Goal: Task Accomplishment & Management: Use online tool/utility

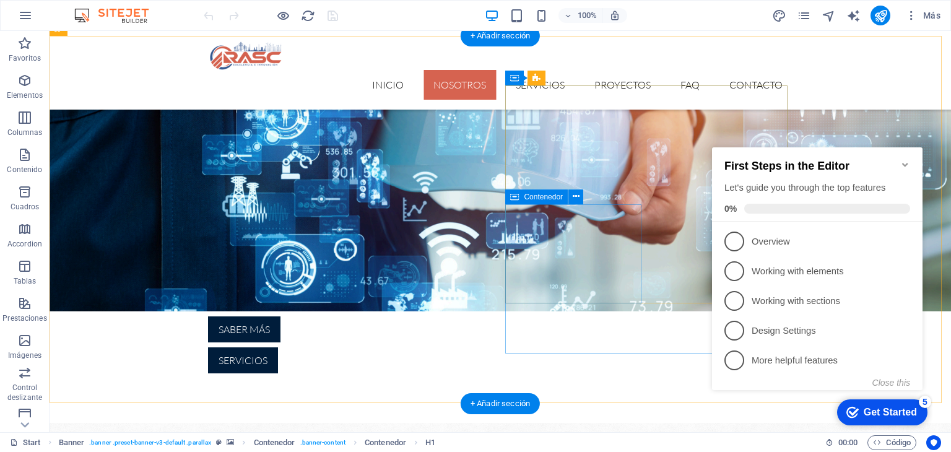
scroll to position [433, 0]
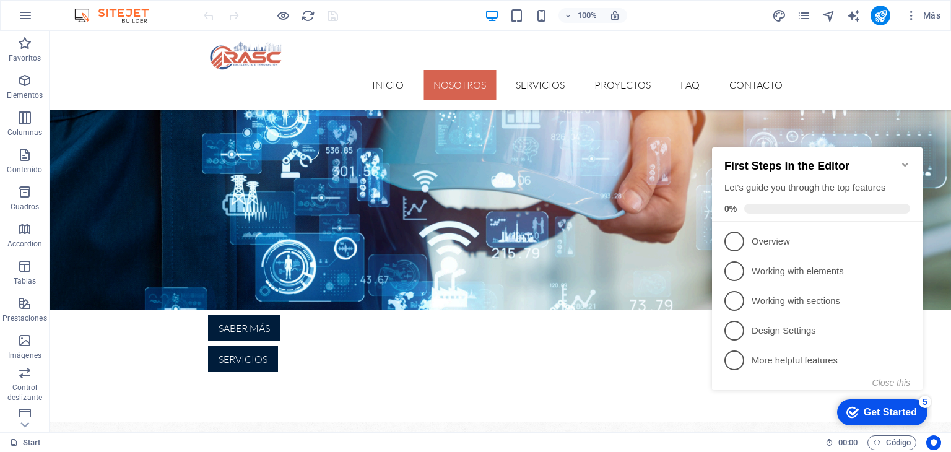
click at [901, 160] on icon "Minimize checklist" at bounding box center [905, 165] width 10 height 10
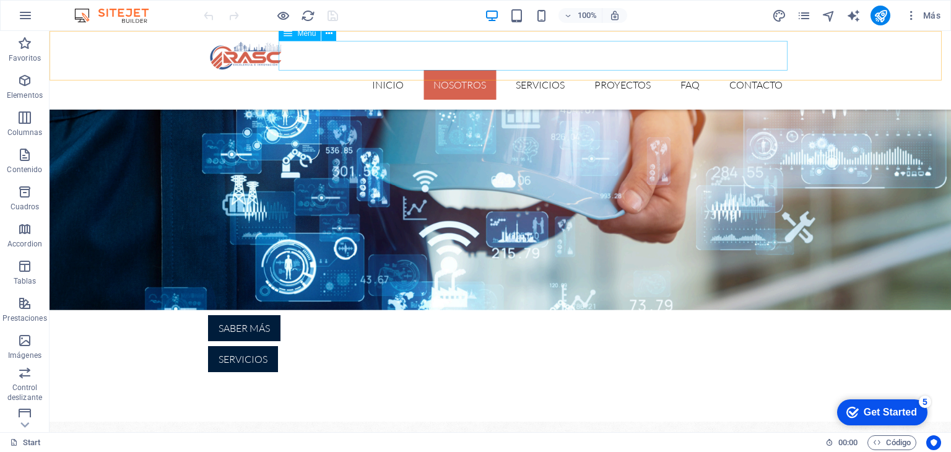
click at [524, 70] on nav "inicio nosotros Servicios Proyectos FAQ Contacto" at bounding box center [500, 85] width 584 height 30
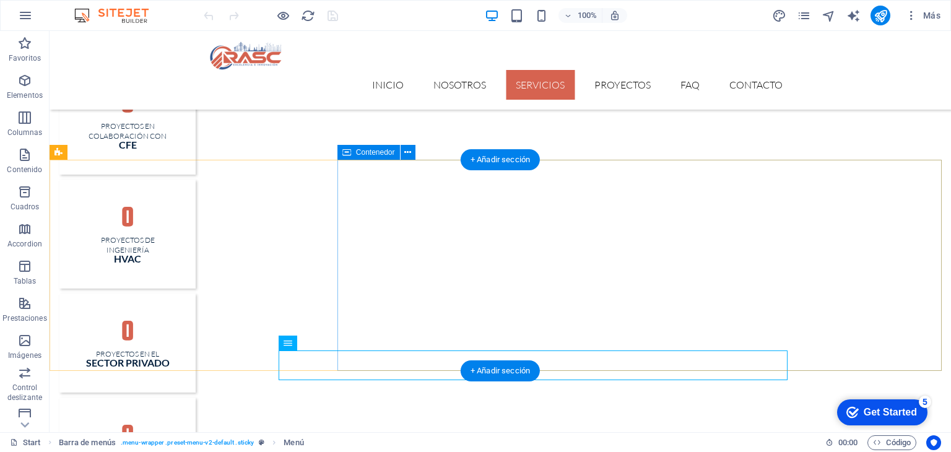
scroll to position [1424, 0]
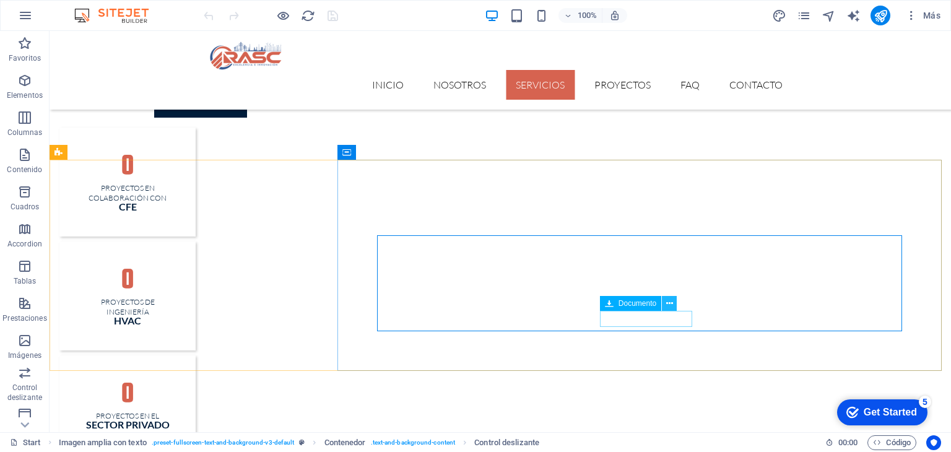
click at [670, 306] on icon at bounding box center [669, 303] width 7 height 13
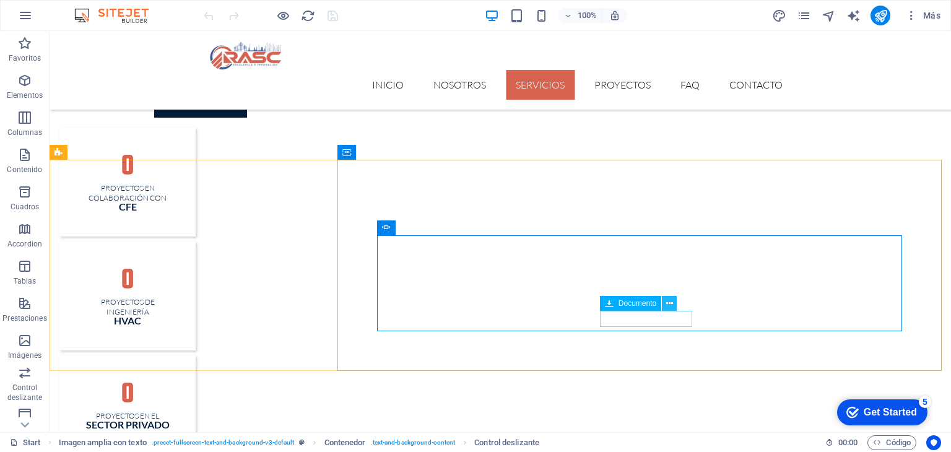
click at [663, 307] on button at bounding box center [669, 303] width 15 height 15
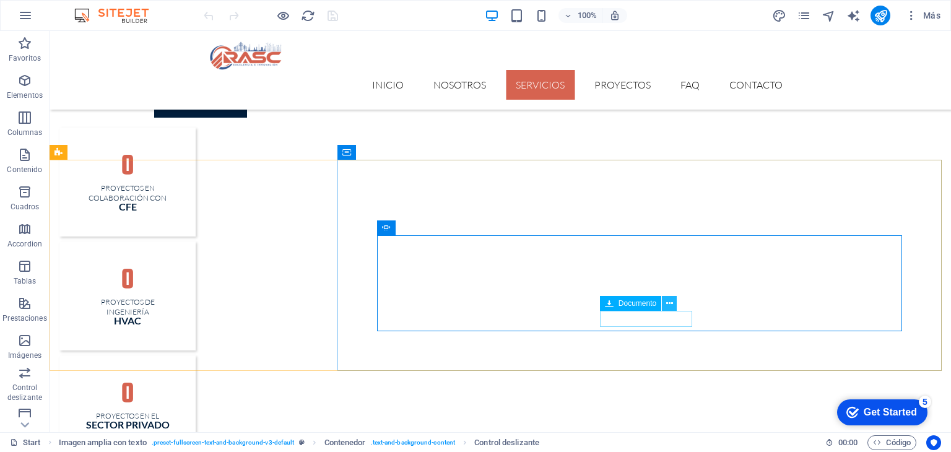
click at [668, 305] on icon at bounding box center [669, 303] width 7 height 13
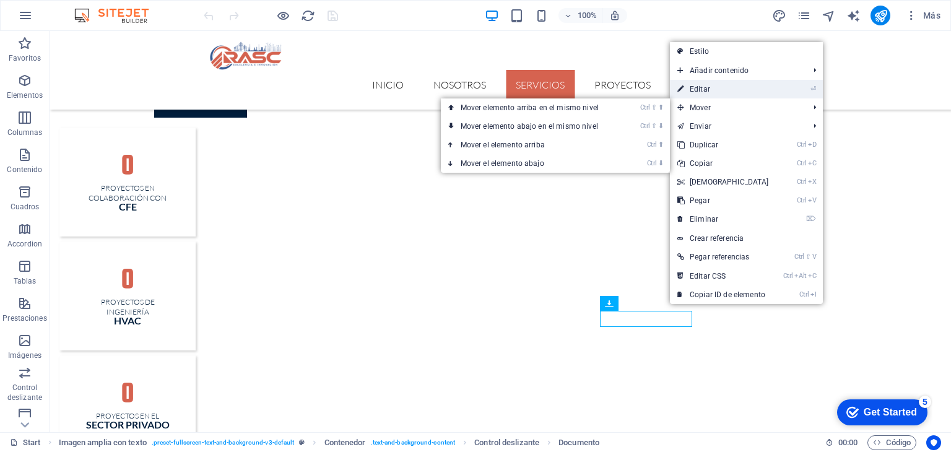
click at [721, 90] on link "⏎ Editar" at bounding box center [723, 89] width 106 height 19
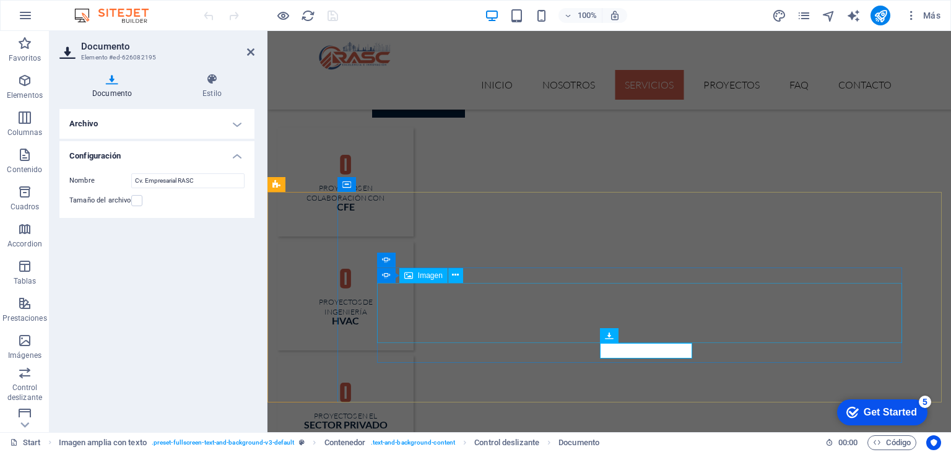
scroll to position [1439, 0]
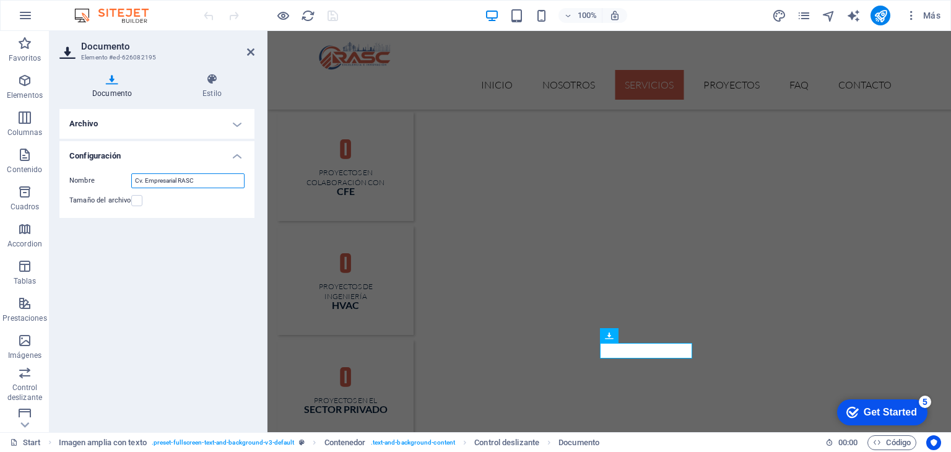
click at [205, 180] on input "Cv. Empresarial RASC" at bounding box center [187, 180] width 113 height 15
click at [238, 127] on h4 "Archivo" at bounding box center [156, 124] width 195 height 30
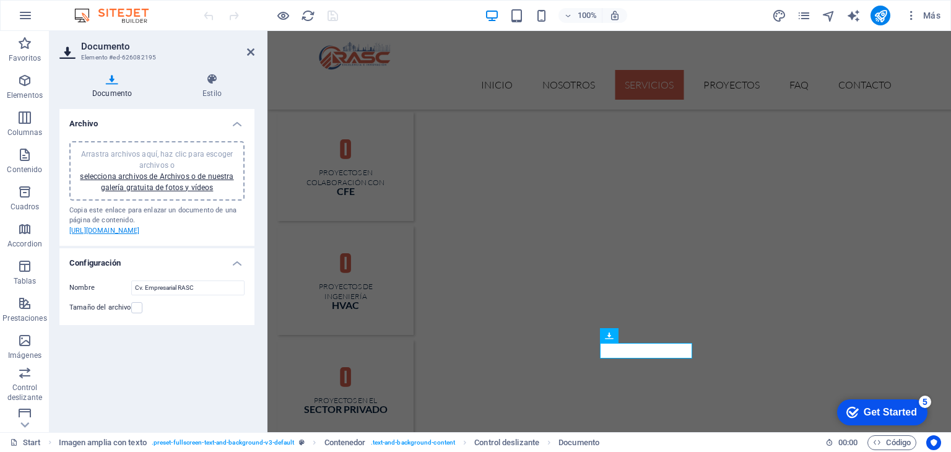
click at [131, 235] on link "[URL][DOMAIN_NAME]" at bounding box center [104, 231] width 71 height 8
click at [160, 177] on link "selecciona archivos de Archivos o de nuestra galería gratuita de fotos y vídeos" at bounding box center [156, 182] width 153 height 20
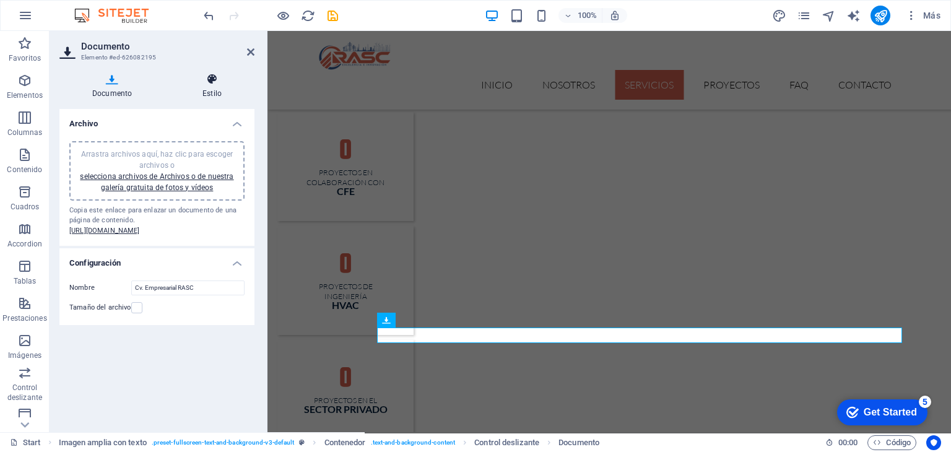
click at [210, 93] on h4 "Estilo" at bounding box center [212, 86] width 85 height 26
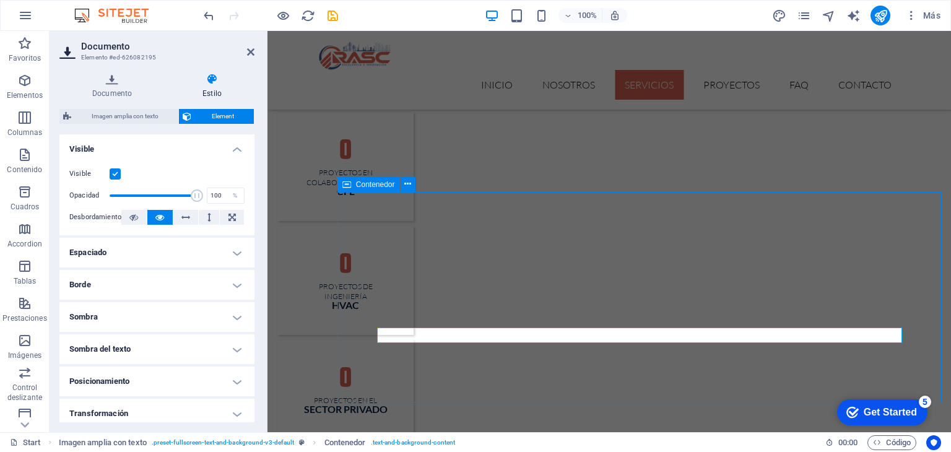
scroll to position [1424, 0]
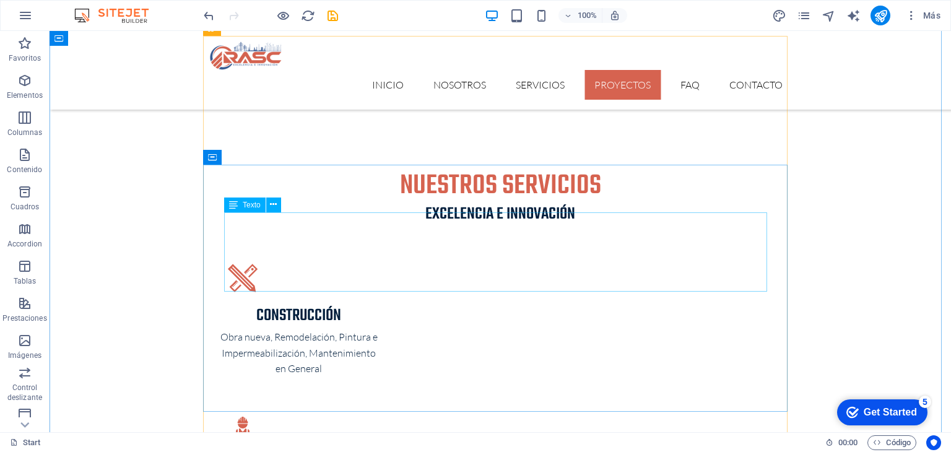
scroll to position [1867, 0]
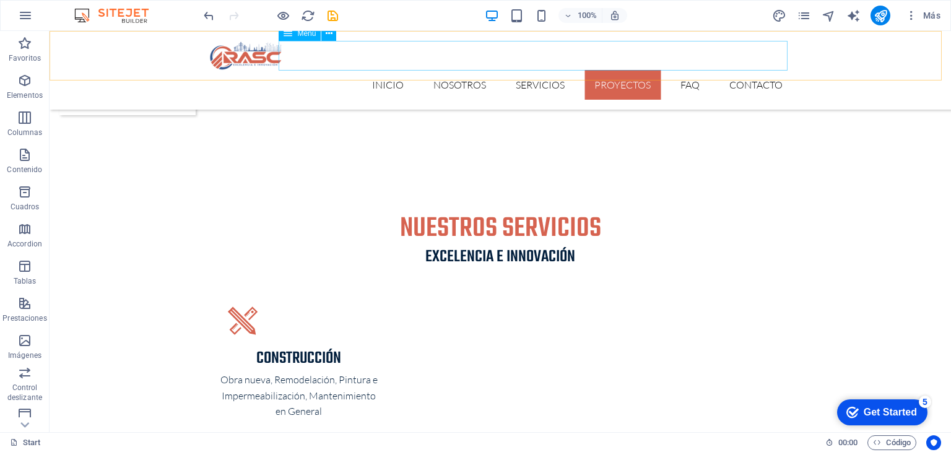
click at [530, 70] on nav "inicio nosotros Servicios Proyectos FAQ Contacto" at bounding box center [500, 85] width 584 height 30
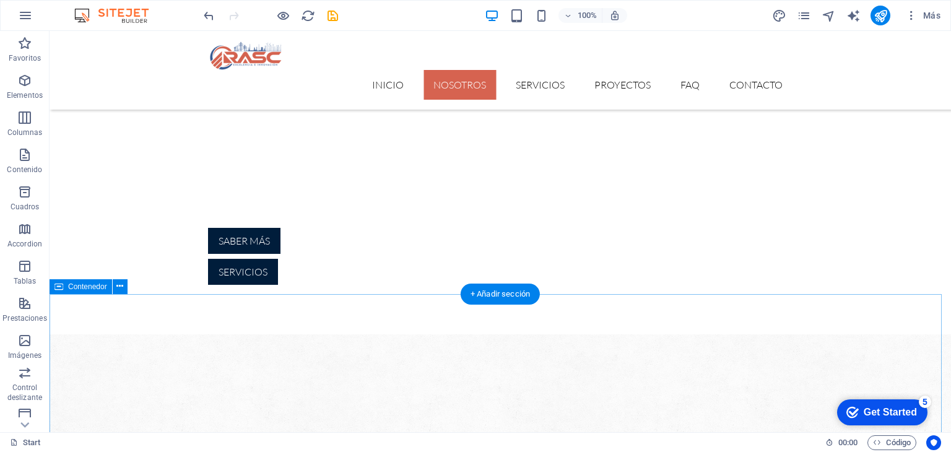
scroll to position [1475, 0]
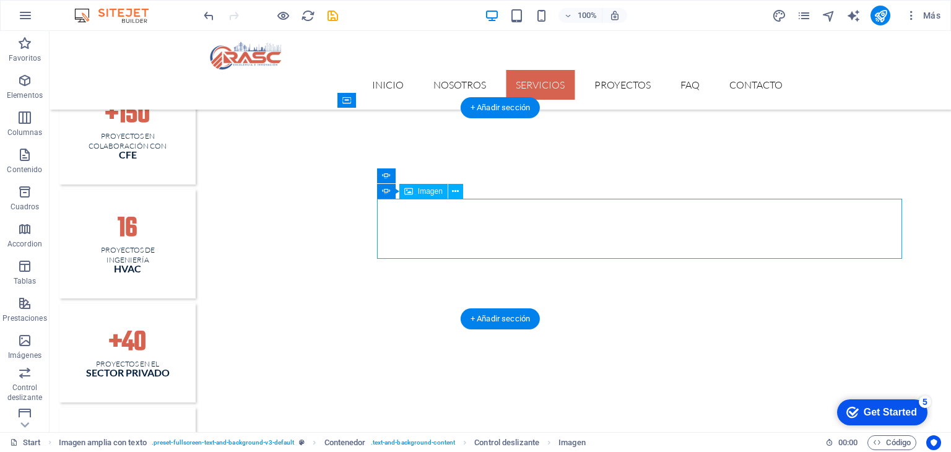
select select "px"
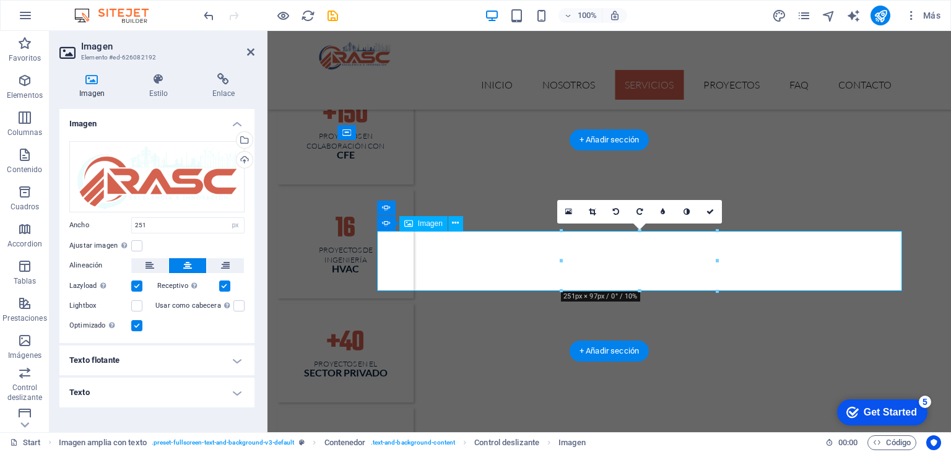
scroll to position [1491, 0]
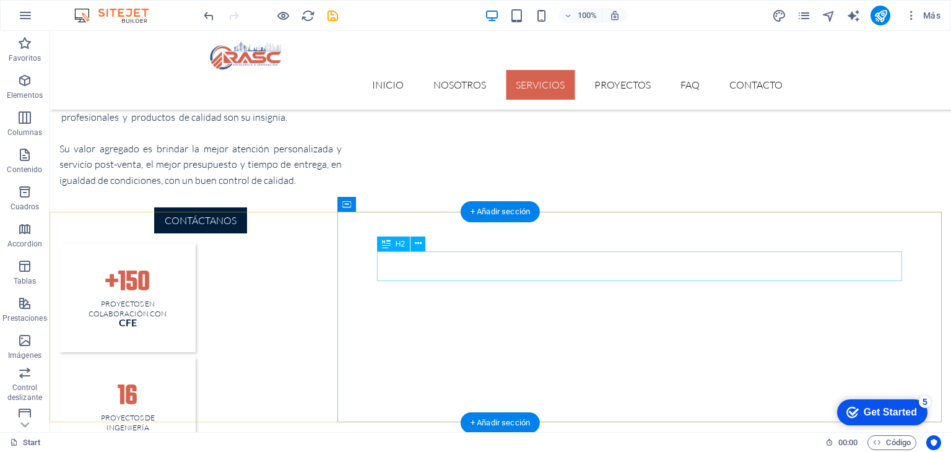
scroll to position [1372, 0]
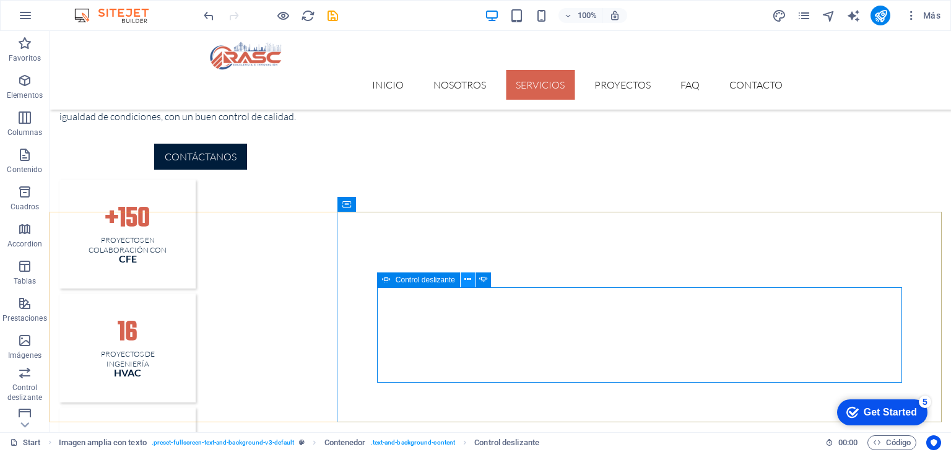
click at [468, 278] on icon at bounding box center [467, 279] width 7 height 13
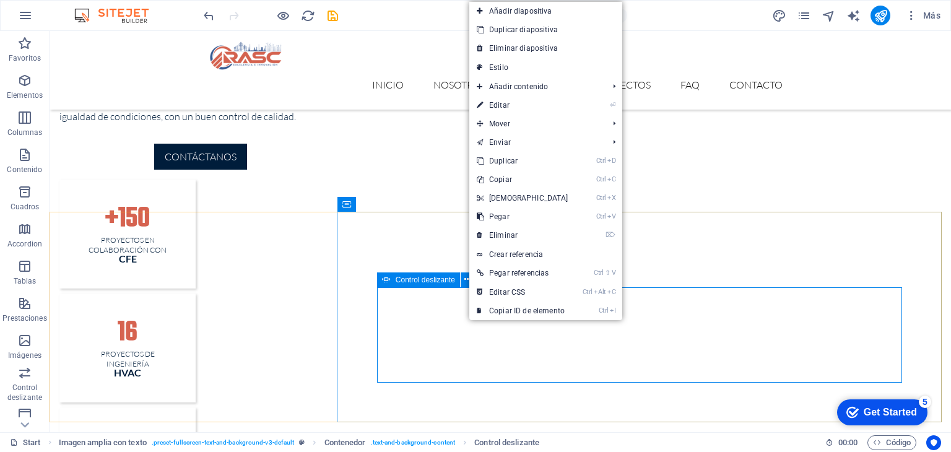
click at [399, 284] on div "Control deslizante" at bounding box center [418, 279] width 83 height 15
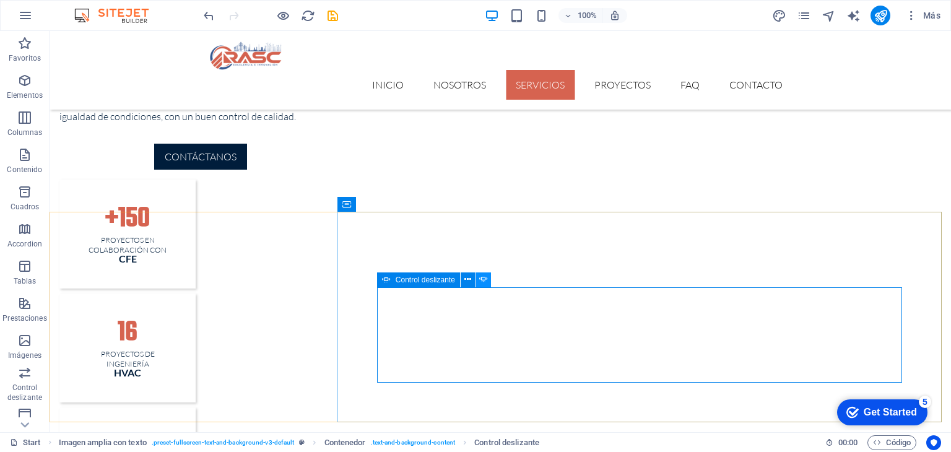
click at [484, 280] on icon at bounding box center [483, 279] width 9 height 13
select select "ms"
select select "s"
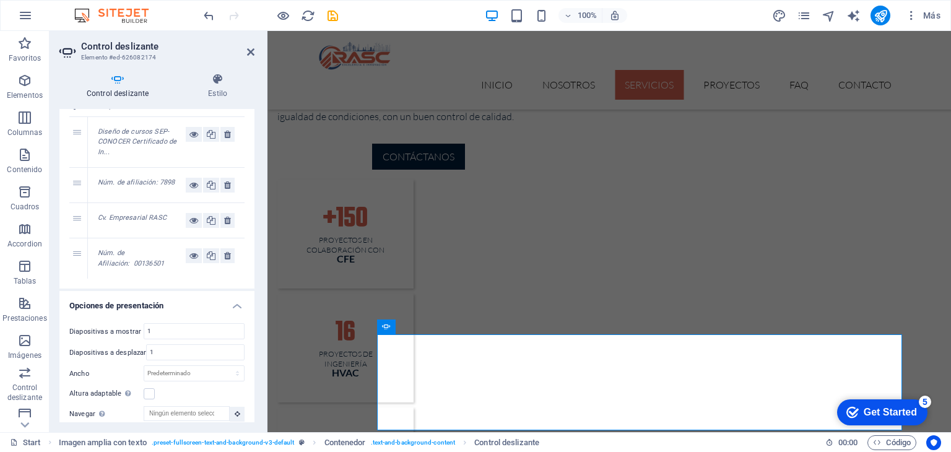
scroll to position [62, 0]
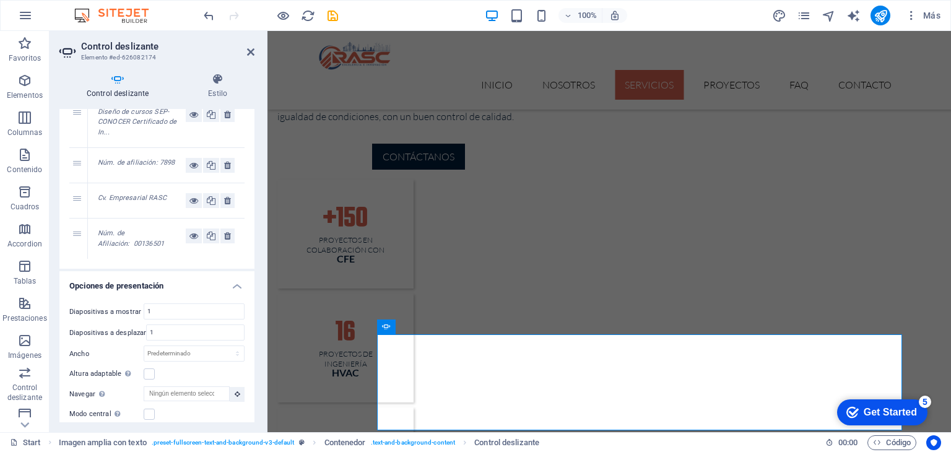
click at [126, 205] on div "Cv. Empresarial RASC" at bounding box center [142, 200] width 88 height 15
click at [136, 197] on em "Cv. Empresarial RASC" at bounding box center [132, 198] width 69 height 8
click at [74, 197] on div "3" at bounding box center [78, 200] width 19 height 35
click at [79, 197] on div "3" at bounding box center [78, 200] width 19 height 35
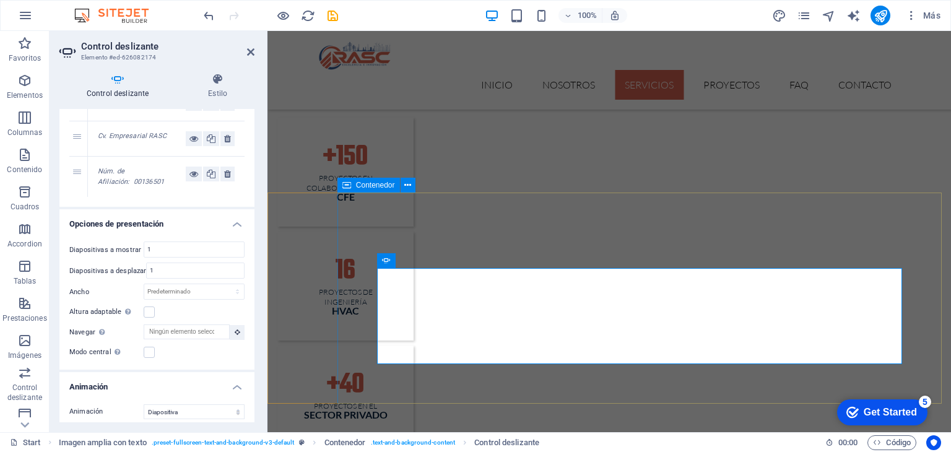
scroll to position [1495, 0]
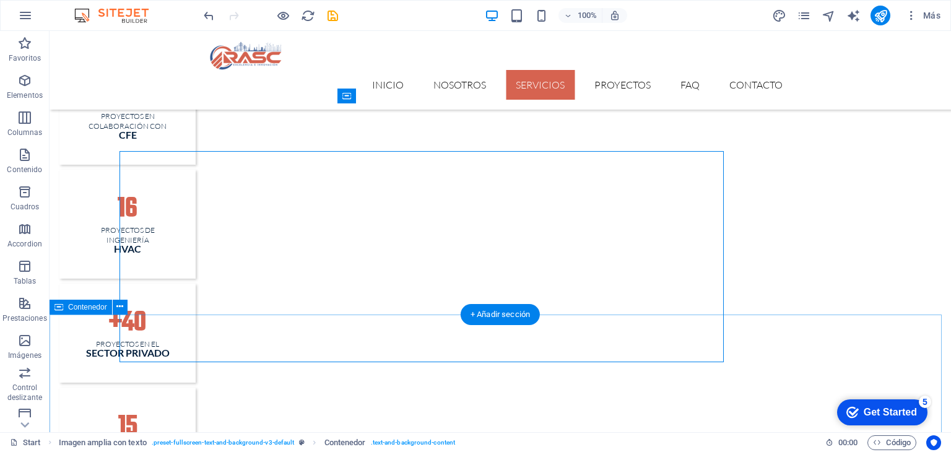
scroll to position [1480, 0]
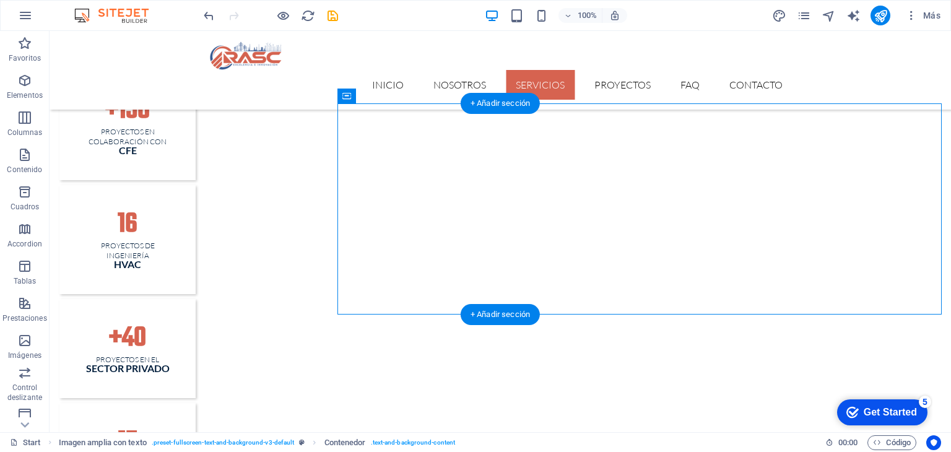
drag, startPoint x: 350, startPoint y: 229, endPoint x: 426, endPoint y: 263, distance: 84.0
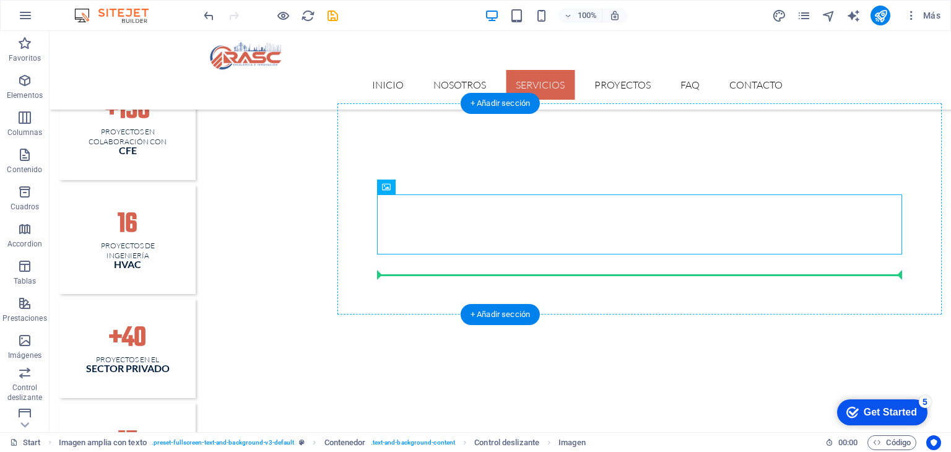
drag, startPoint x: 582, startPoint y: 227, endPoint x: 596, endPoint y: 265, distance: 40.7
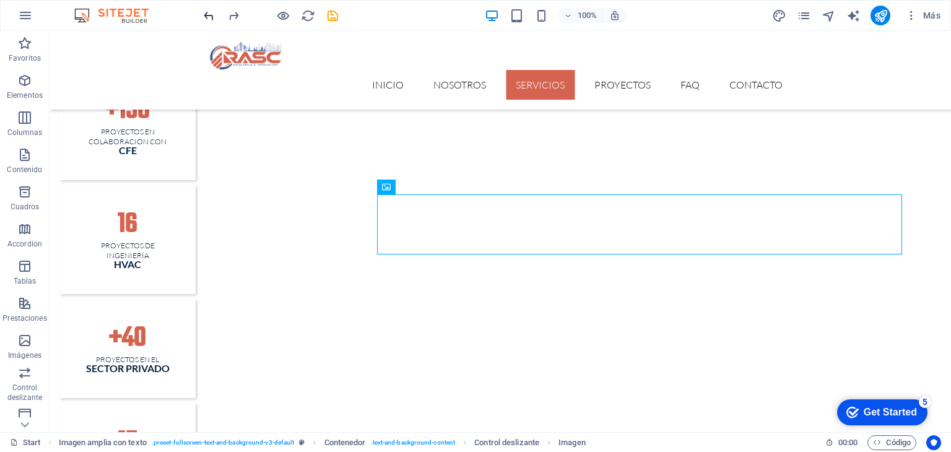
click at [208, 12] on icon "undo" at bounding box center [209, 16] width 14 height 14
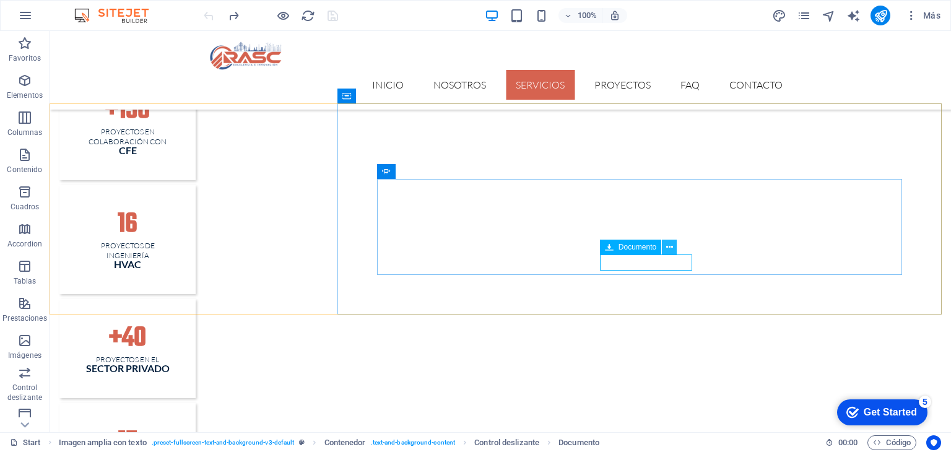
click at [670, 246] on icon at bounding box center [669, 247] width 7 height 13
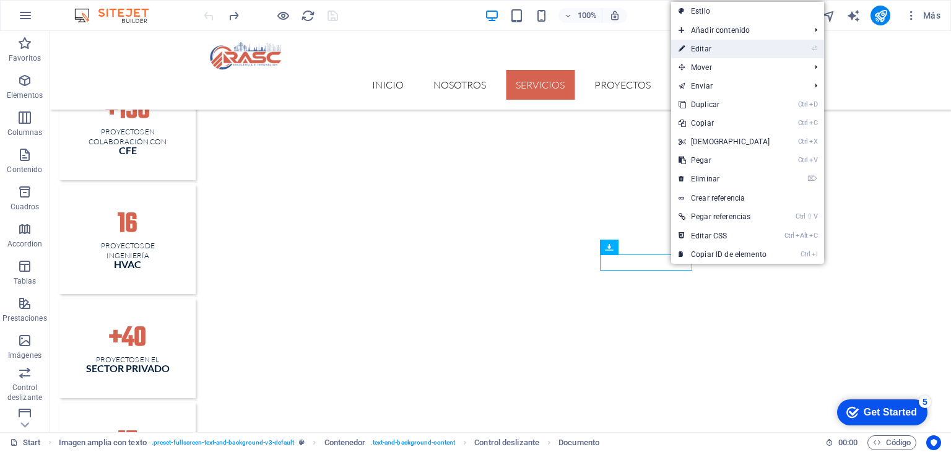
click at [748, 50] on link "⏎ Editar" at bounding box center [724, 49] width 106 height 19
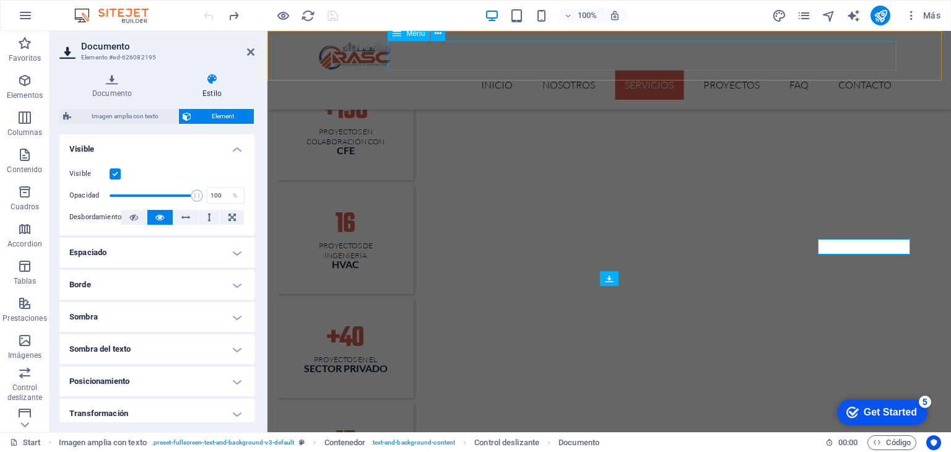
scroll to position [1495, 0]
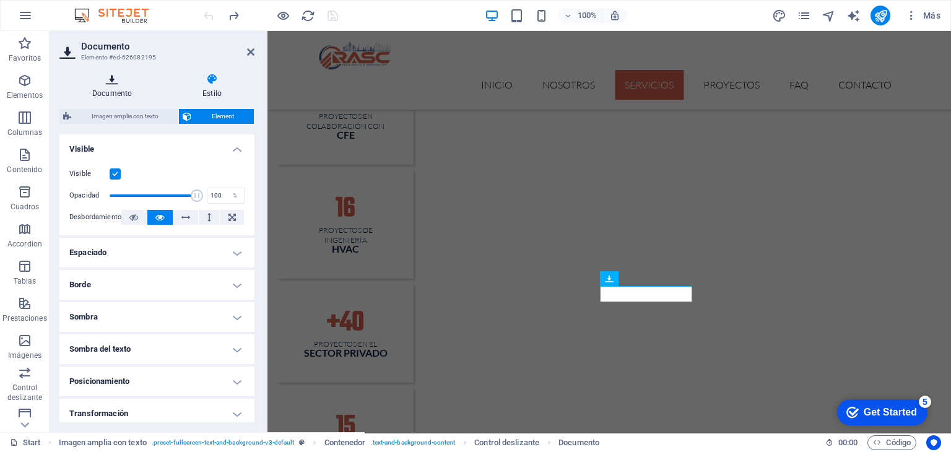
click at [106, 86] on h4 "Documento" at bounding box center [114, 86] width 110 height 26
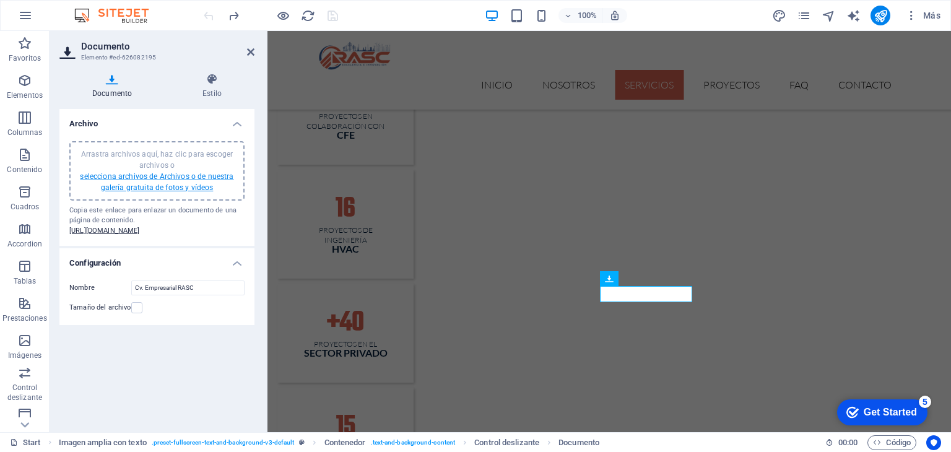
click at [152, 183] on link "selecciona archivos de Archivos o de nuestra galería gratuita de fotos y vídeos" at bounding box center [156, 182] width 153 height 20
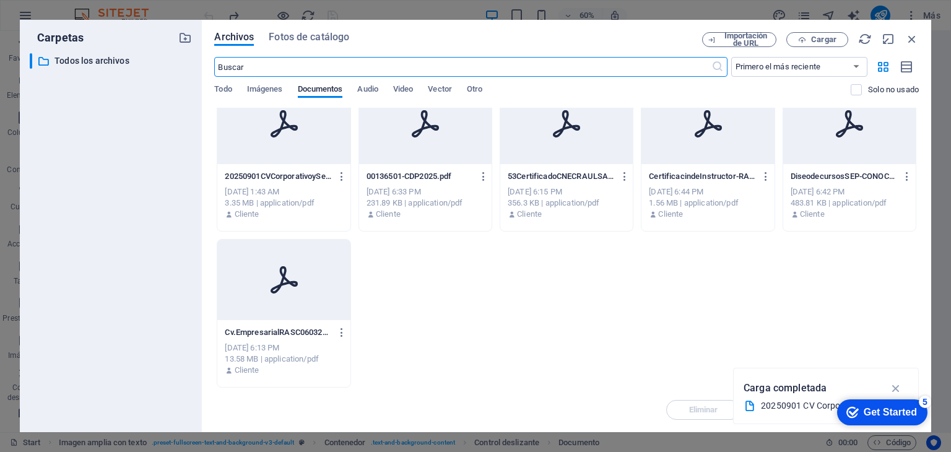
scroll to position [0, 0]
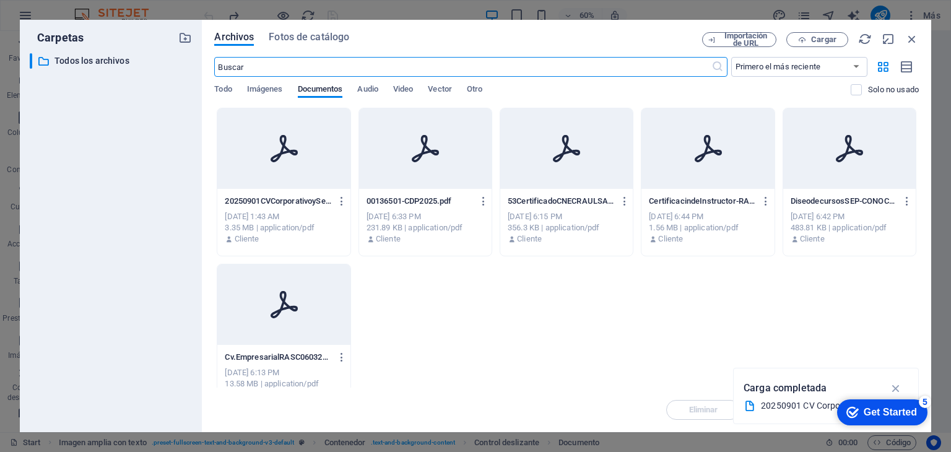
click at [275, 191] on div "20250901CVCorporativoyServiciosaprestar.pptx-yXzn9k6atNUJNiN7KHJ3bQ.pdf 2025090…" at bounding box center [284, 201] width 118 height 20
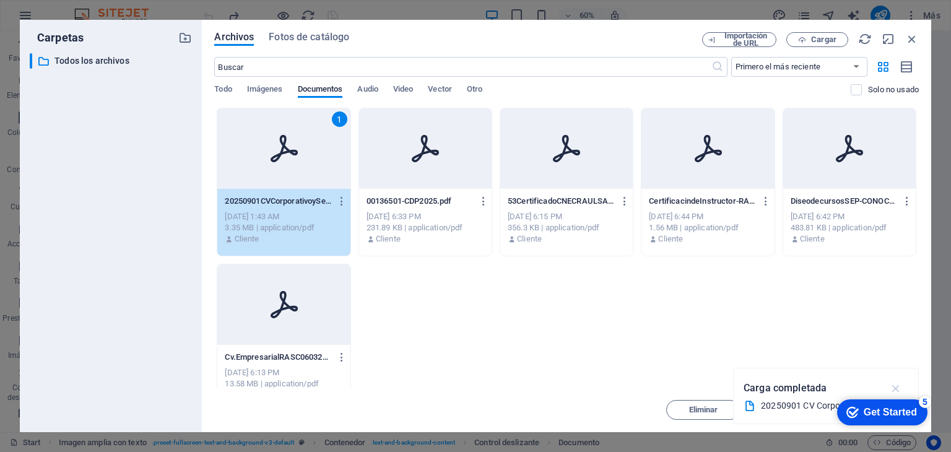
click at [897, 388] on icon "button" at bounding box center [896, 388] width 14 height 14
drag, startPoint x: 826, startPoint y: 360, endPoint x: 805, endPoint y: 343, distance: 27.7
click at [805, 343] on div "1 20250901CVCorporativoyServiciosaprestar.pptx-yXzn9k6atNUJNiN7KHJ3bQ.pdf 20250…" at bounding box center [566, 260] width 704 height 305
drag, startPoint x: 847, startPoint y: 412, endPoint x: 858, endPoint y: 399, distance: 17.1
click html "checkmark Get Started 5 First Steps in the Editor Let's guide you through the t…"
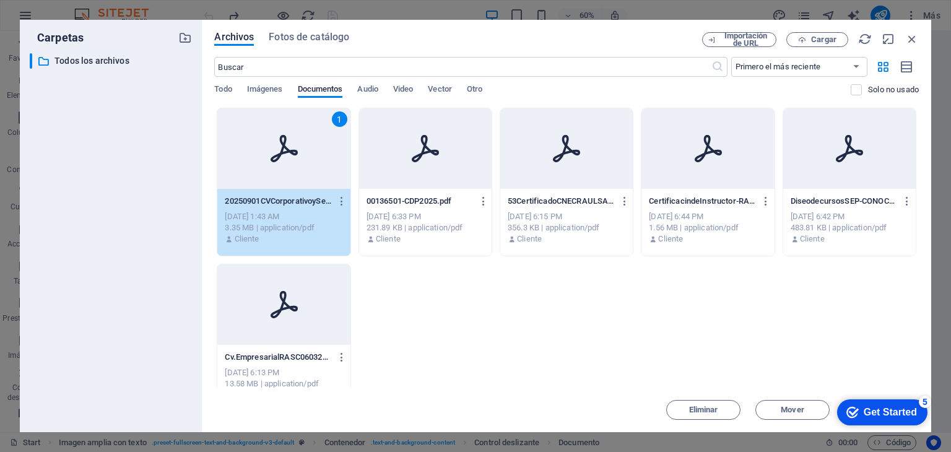
click at [858, 411] on div "checkmark Get Started 5" at bounding box center [881, 412] width 71 height 12
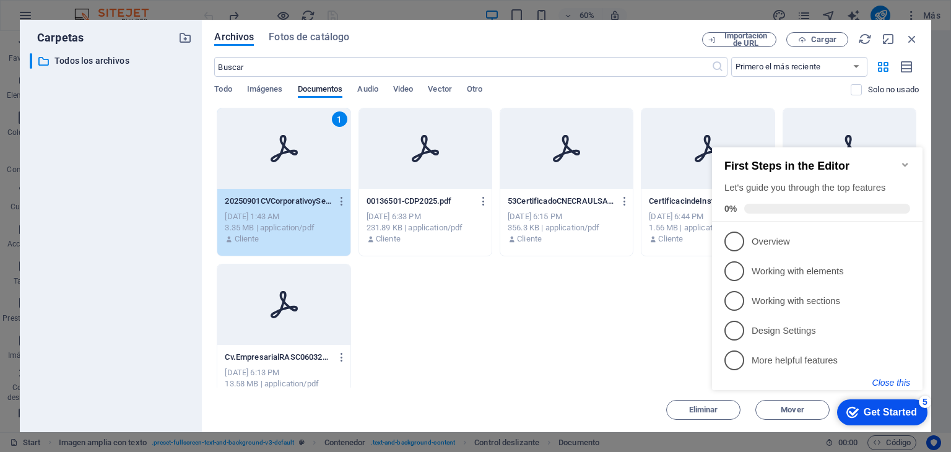
click at [889, 380] on button "Close this" at bounding box center [891, 383] width 38 height 10
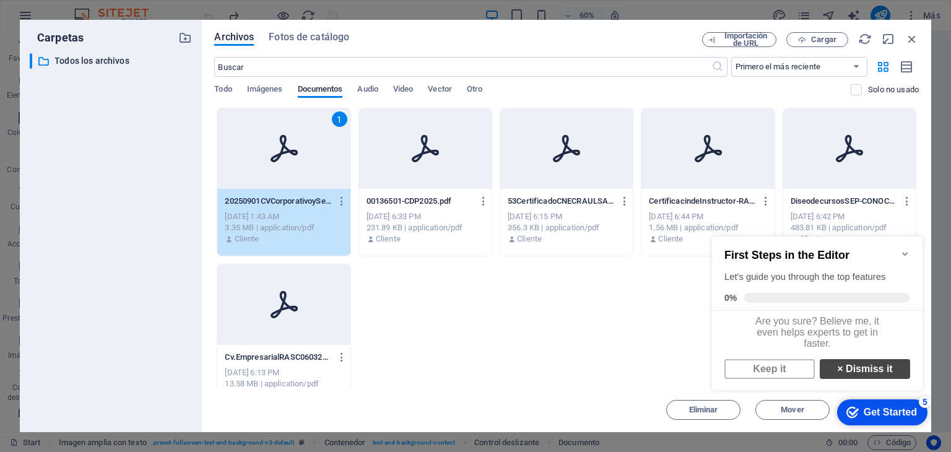
click at [868, 379] on link "× Dismiss it" at bounding box center [864, 369] width 90 height 20
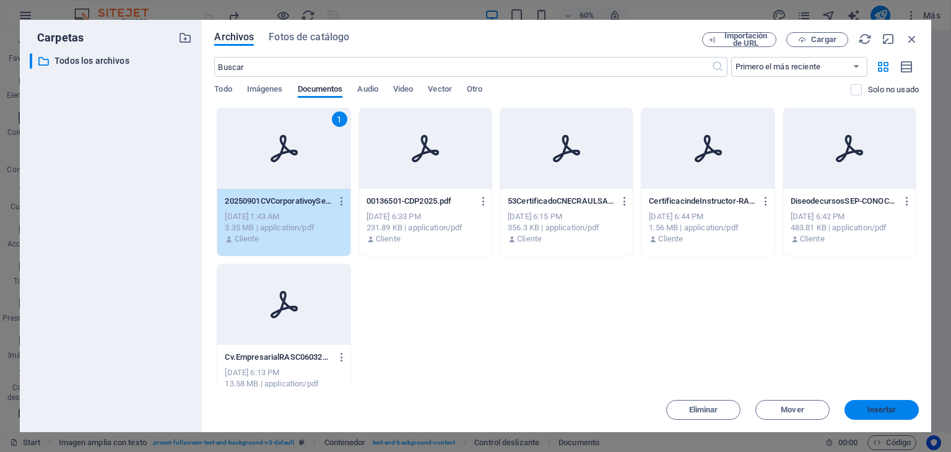
click at [875, 410] on span "Insertar" at bounding box center [881, 409] width 29 height 7
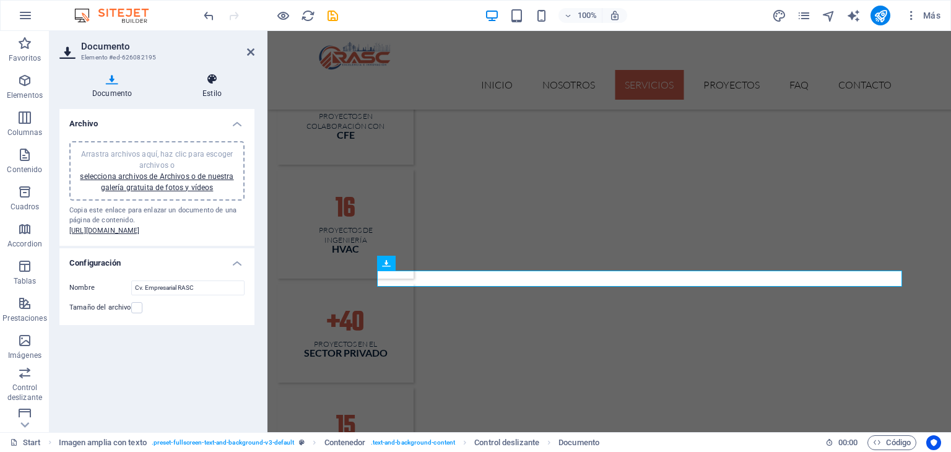
click at [217, 74] on icon at bounding box center [212, 79] width 85 height 12
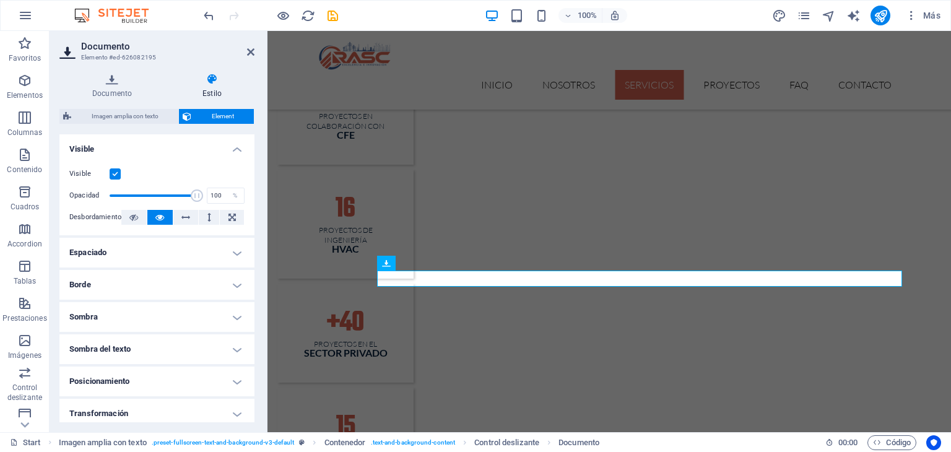
click at [216, 254] on h4 "Espaciado" at bounding box center [156, 253] width 195 height 30
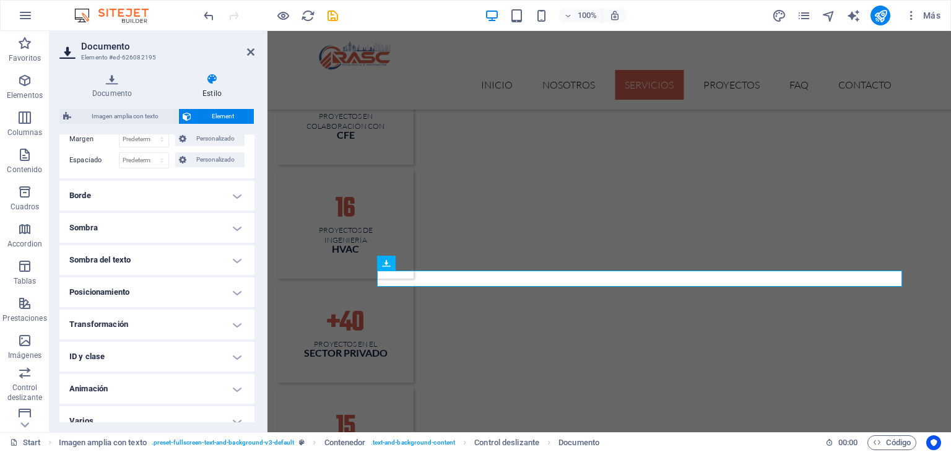
scroll to position [152, 0]
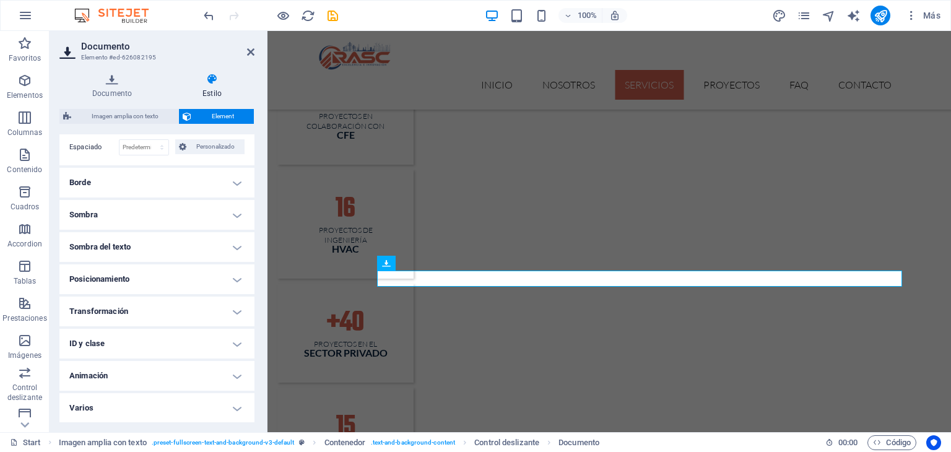
click at [198, 280] on h4 "Posicionamiento" at bounding box center [156, 279] width 195 height 30
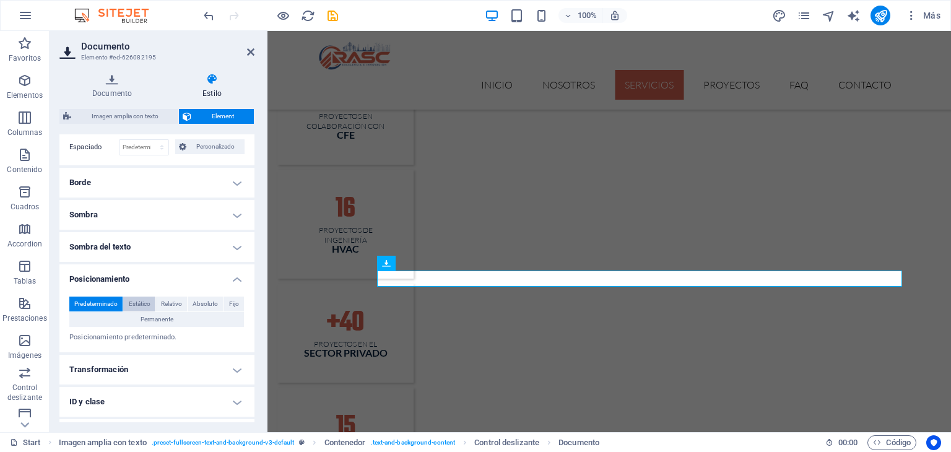
click at [145, 301] on span "Estático" at bounding box center [140, 303] width 22 height 15
click at [87, 305] on span "Predeterminado" at bounding box center [95, 303] width 43 height 15
click at [173, 312] on button "Permanente" at bounding box center [156, 319] width 175 height 15
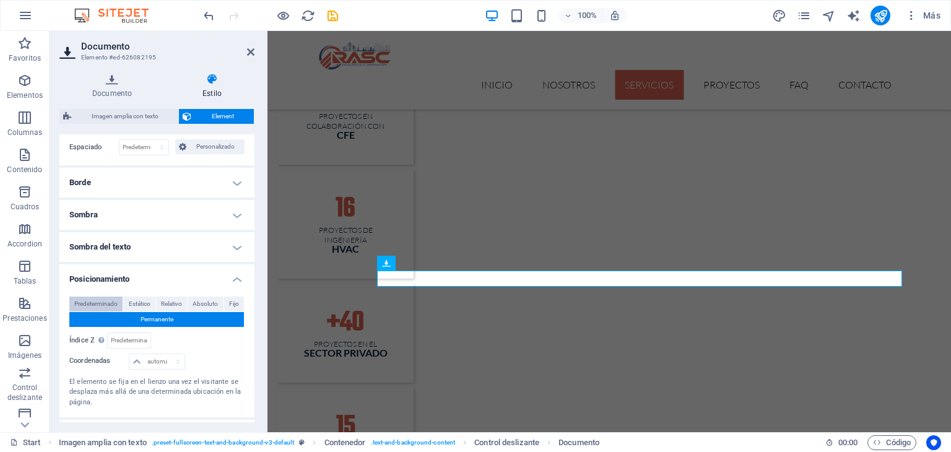
click at [95, 303] on span "Predeterminado" at bounding box center [95, 303] width 43 height 15
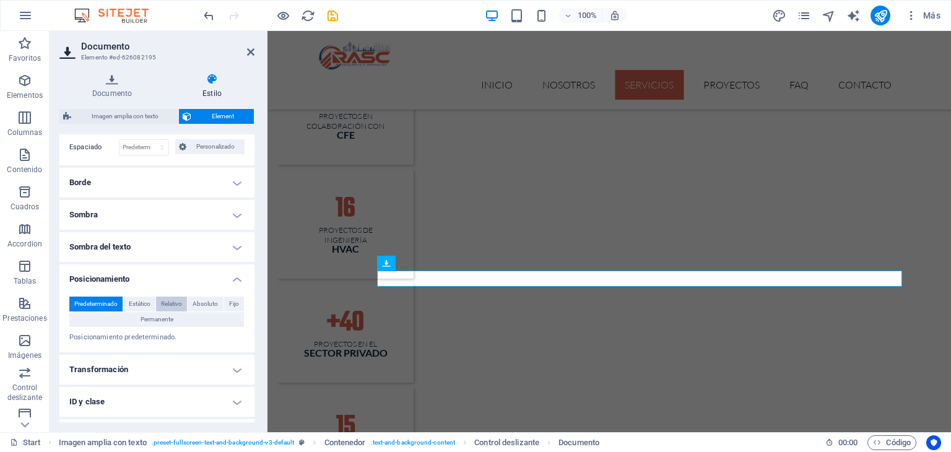
click at [172, 300] on span "Relativo" at bounding box center [171, 303] width 21 height 15
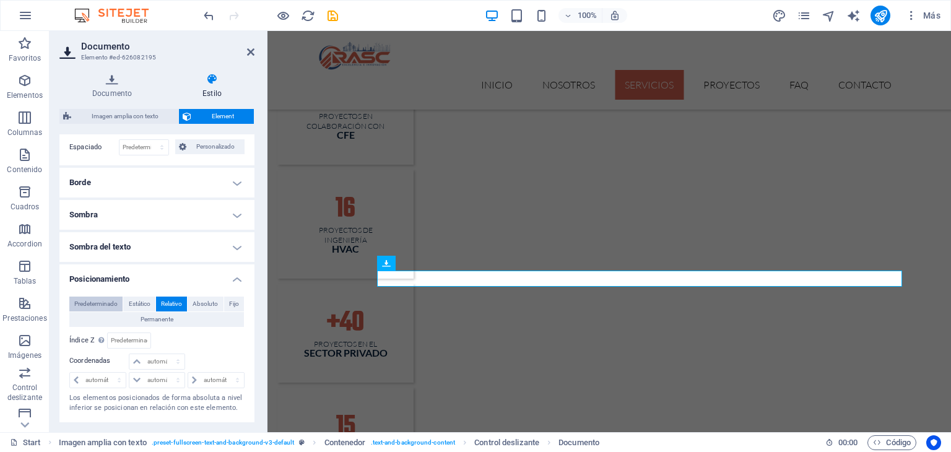
click at [104, 300] on span "Predeterminado" at bounding box center [95, 303] width 43 height 15
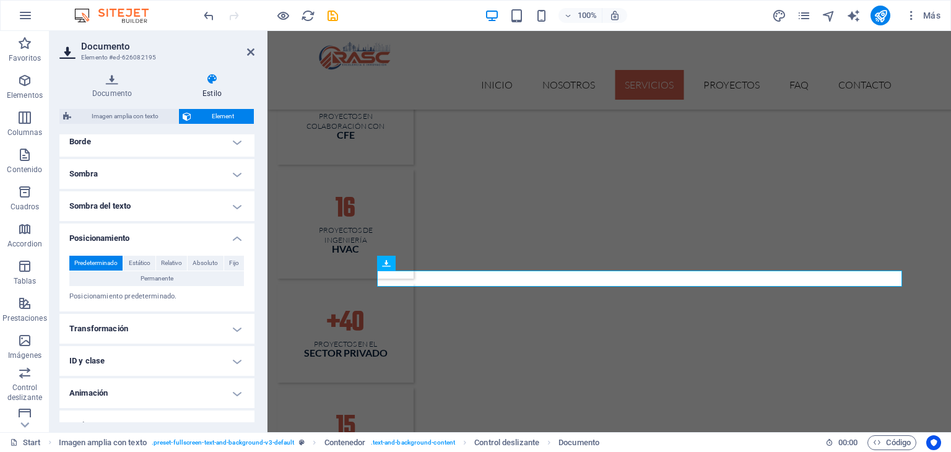
scroll to position [210, 0]
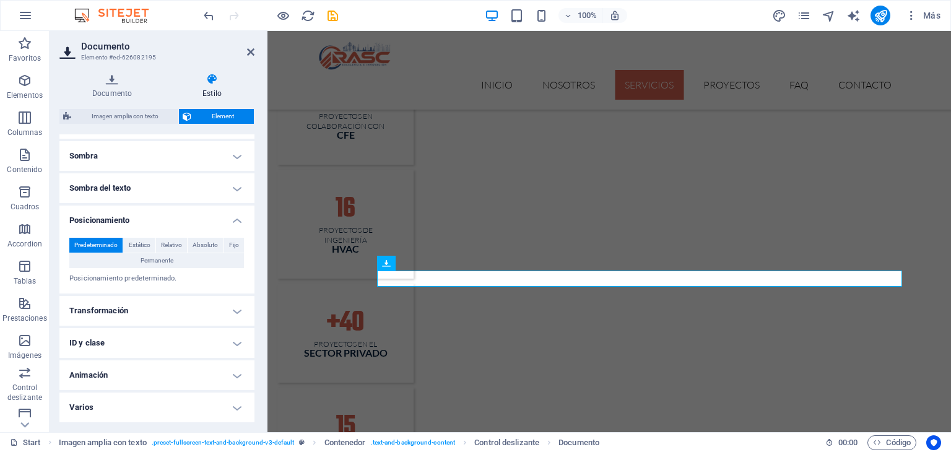
click at [186, 291] on div "Predeterminado Estático Relativo Absoluto Fijo Permanente Índice Z Define el or…" at bounding box center [156, 261] width 195 height 66
click at [185, 303] on h4 "Transformación" at bounding box center [156, 311] width 195 height 30
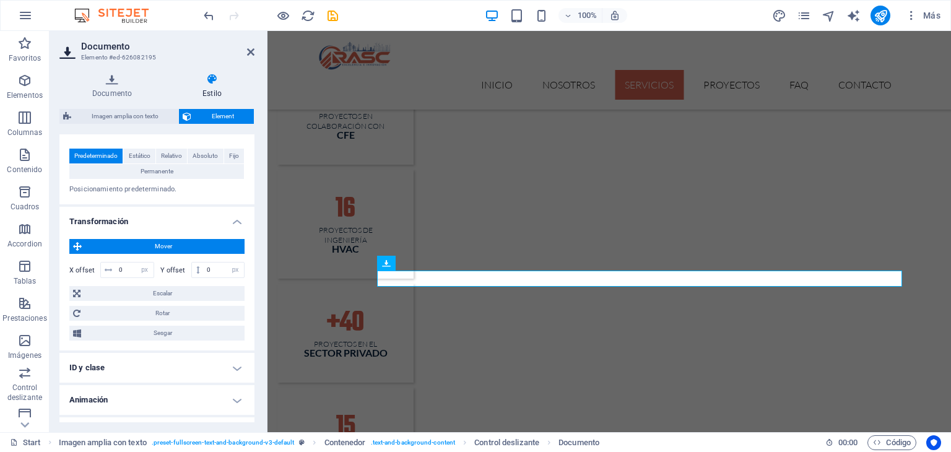
scroll to position [324, 0]
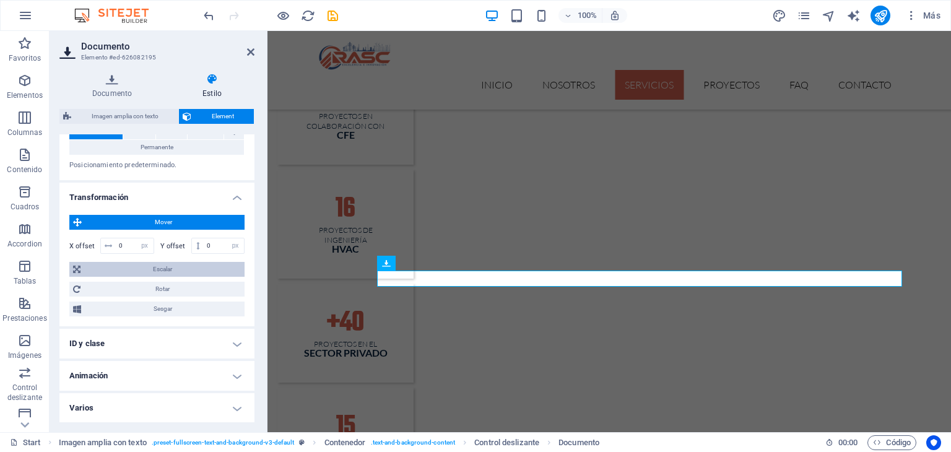
click at [127, 270] on span "Escalar" at bounding box center [162, 269] width 157 height 15
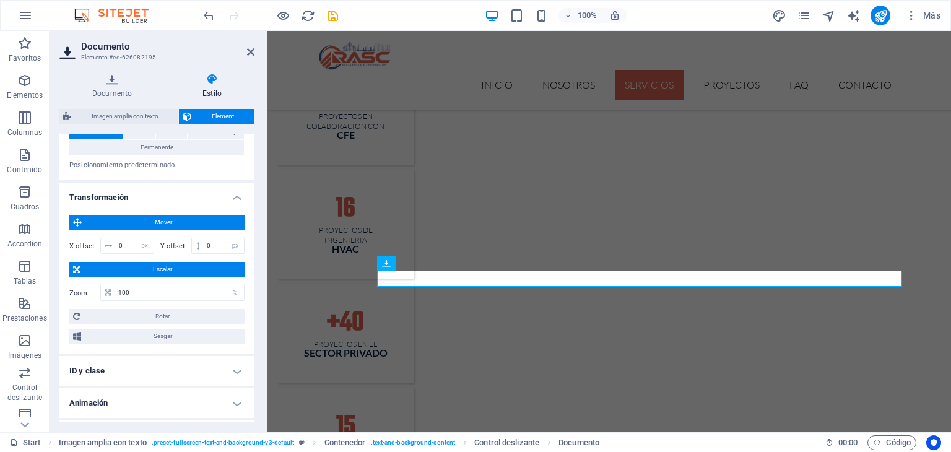
click at [127, 270] on span "Escalar" at bounding box center [162, 269] width 157 height 15
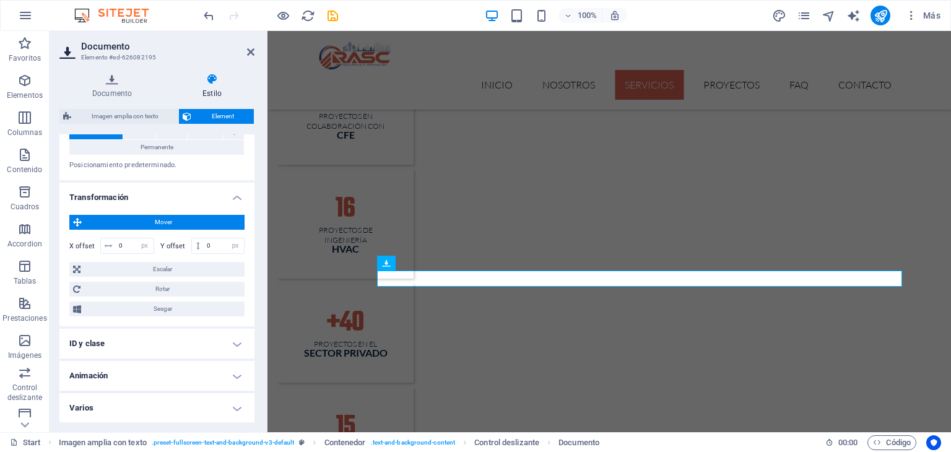
click at [124, 225] on span "Mover" at bounding box center [162, 222] width 155 height 15
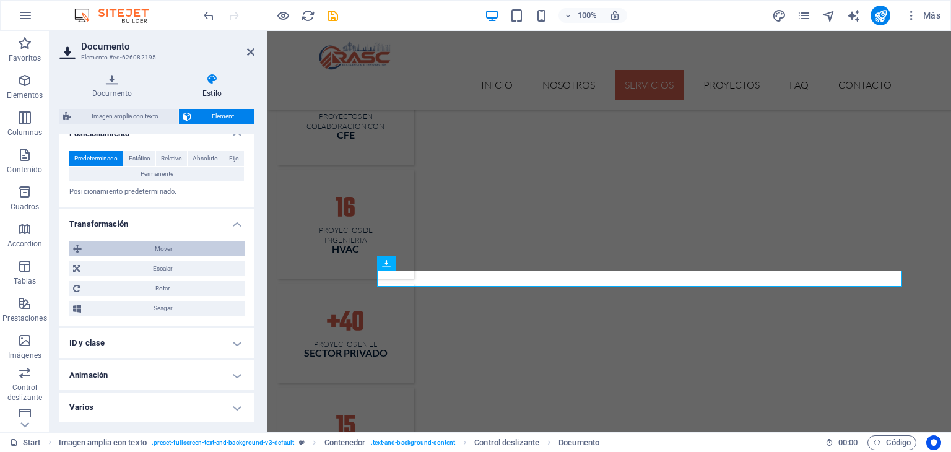
click at [134, 247] on span "Mover" at bounding box center [162, 248] width 155 height 15
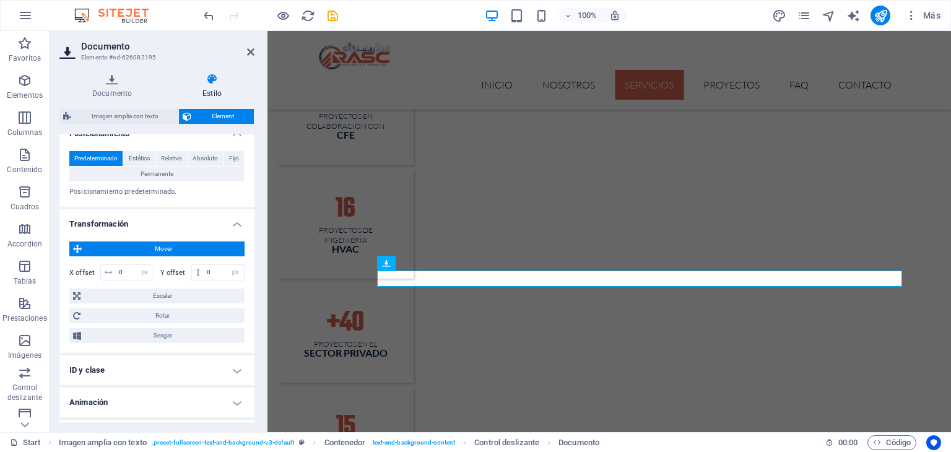
scroll to position [324, 0]
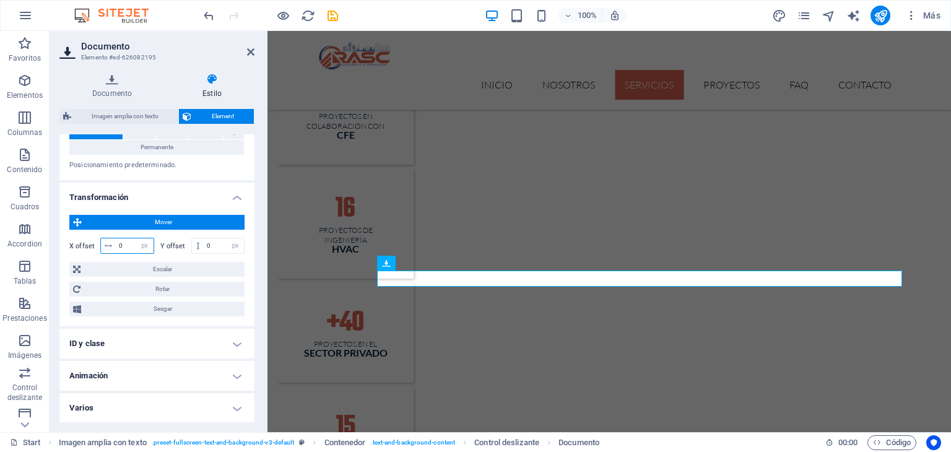
click at [127, 248] on input "0" at bounding box center [135, 245] width 38 height 15
click at [119, 240] on input "0" at bounding box center [135, 245] width 38 height 15
type input "20"
click at [226, 407] on h4 "Varios" at bounding box center [156, 408] width 195 height 30
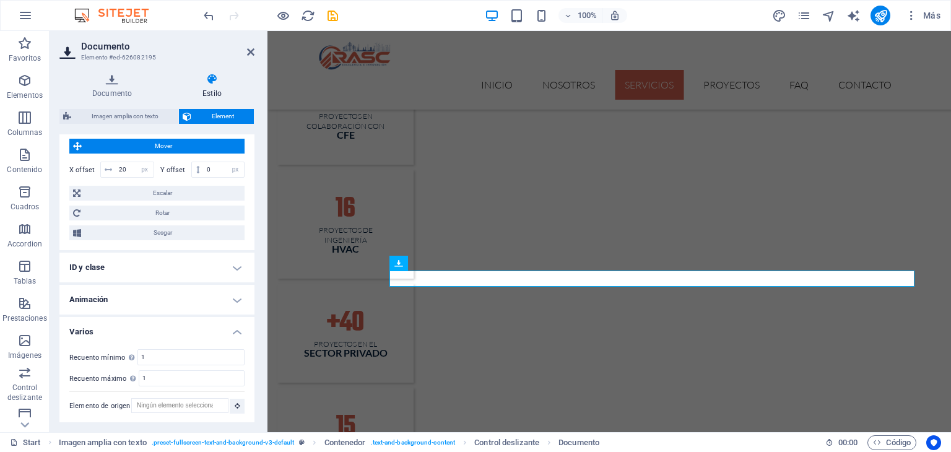
click at [231, 327] on h4 "Varios" at bounding box center [156, 328] width 195 height 22
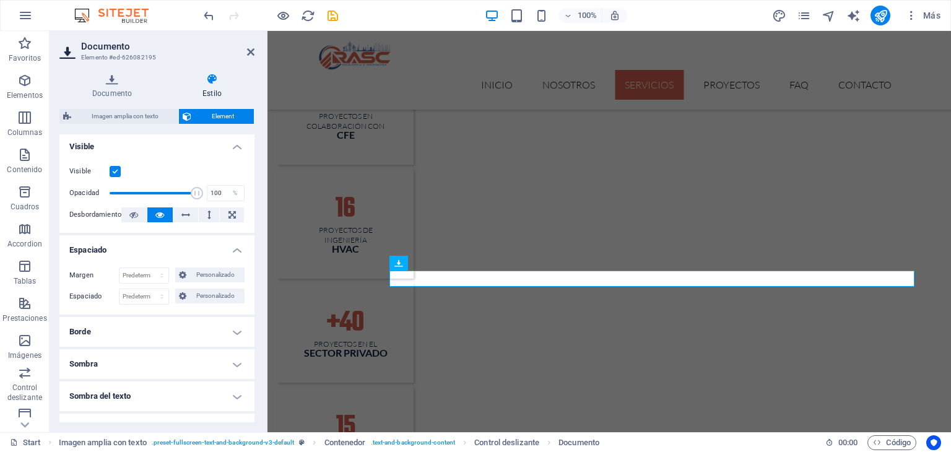
scroll to position [0, 0]
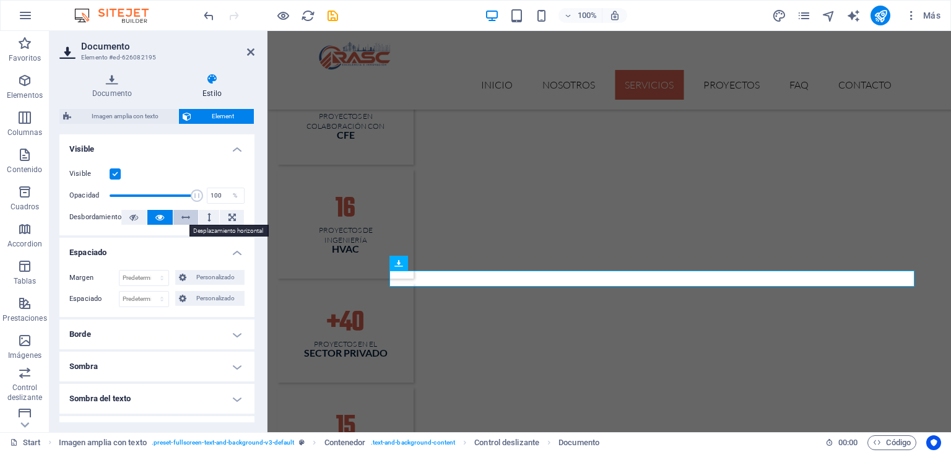
click at [186, 217] on icon at bounding box center [185, 217] width 9 height 15
click at [186, 218] on icon at bounding box center [185, 217] width 9 height 15
click at [157, 219] on icon at bounding box center [159, 217] width 9 height 15
click at [174, 218] on button at bounding box center [185, 217] width 25 height 15
click at [162, 221] on icon at bounding box center [159, 217] width 9 height 15
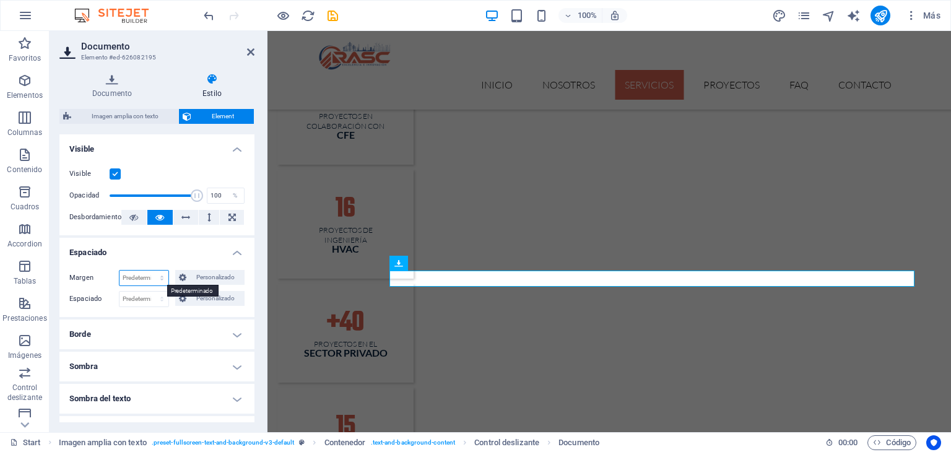
click at [157, 279] on select "Predeterminado automático px % rem vw vh Personalizado" at bounding box center [143, 277] width 49 height 15
click at [119, 270] on select "Predeterminado automático px % rem vw vh Personalizado" at bounding box center [143, 277] width 49 height 15
click at [152, 278] on select "Predeterminado automático px % rem vw vh Personalizado" at bounding box center [143, 277] width 49 height 15
click at [119, 270] on select "Predeterminado automático px % rem vw vh Personalizado" at bounding box center [143, 277] width 49 height 15
select select "DISABLED_OPTION_VALUE"
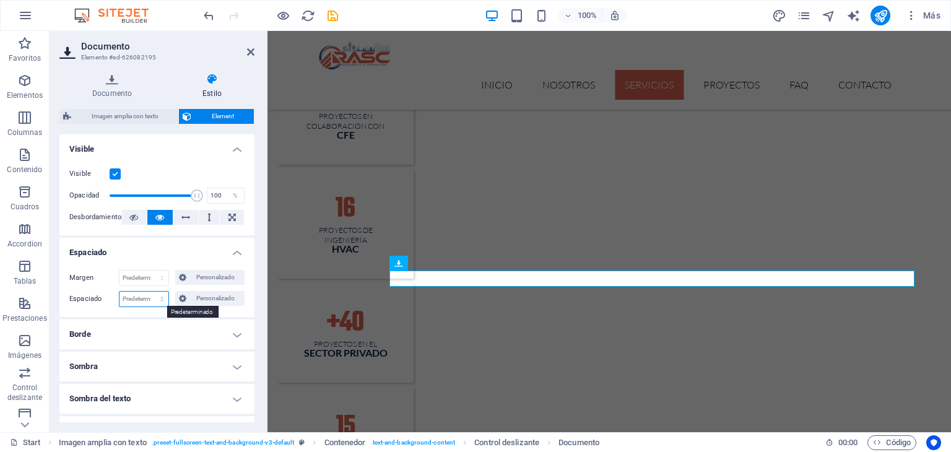
click at [153, 299] on select "Predeterminado px rem % vh vw Personalizado" at bounding box center [143, 299] width 49 height 15
click at [175, 258] on h4 "Espaciado" at bounding box center [156, 249] width 195 height 22
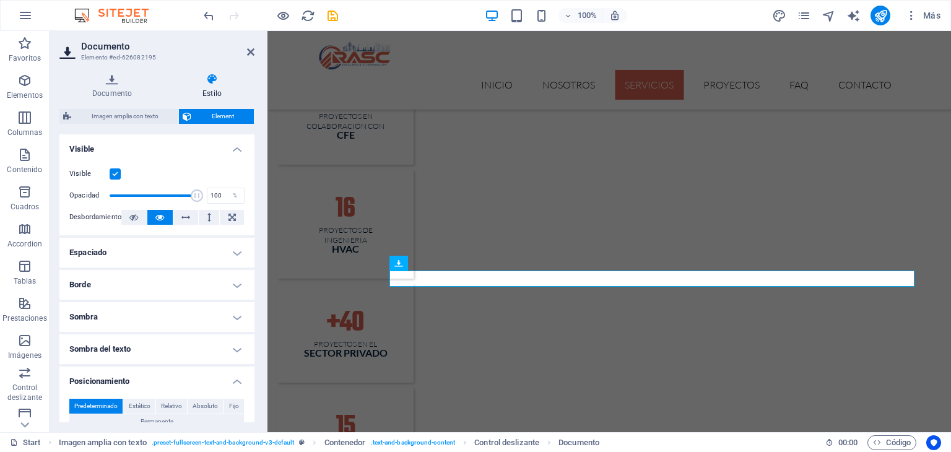
click at [236, 253] on h4 "Espaciado" at bounding box center [156, 253] width 195 height 30
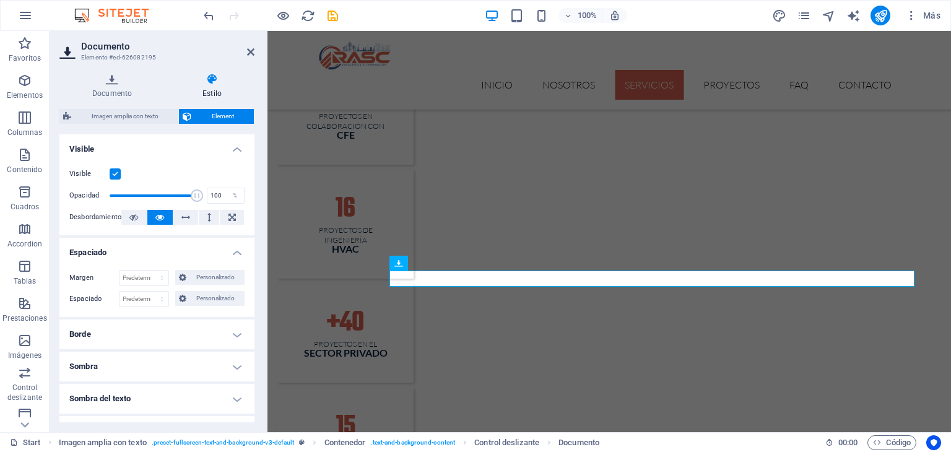
click at [235, 253] on h4 "Espaciado" at bounding box center [156, 249] width 195 height 22
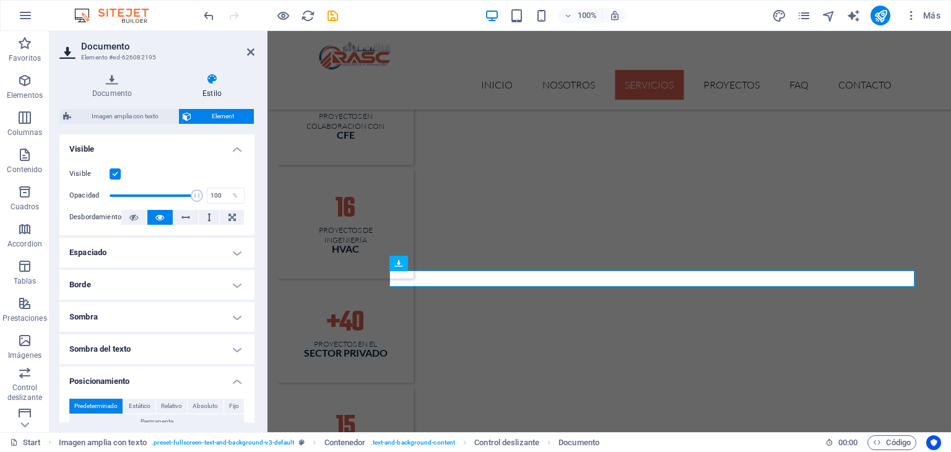
click at [234, 293] on h4 "Borde" at bounding box center [156, 285] width 195 height 30
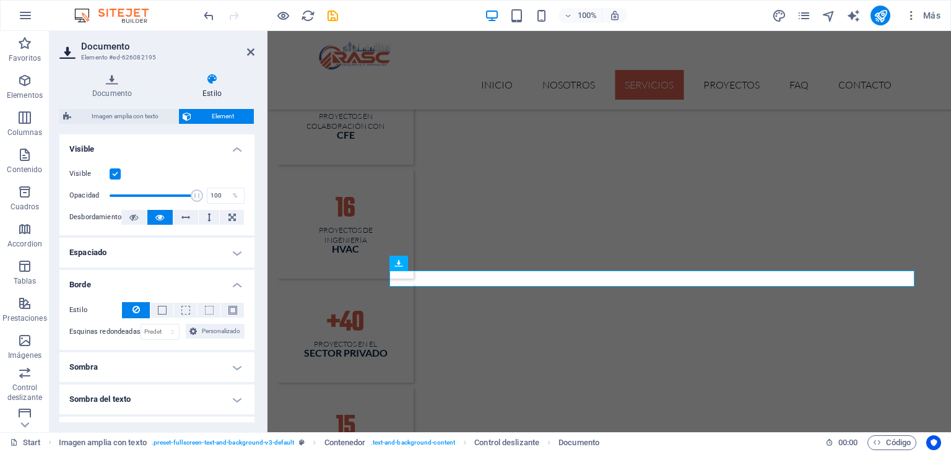
click at [230, 282] on h4 "Borde" at bounding box center [156, 281] width 195 height 22
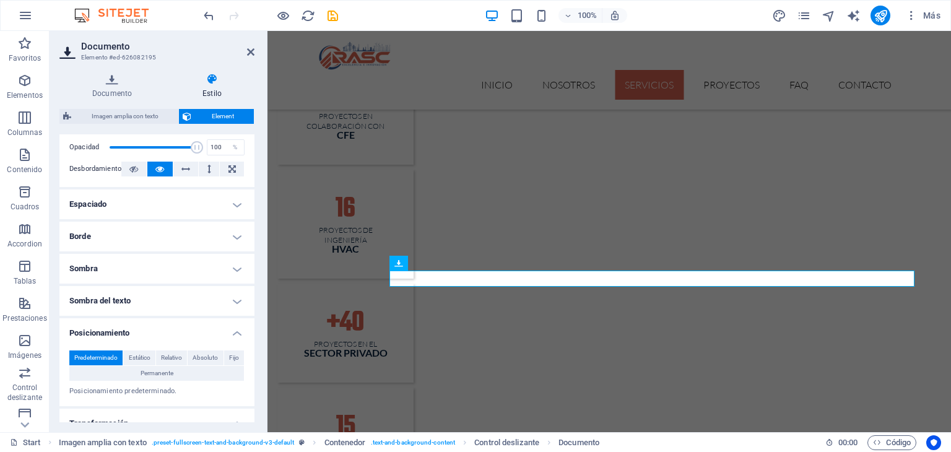
scroll to position [62, 0]
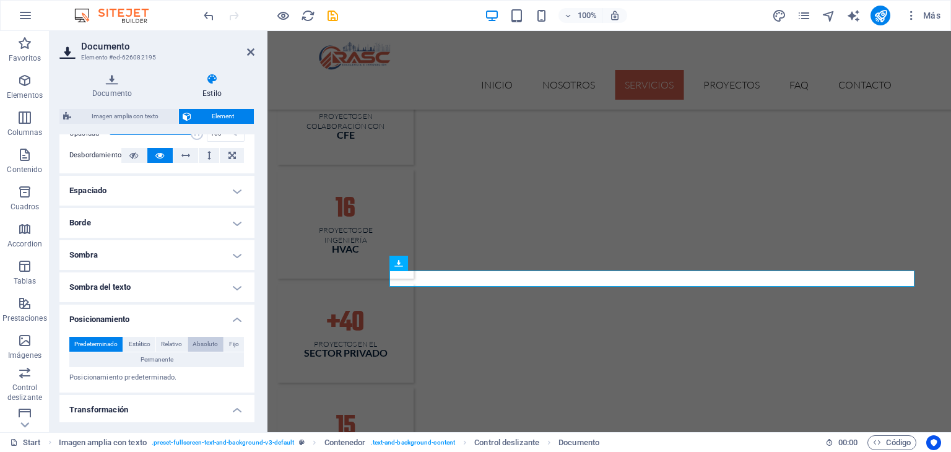
click at [210, 345] on span "Absoluto" at bounding box center [204, 344] width 25 height 15
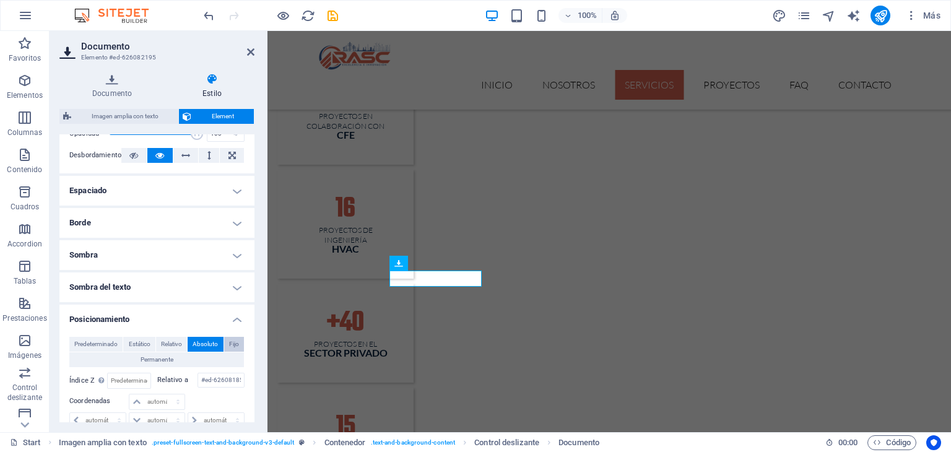
click at [236, 345] on span "Fijo" at bounding box center [234, 344] width 10 height 15
click at [207, 345] on span "Absoluto" at bounding box center [204, 344] width 25 height 15
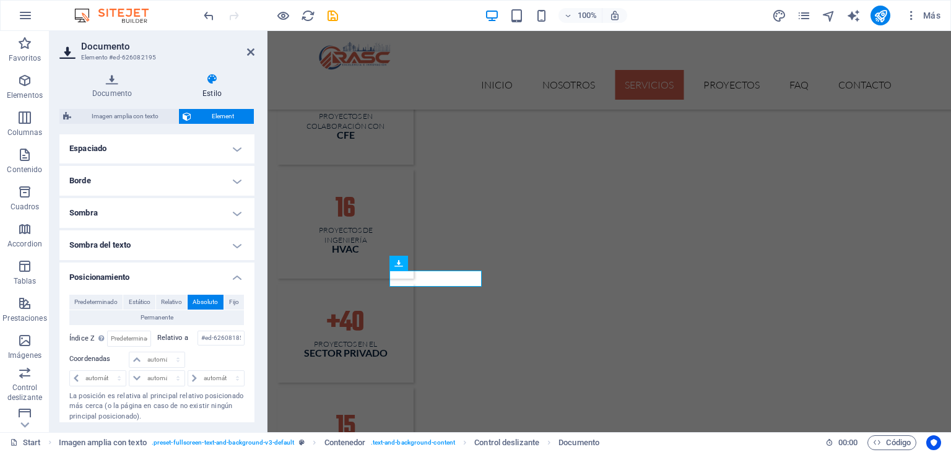
scroll to position [124, 0]
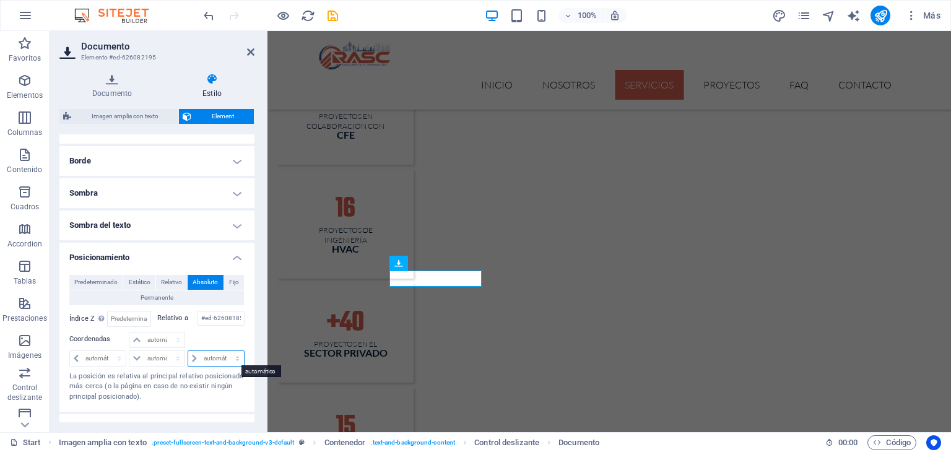
click at [197, 355] on select "automático px rem % em" at bounding box center [216, 358] width 56 height 15
select select "px"
click at [224, 351] on select "automático px rem % em" at bounding box center [216, 358] width 56 height 15
type input "0"
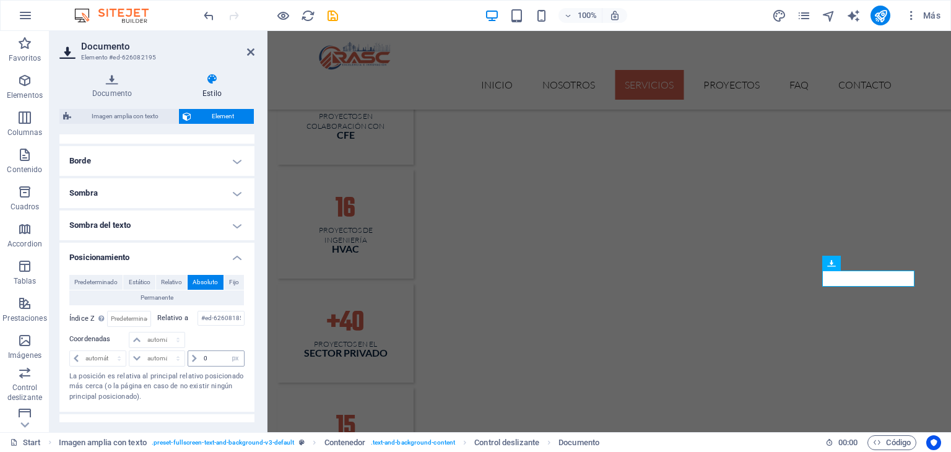
click at [192, 358] on icon at bounding box center [194, 358] width 5 height 7
click at [203, 358] on input "0" at bounding box center [222, 358] width 43 height 15
click at [234, 356] on select "automático px rem % em" at bounding box center [235, 358] width 17 height 15
select select "auto"
click at [227, 351] on select "automático px rem % em" at bounding box center [235, 358] width 17 height 15
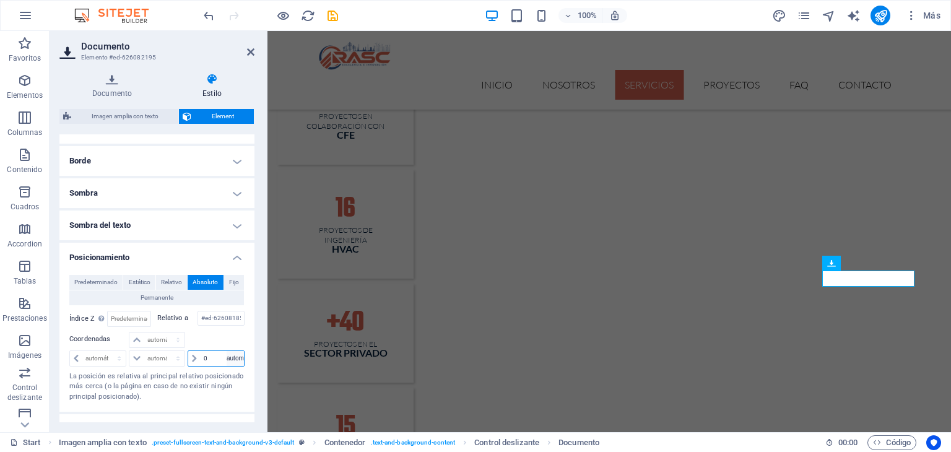
select select "DISABLED_OPTION_VALUE"
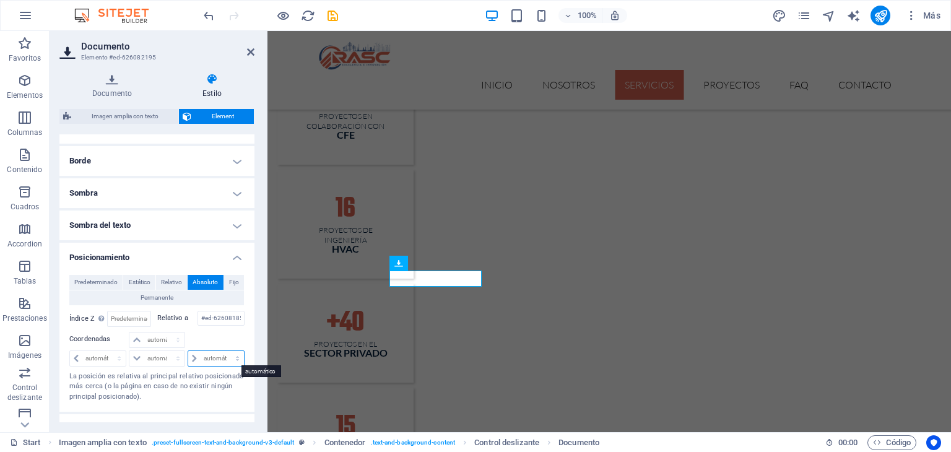
click at [234, 355] on select "automático px rem % em" at bounding box center [216, 358] width 56 height 15
click at [237, 357] on select "automático px rem % em" at bounding box center [216, 358] width 56 height 15
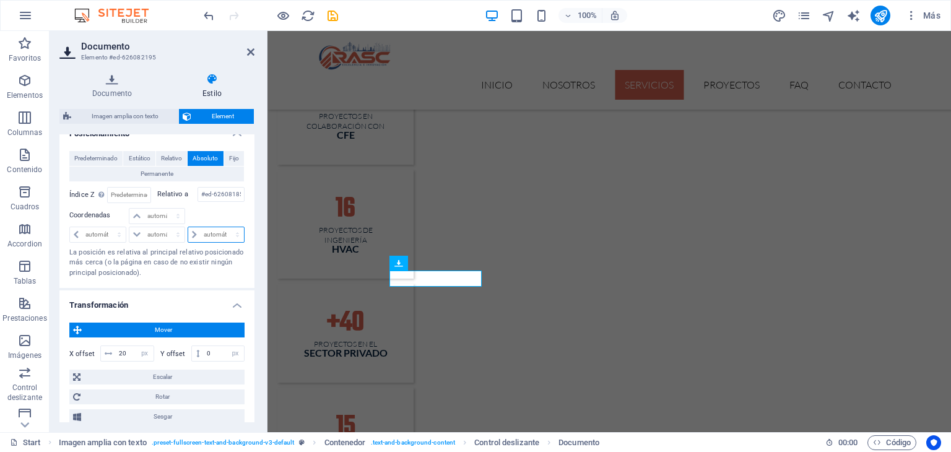
scroll to position [309, 0]
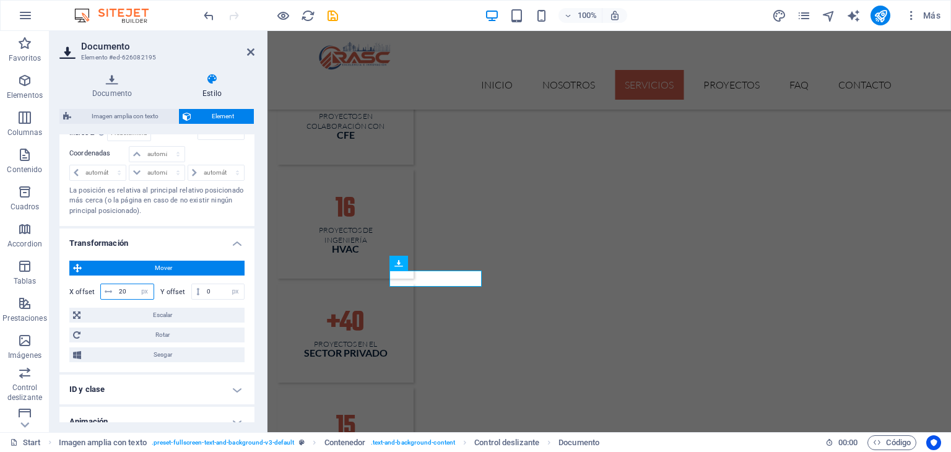
drag, startPoint x: 128, startPoint y: 293, endPoint x: 108, endPoint y: 293, distance: 19.8
click at [108, 293] on div "20 px rem % em vh vw" at bounding box center [127, 291] width 54 height 16
click at [336, 395] on div "H2" at bounding box center [340, 388] width 56 height 15
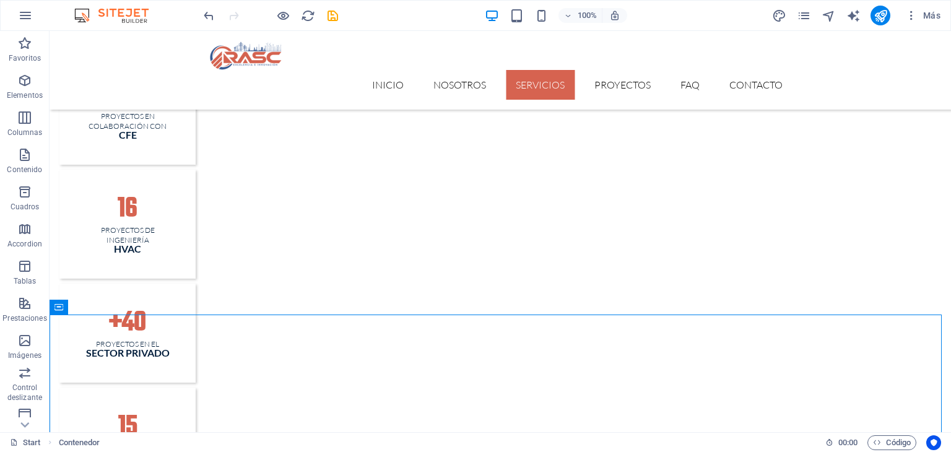
scroll to position [1480, 0]
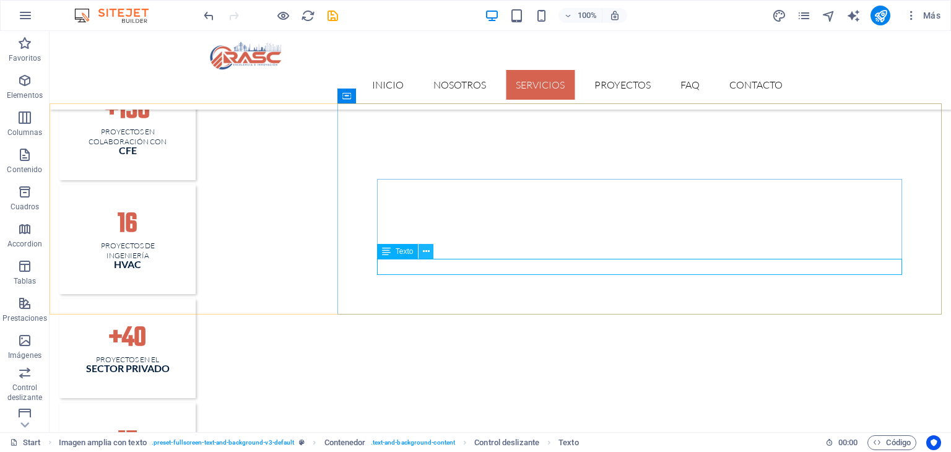
click at [423, 253] on icon at bounding box center [426, 251] width 7 height 13
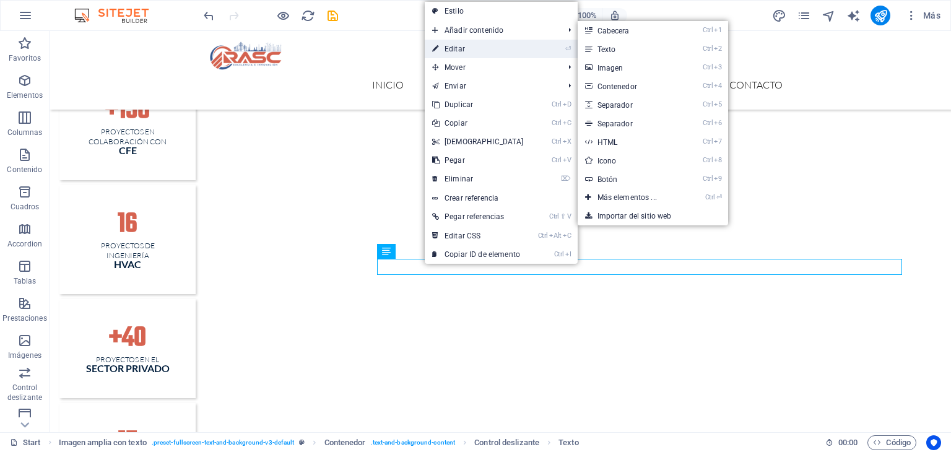
click at [480, 53] on link "⏎ Editar" at bounding box center [478, 49] width 106 height 19
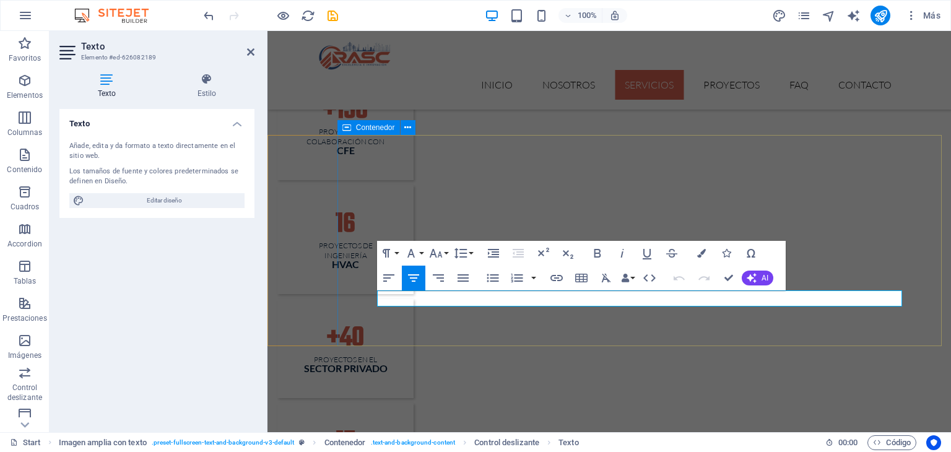
scroll to position [1495, 0]
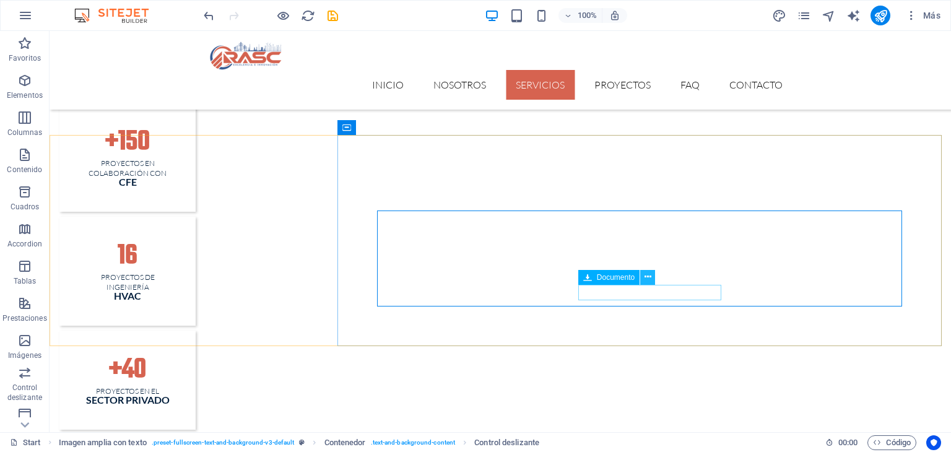
click at [649, 279] on icon at bounding box center [647, 276] width 7 height 13
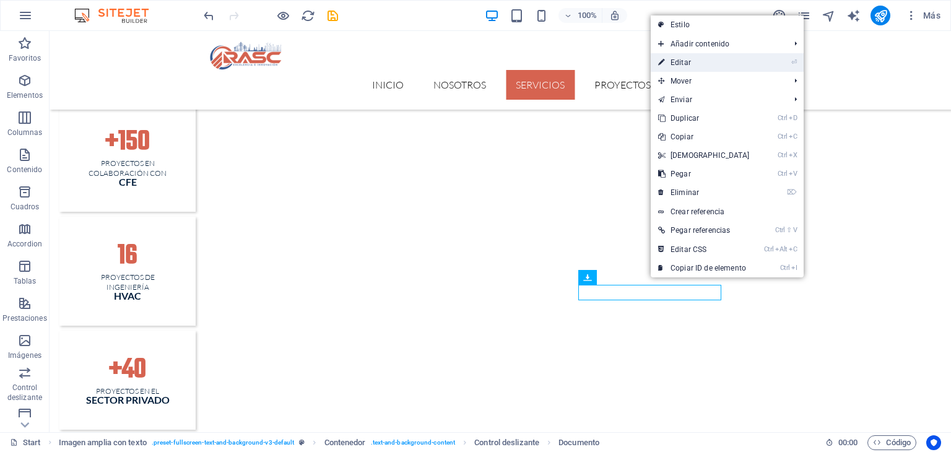
click at [708, 65] on link "⏎ Editar" at bounding box center [703, 62] width 106 height 19
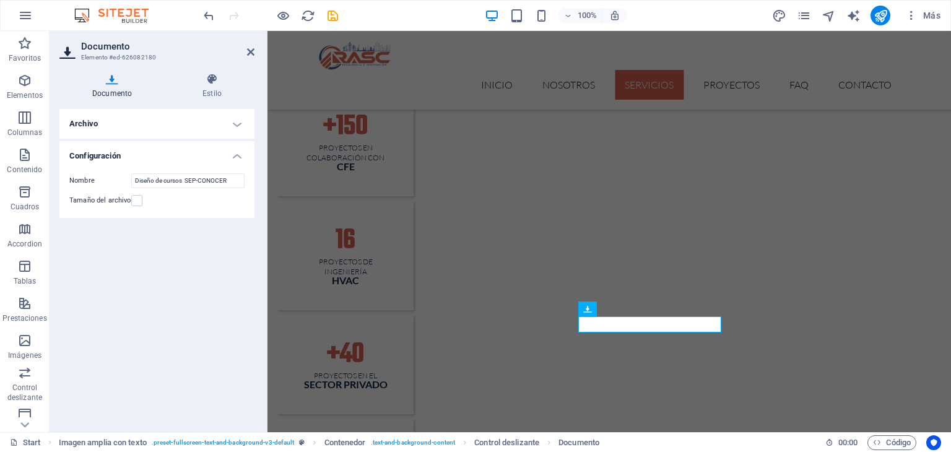
click at [215, 118] on h4 "Archivo" at bounding box center [156, 124] width 195 height 30
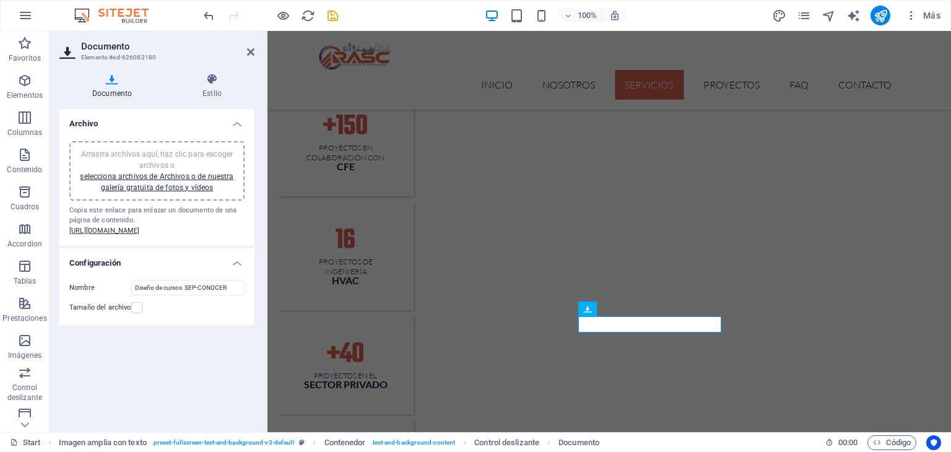
drag, startPoint x: 238, startPoint y: 127, endPoint x: 236, endPoint y: 119, distance: 8.4
click at [238, 126] on h4 "Archivo" at bounding box center [156, 120] width 195 height 22
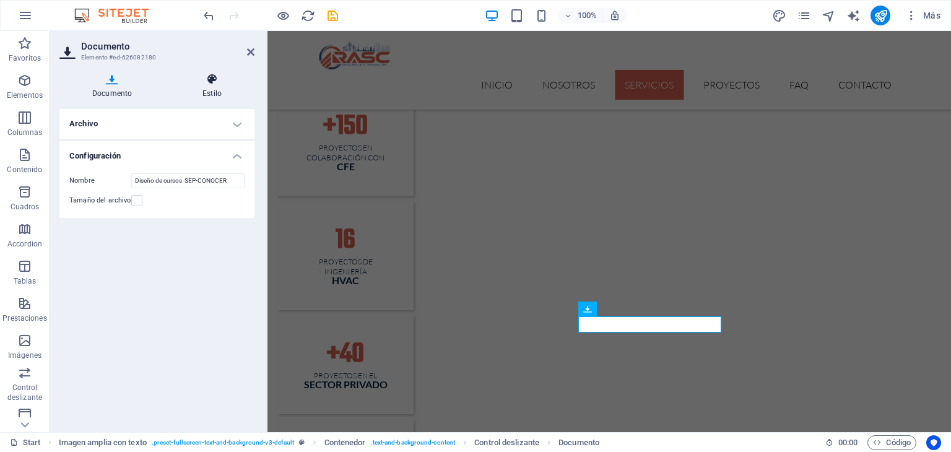
click at [212, 83] on icon at bounding box center [212, 79] width 85 height 12
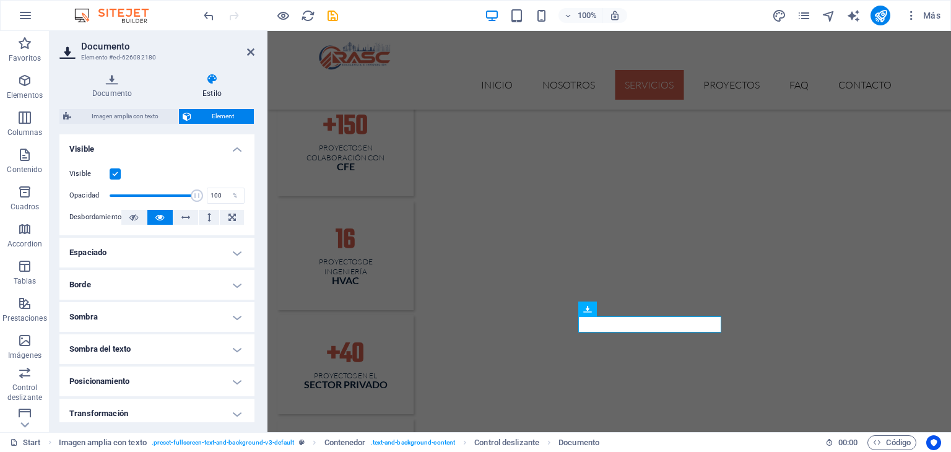
click at [227, 257] on h4 "Espaciado" at bounding box center [156, 253] width 195 height 30
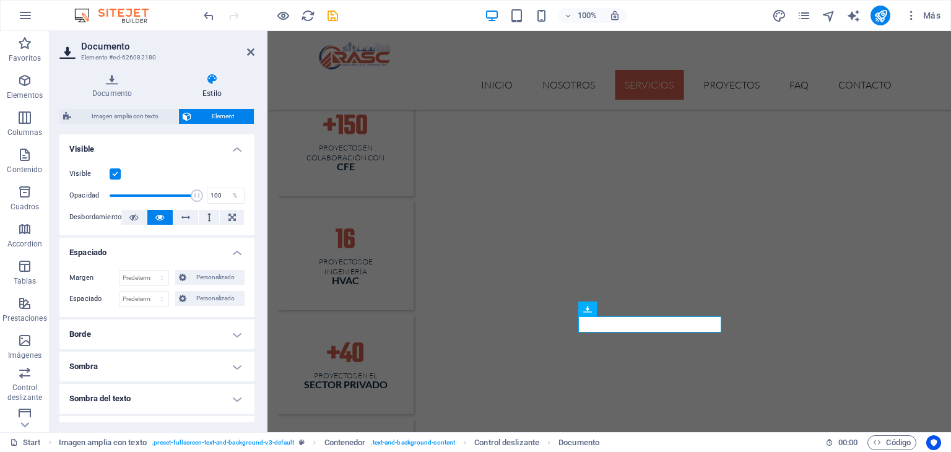
click at [228, 252] on h4 "Espaciado" at bounding box center [156, 249] width 195 height 22
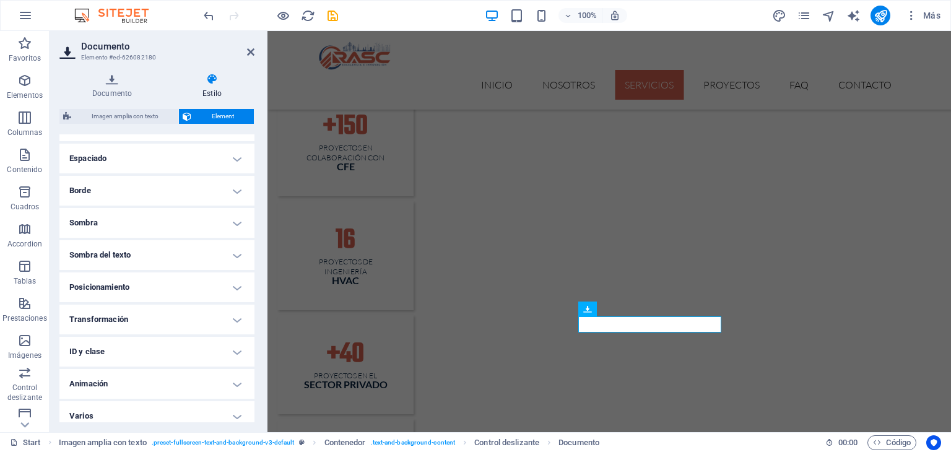
scroll to position [103, 0]
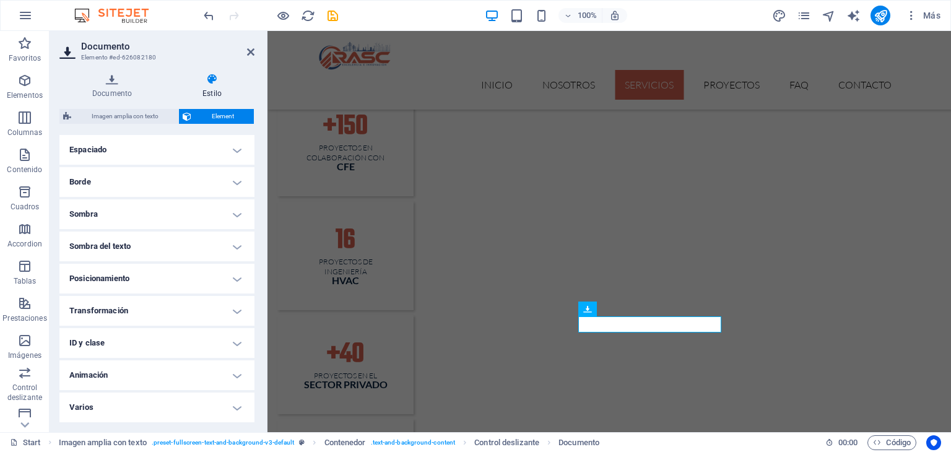
click at [236, 313] on h4 "Transformación" at bounding box center [156, 311] width 195 height 30
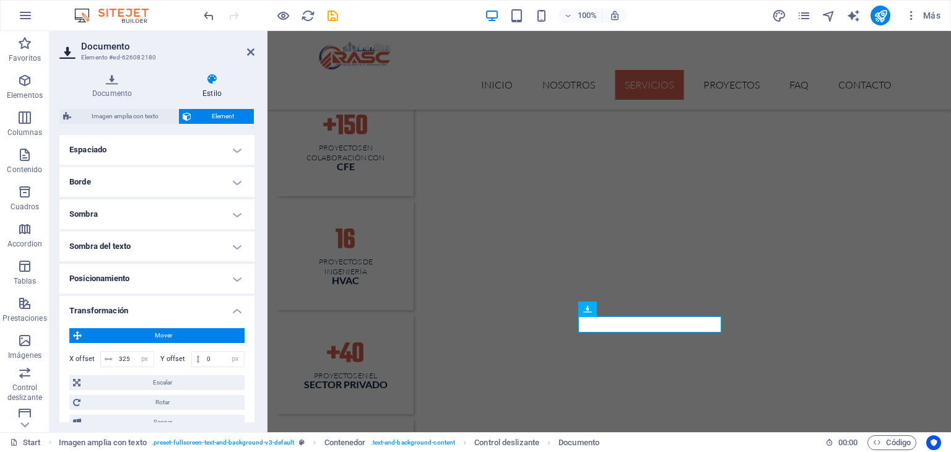
click at [236, 313] on h4 "Transformación" at bounding box center [156, 307] width 195 height 22
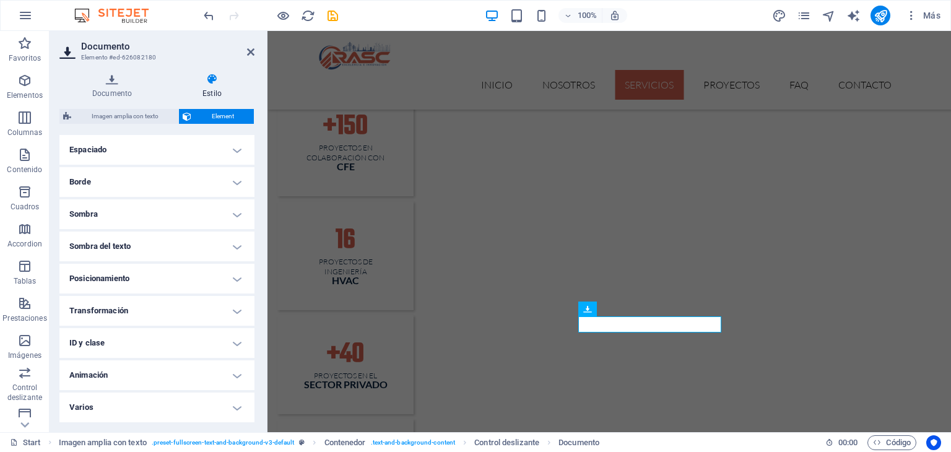
click at [236, 313] on h4 "Transformación" at bounding box center [156, 311] width 195 height 30
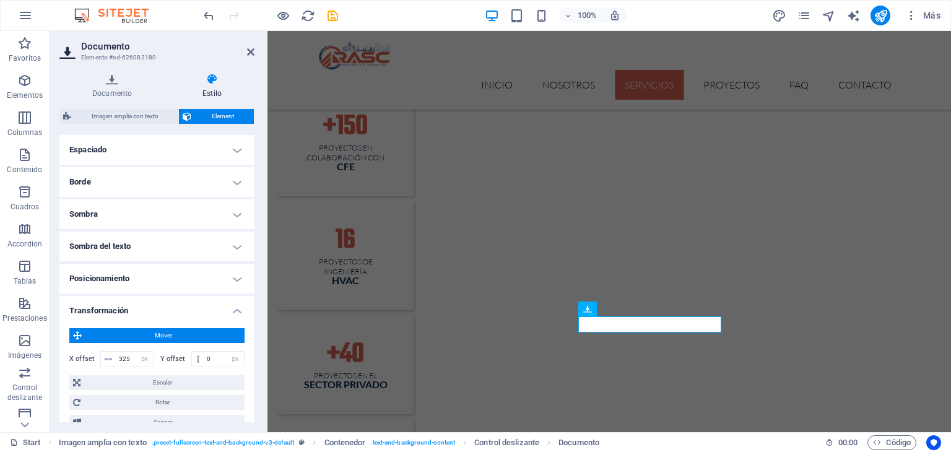
click at [236, 313] on h4 "Transformación" at bounding box center [156, 307] width 195 height 22
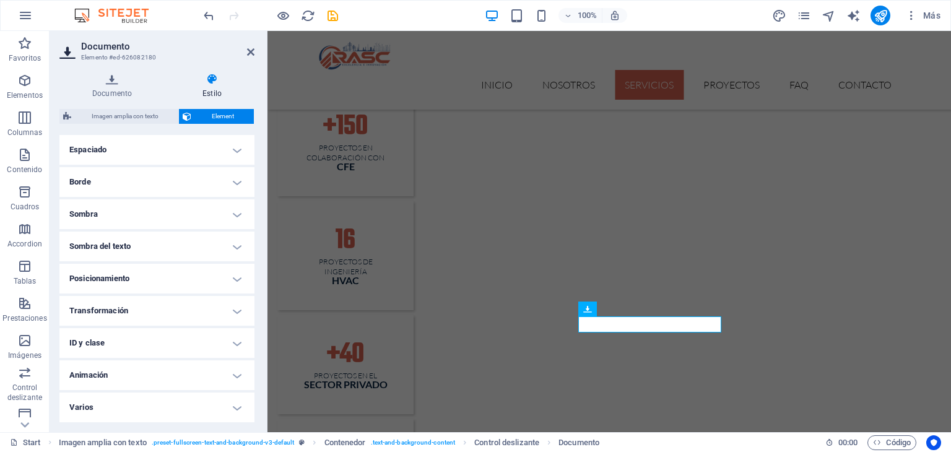
click at [236, 157] on h4 "Espaciado" at bounding box center [156, 150] width 195 height 30
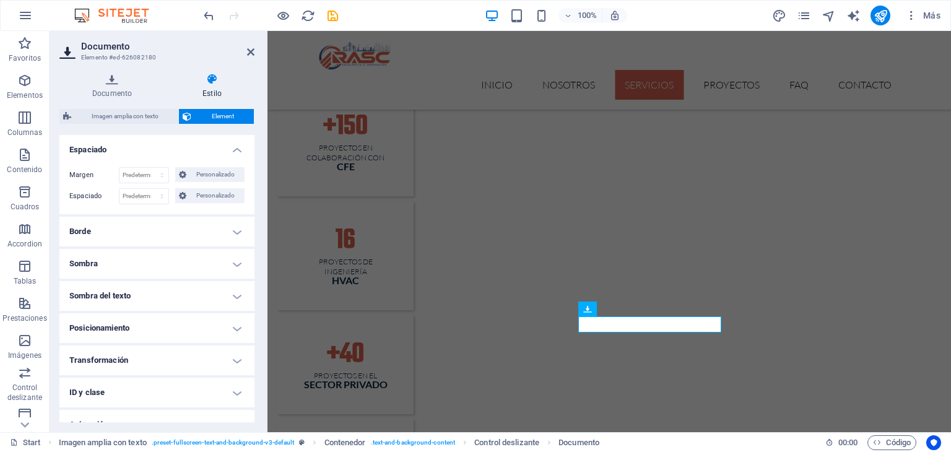
click at [236, 157] on div "Margen Predeterminado automático px % rem vw vh Personalizado Personalizado aut…" at bounding box center [156, 185] width 195 height 57
click at [232, 149] on h4 "Espaciado" at bounding box center [156, 146] width 195 height 22
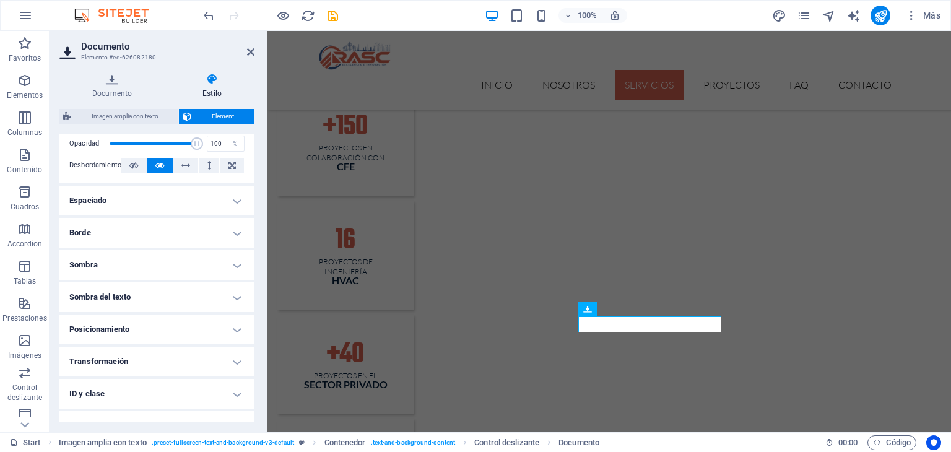
scroll to position [62, 0]
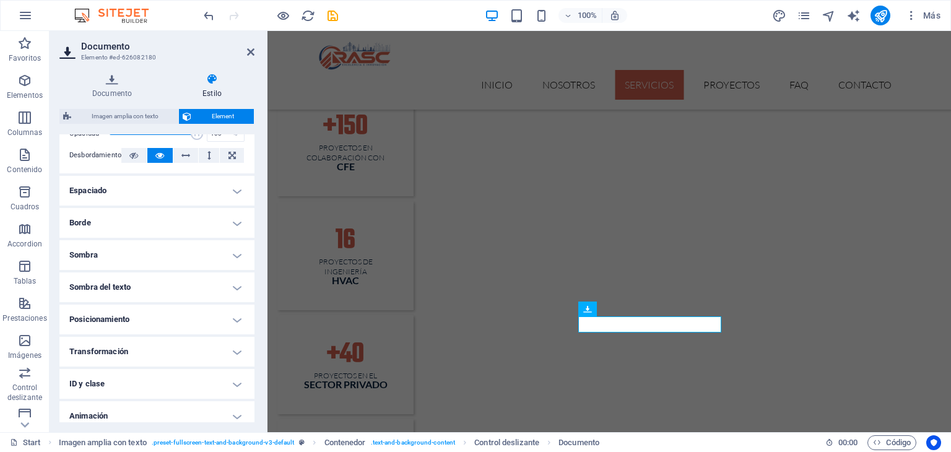
click at [231, 315] on h4 "Posicionamiento" at bounding box center [156, 320] width 195 height 30
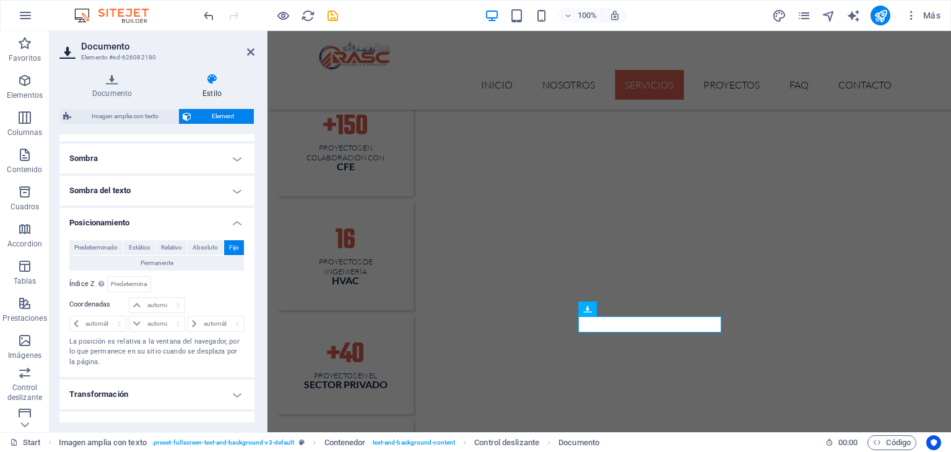
scroll to position [186, 0]
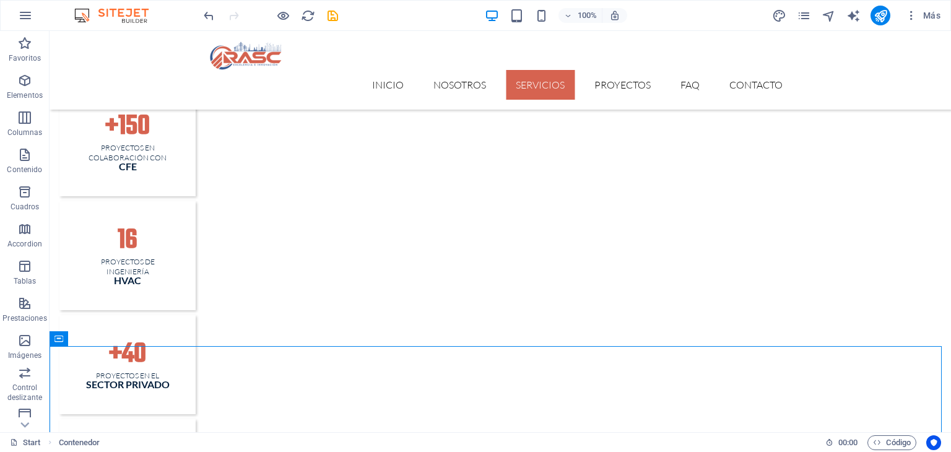
scroll to position [1448, 0]
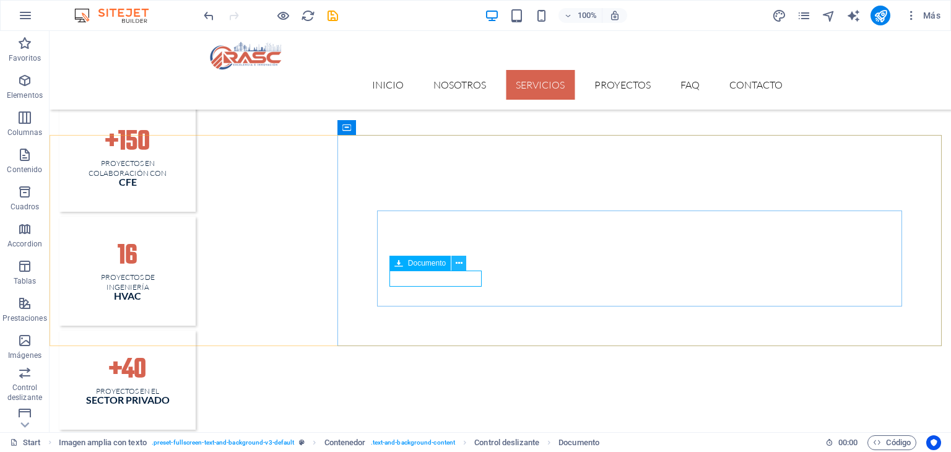
click at [456, 261] on icon at bounding box center [459, 263] width 7 height 13
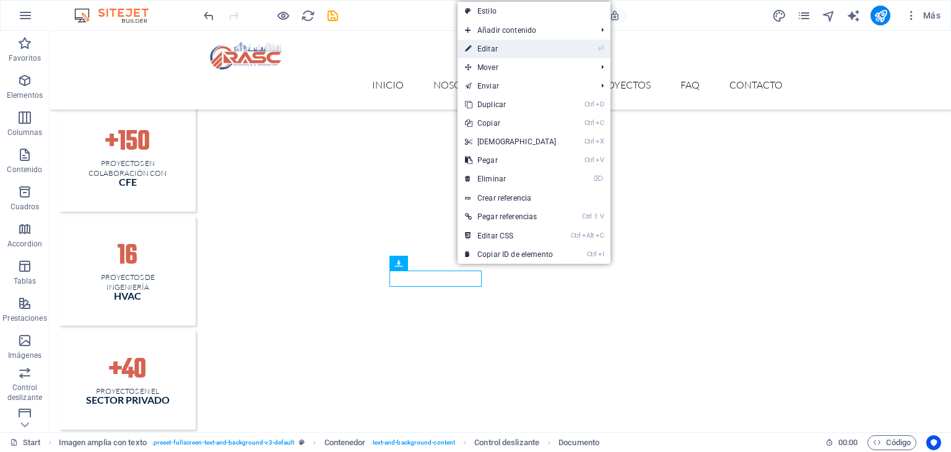
click at [540, 46] on link "⏎ Editar" at bounding box center [510, 49] width 106 height 19
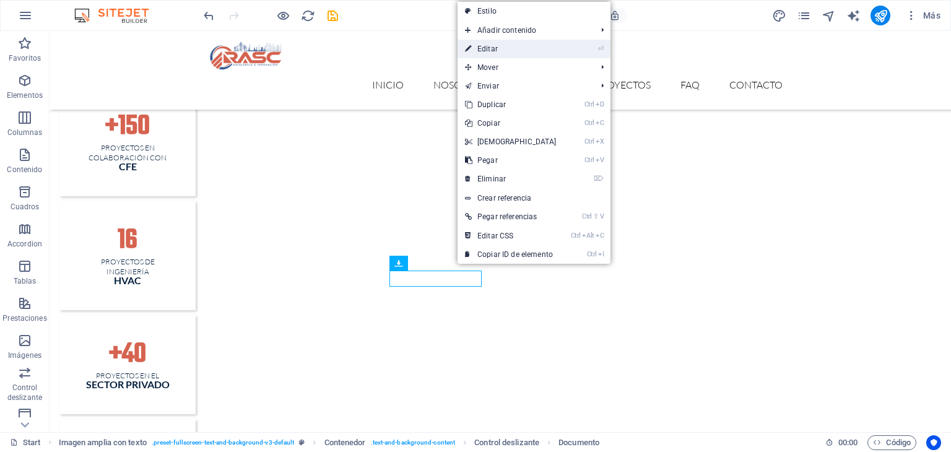
select select "px"
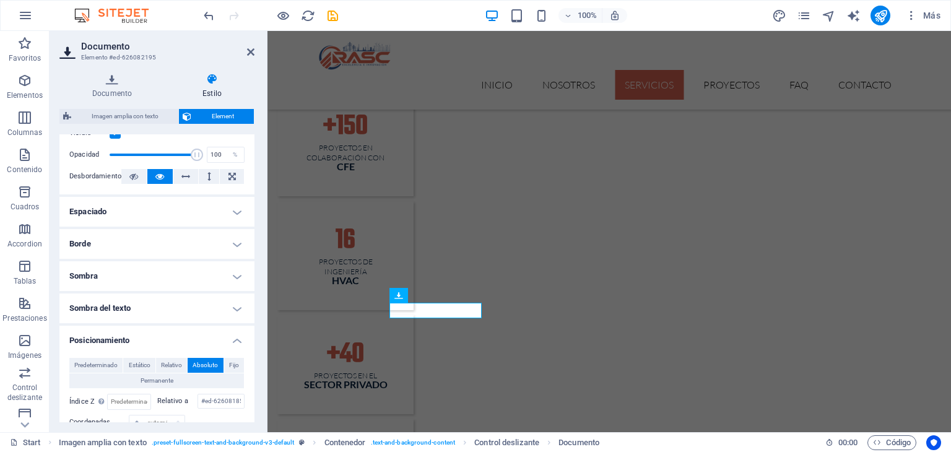
scroll to position [62, 0]
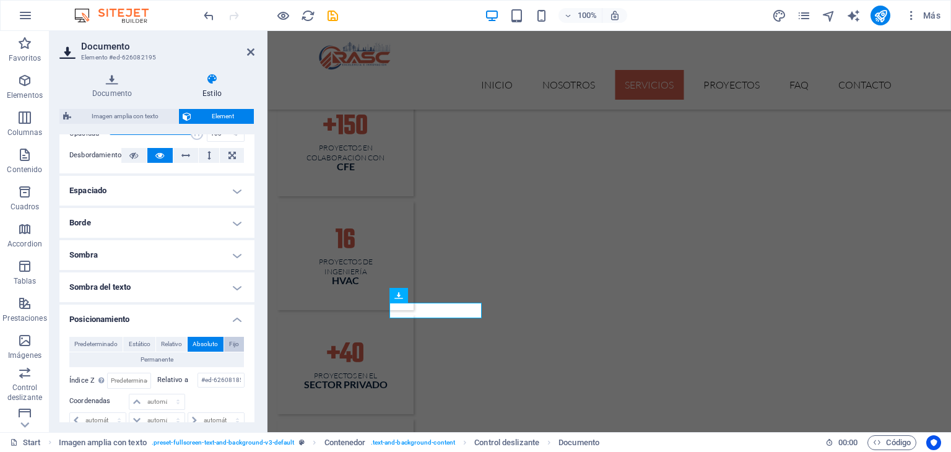
click at [233, 346] on span "Fijo" at bounding box center [234, 344] width 10 height 15
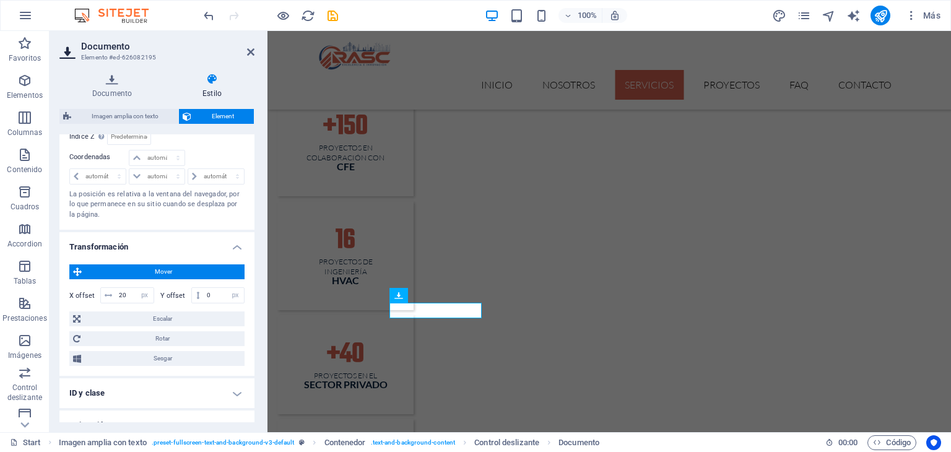
scroll to position [309, 0]
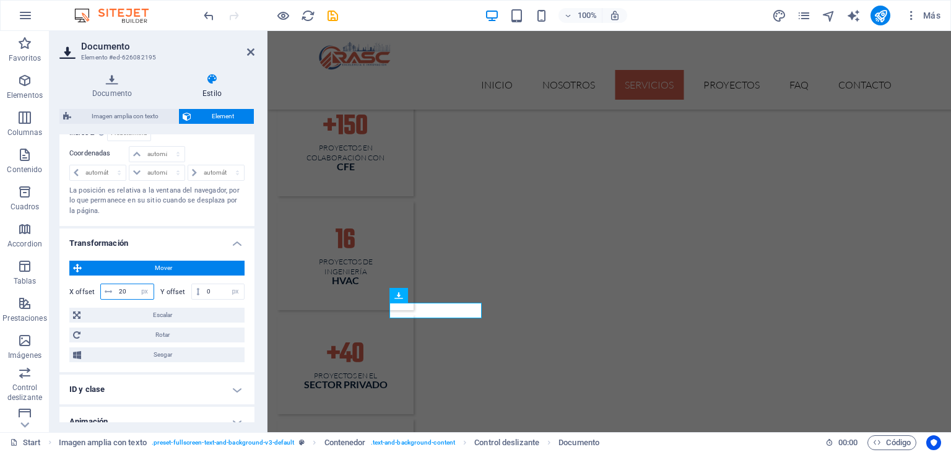
drag, startPoint x: 130, startPoint y: 290, endPoint x: 117, endPoint y: 292, distance: 13.1
click at [117, 292] on input "20" at bounding box center [135, 291] width 38 height 15
type input "200"
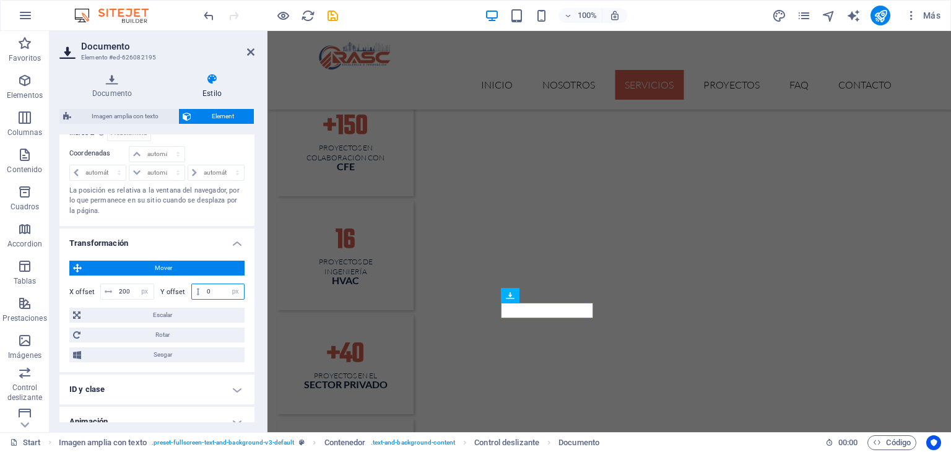
click at [205, 285] on input "0" at bounding box center [224, 291] width 40 height 15
drag, startPoint x: 215, startPoint y: 293, endPoint x: 191, endPoint y: 290, distance: 24.9
click at [191, 290] on div "20 px rem % em vh vw" at bounding box center [218, 291] width 54 height 16
drag, startPoint x: 217, startPoint y: 294, endPoint x: 205, endPoint y: 294, distance: 11.1
click at [205, 294] on input "50" at bounding box center [224, 291] width 40 height 15
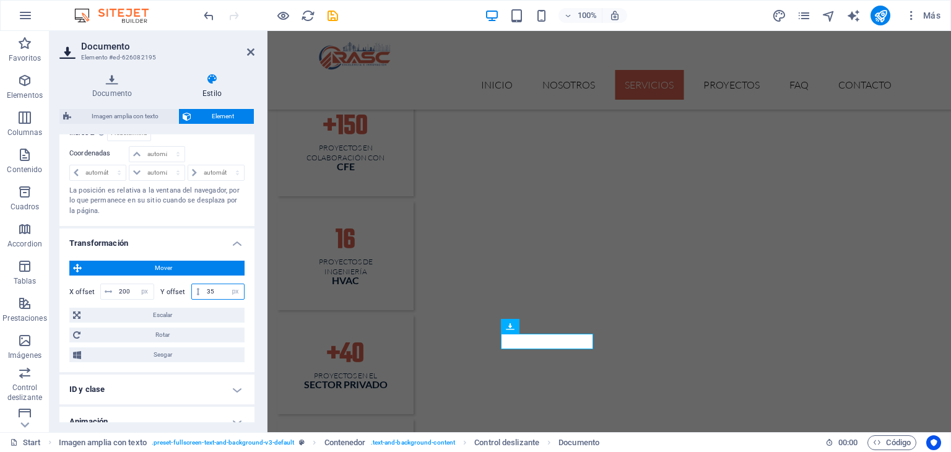
type input "35"
drag, startPoint x: 131, startPoint y: 292, endPoint x: 109, endPoint y: 292, distance: 22.3
click at [109, 292] on div "200 px rem % em vh vw" at bounding box center [127, 291] width 54 height 16
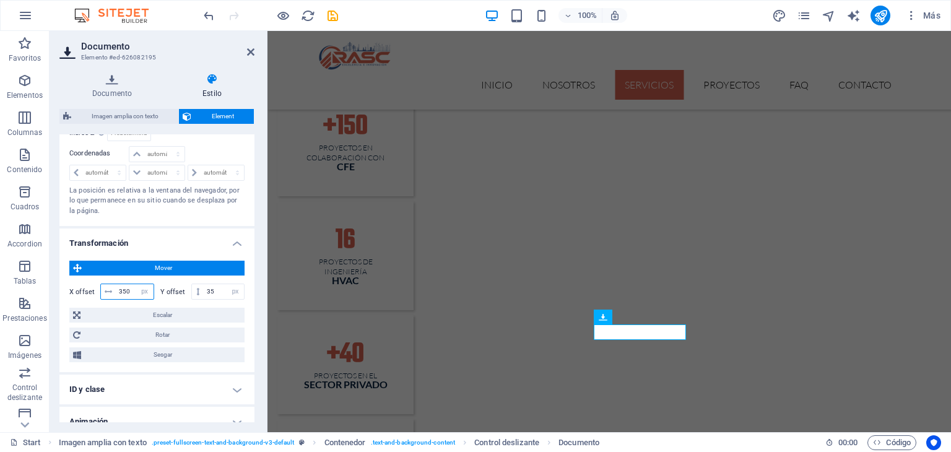
drag, startPoint x: 129, startPoint y: 293, endPoint x: 120, endPoint y: 290, distance: 9.0
click at [120, 290] on input "350" at bounding box center [135, 291] width 38 height 15
type input "360"
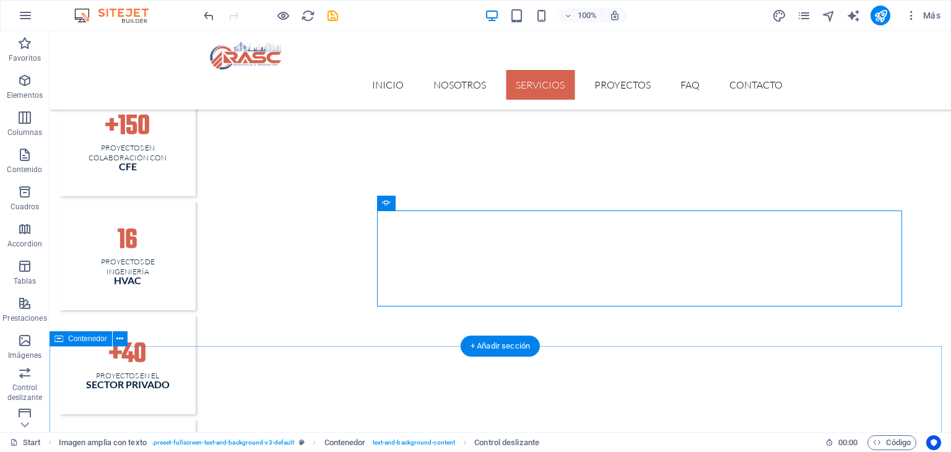
scroll to position [1448, 0]
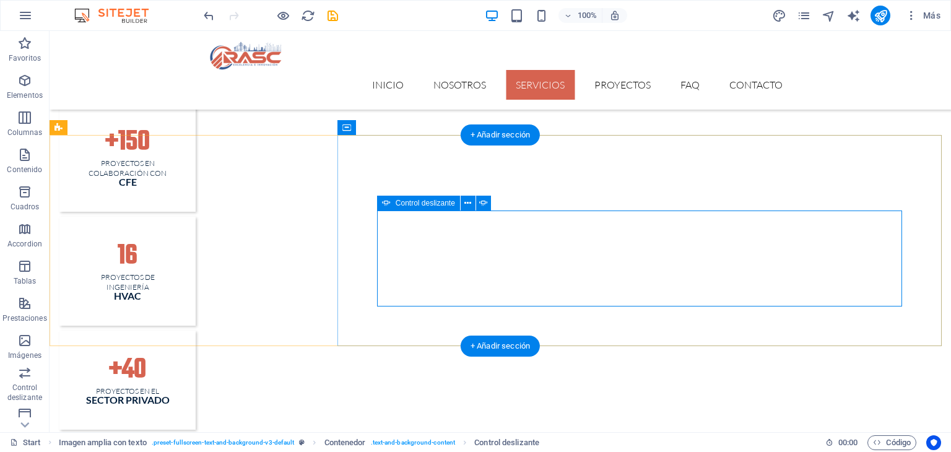
select select "ms"
select select "s"
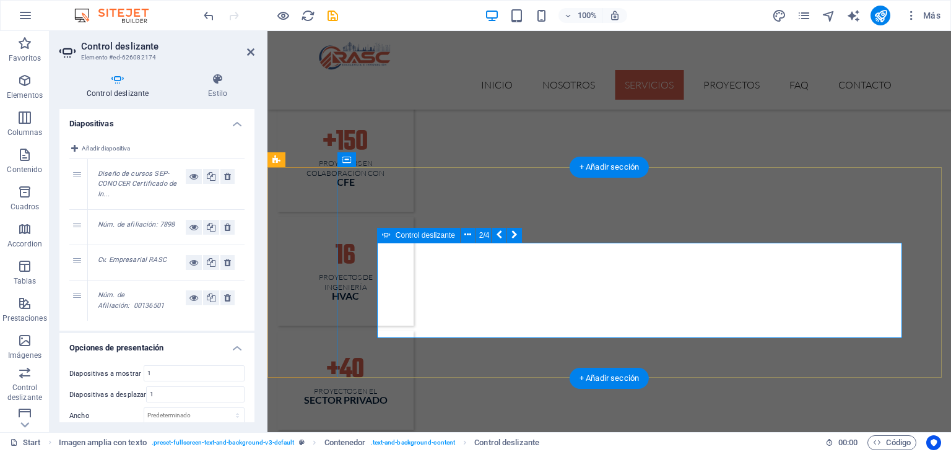
scroll to position [1464, 0]
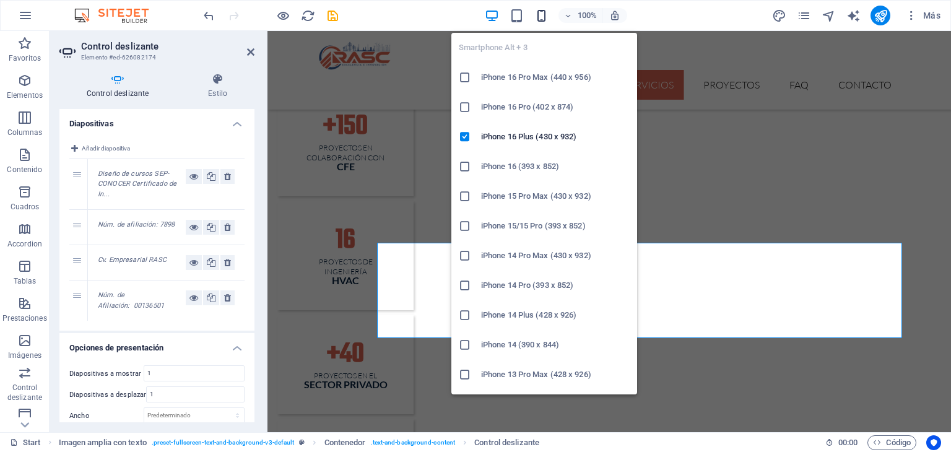
click at [540, 15] on icon "button" at bounding box center [541, 16] width 14 height 14
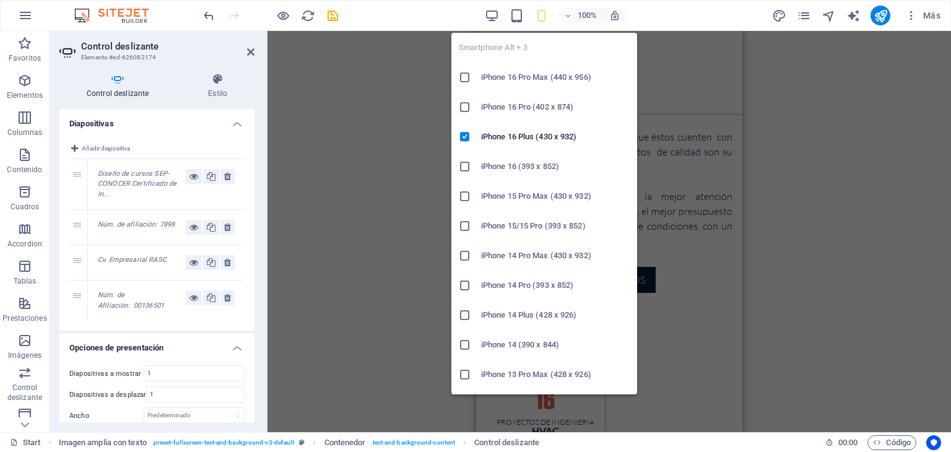
scroll to position [2527, 0]
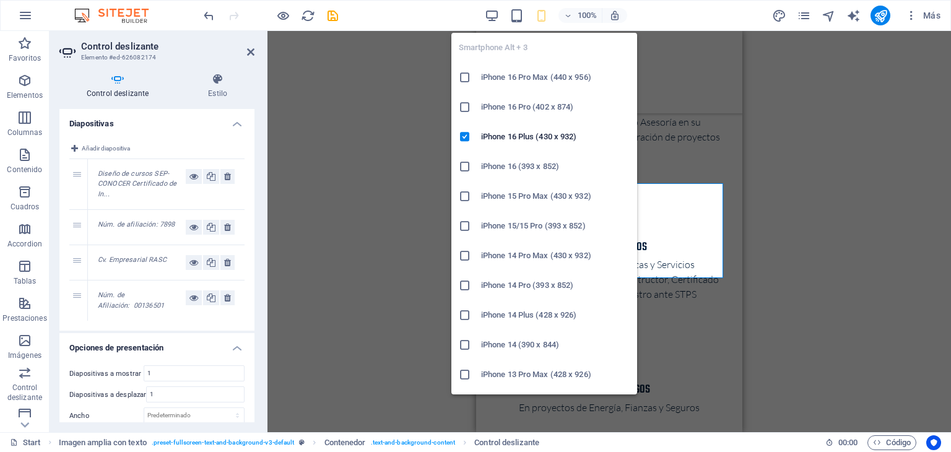
click at [466, 166] on icon at bounding box center [465, 166] width 12 height 12
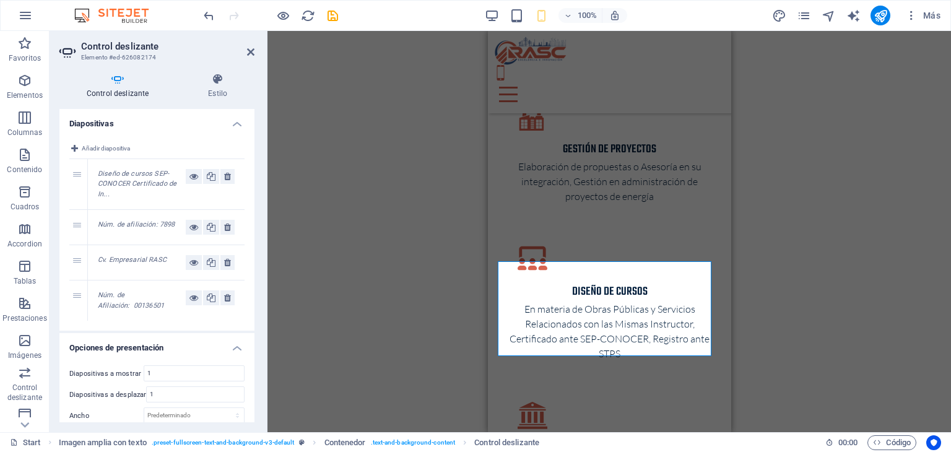
scroll to position [2589, 0]
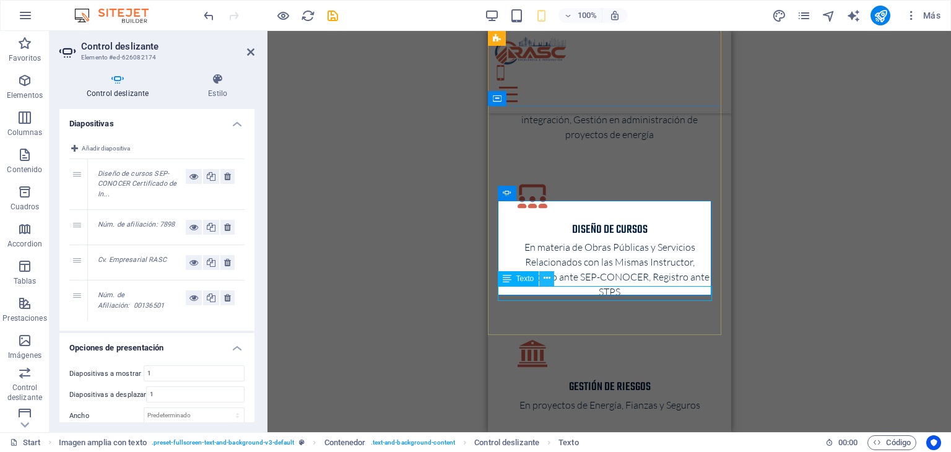
click at [545, 280] on icon at bounding box center [546, 278] width 7 height 13
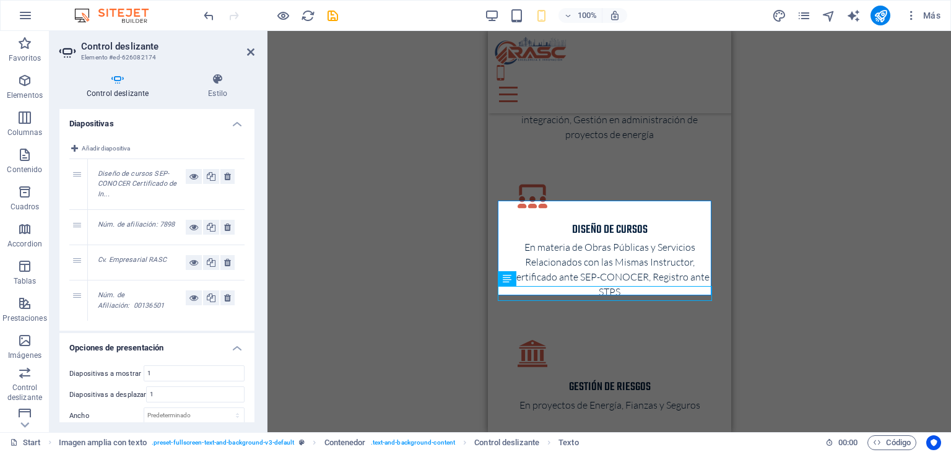
click at [295, 153] on div "Arrastra aquí para reemplazar el contenido existente. Si quieres crear un eleme…" at bounding box center [608, 231] width 683 height 401
click at [416, 264] on div "Arrastra aquí para reemplazar el contenido existente. Si quieres crear un eleme…" at bounding box center [608, 231] width 683 height 401
drag, startPoint x: 786, startPoint y: 235, endPoint x: 795, endPoint y: 234, distance: 8.8
click at [787, 235] on div "Arrastra aquí para reemplazar el contenido existente. Si quieres crear un eleme…" at bounding box center [608, 231] width 683 height 401
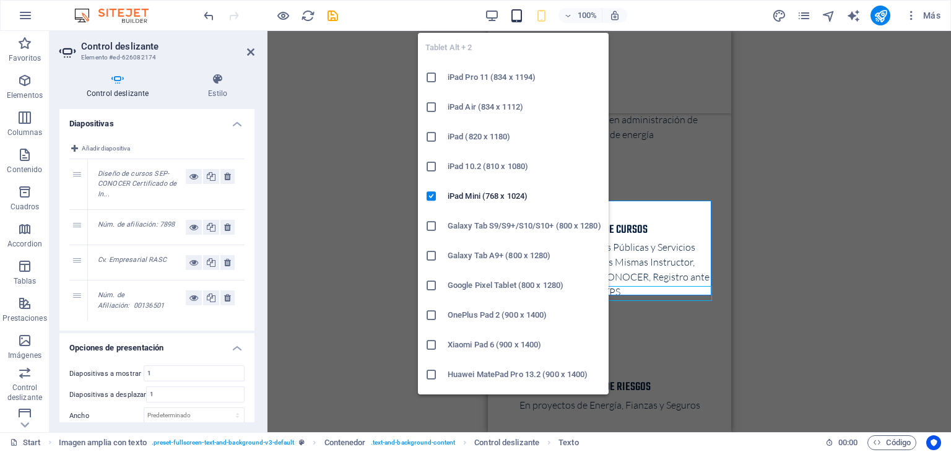
click at [516, 20] on icon "button" at bounding box center [516, 16] width 14 height 14
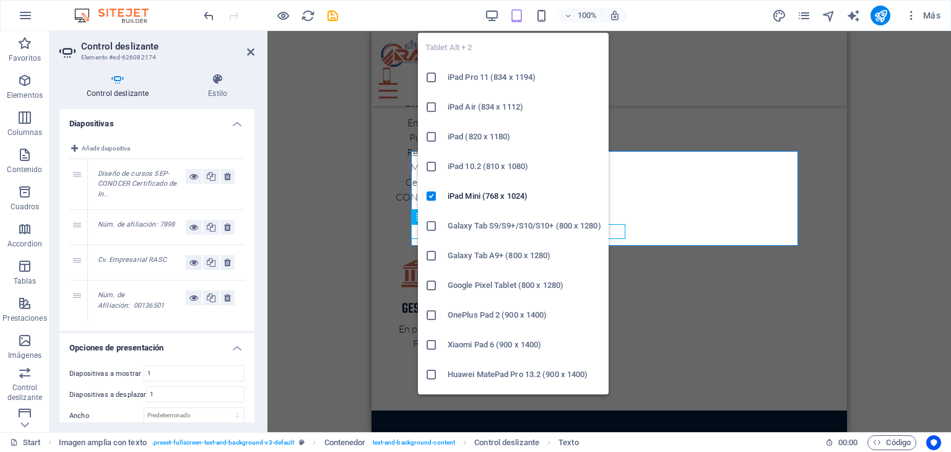
scroll to position [1896, 0]
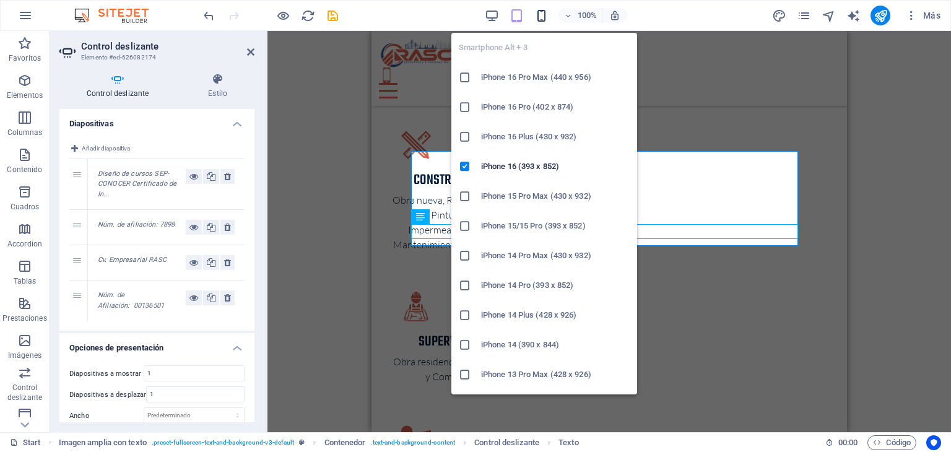
click at [542, 12] on icon "button" at bounding box center [541, 16] width 14 height 14
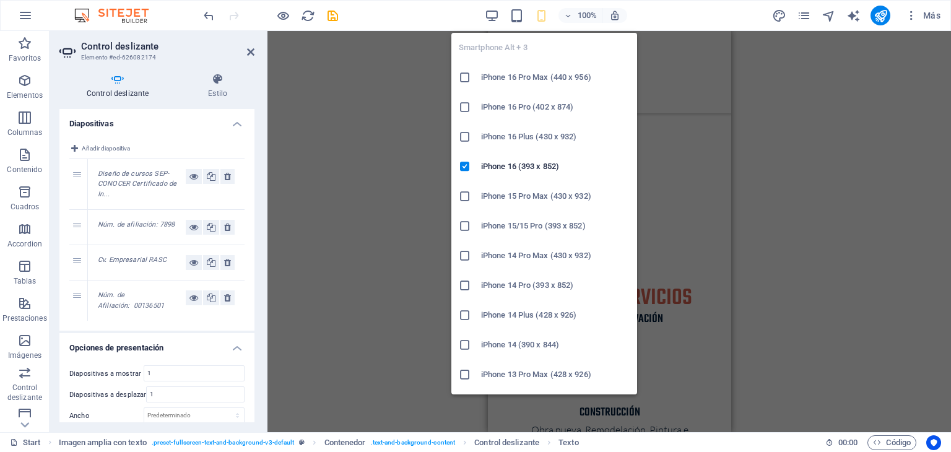
scroll to position [2651, 0]
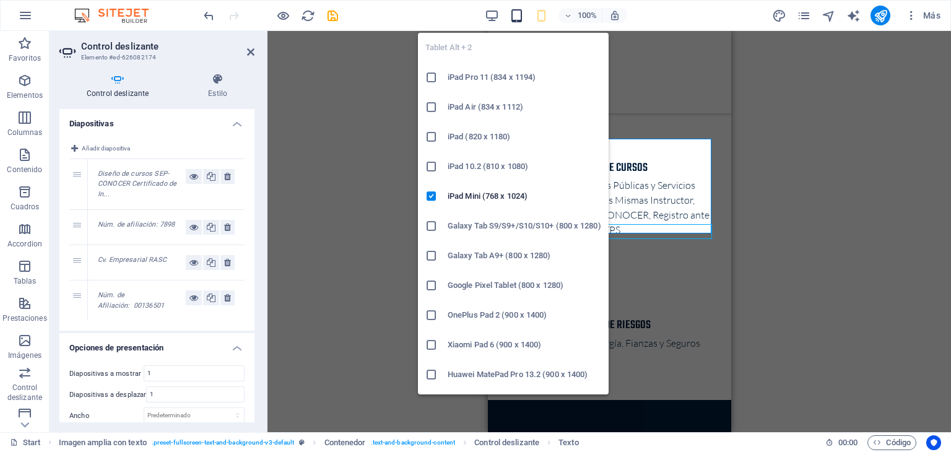
click at [517, 17] on icon "button" at bounding box center [516, 16] width 14 height 14
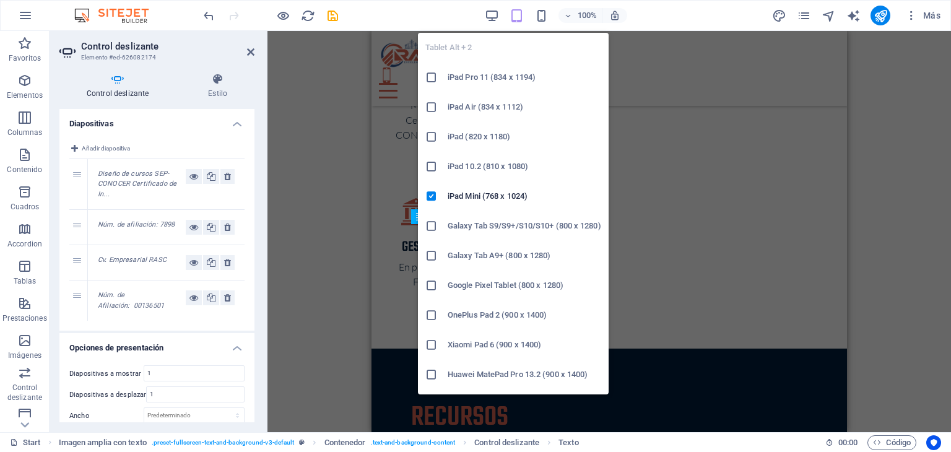
scroll to position [1896, 0]
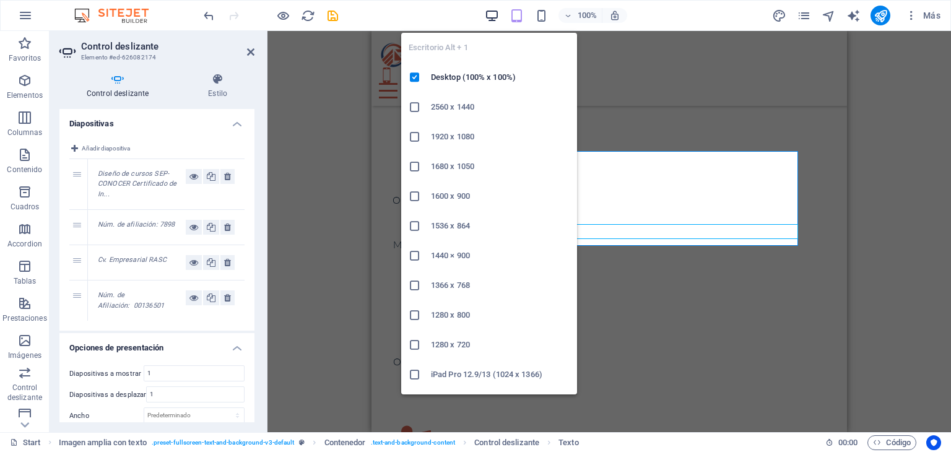
click at [493, 17] on icon "button" at bounding box center [492, 16] width 14 height 14
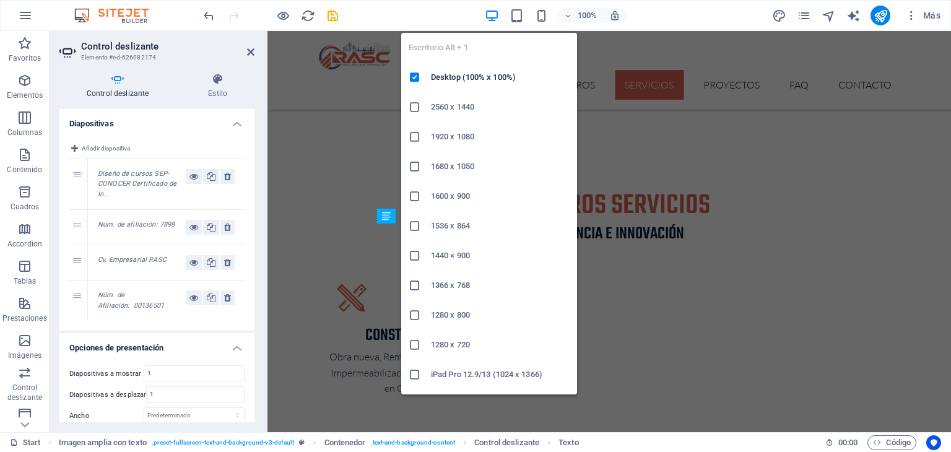
scroll to position [1557, 0]
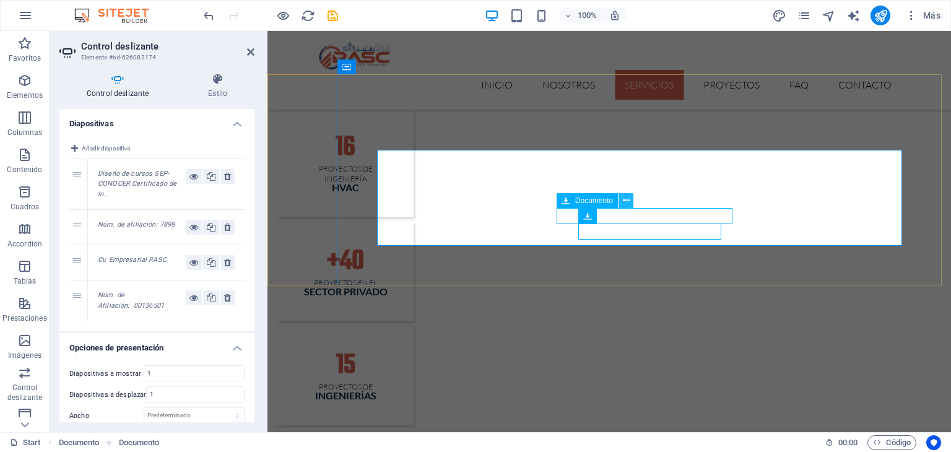
click at [624, 202] on icon at bounding box center [626, 200] width 7 height 13
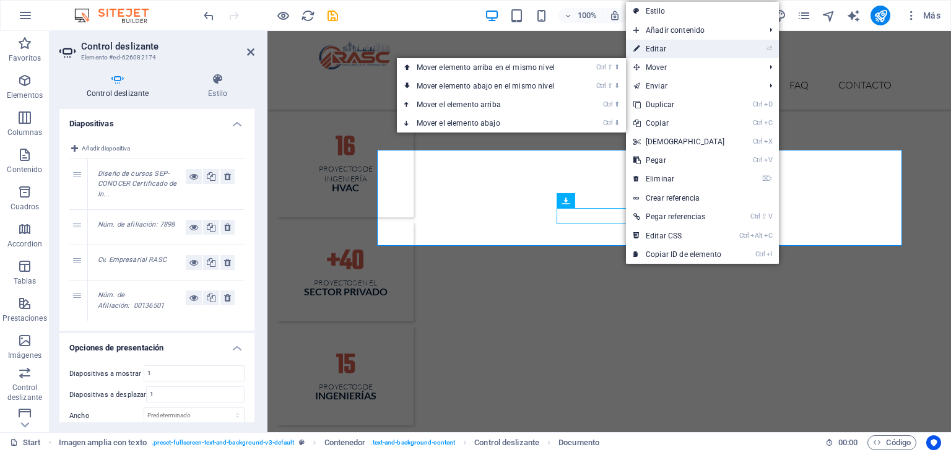
click at [675, 48] on link "⏎ Editar" at bounding box center [679, 49] width 106 height 19
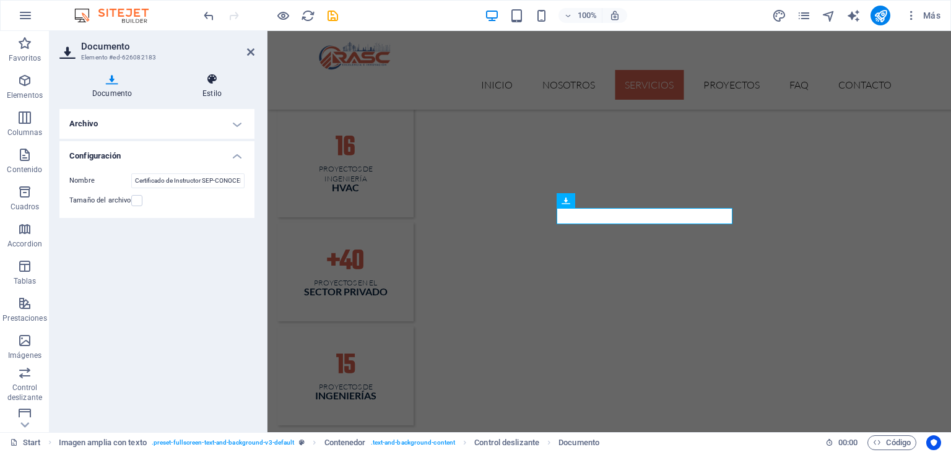
click at [210, 84] on icon at bounding box center [212, 79] width 85 height 12
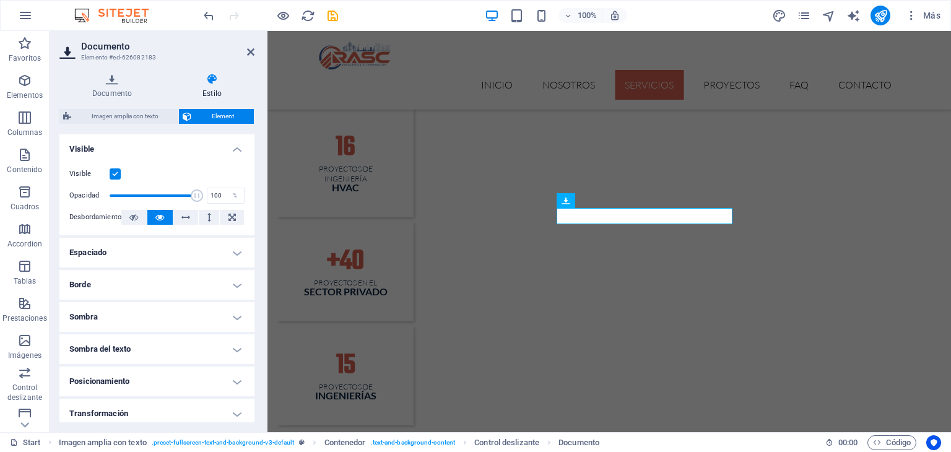
click at [218, 256] on h4 "Espaciado" at bounding box center [156, 253] width 195 height 30
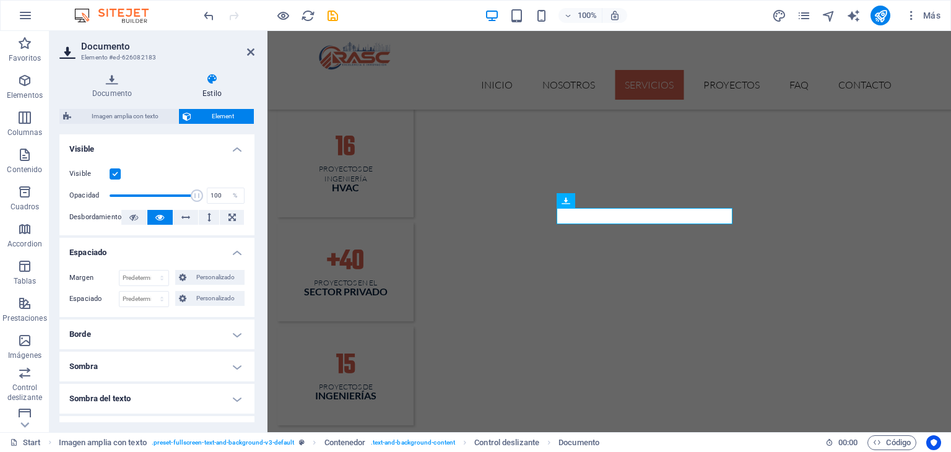
click at [218, 253] on h4 "Espaciado" at bounding box center [156, 249] width 195 height 22
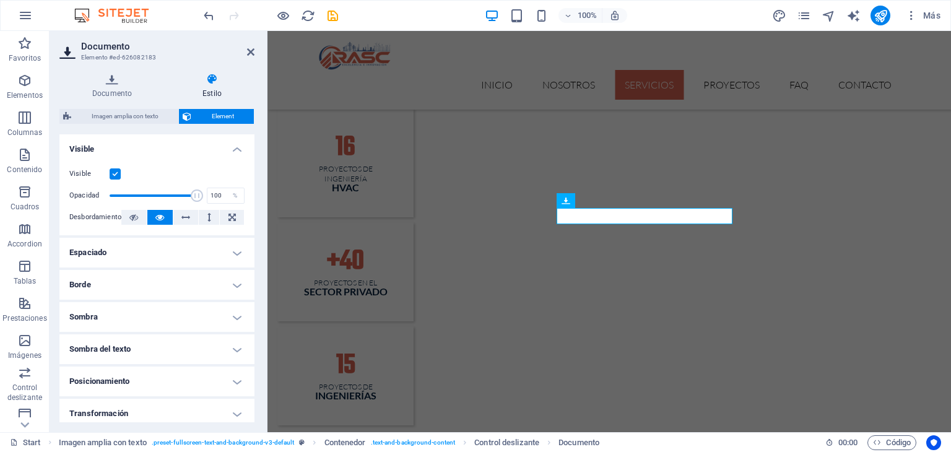
click at [225, 386] on h4 "Posicionamiento" at bounding box center [156, 381] width 195 height 30
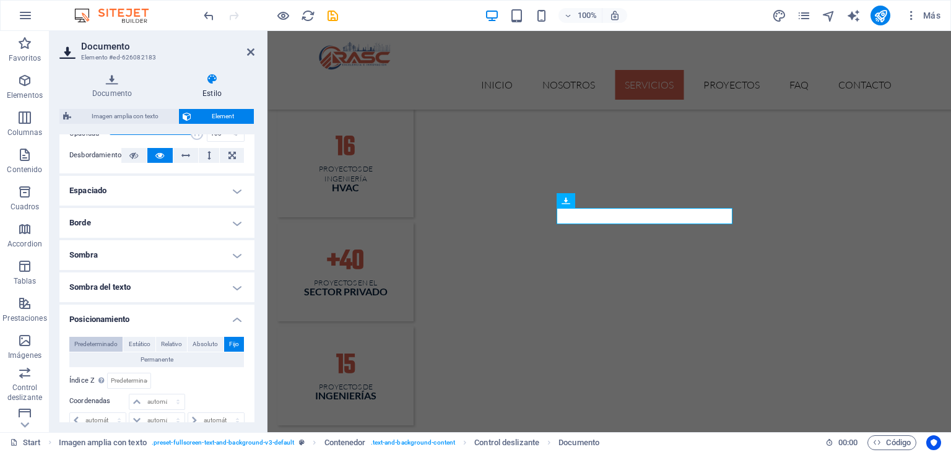
click at [89, 342] on span "Predeterminado" at bounding box center [95, 344] width 43 height 15
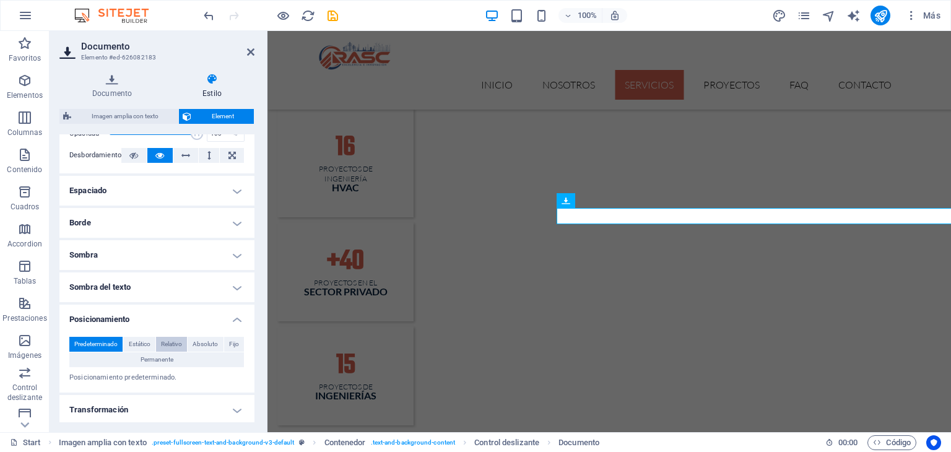
click at [168, 343] on span "Relativo" at bounding box center [171, 344] width 21 height 15
click at [196, 337] on span "Absoluto" at bounding box center [204, 344] width 25 height 15
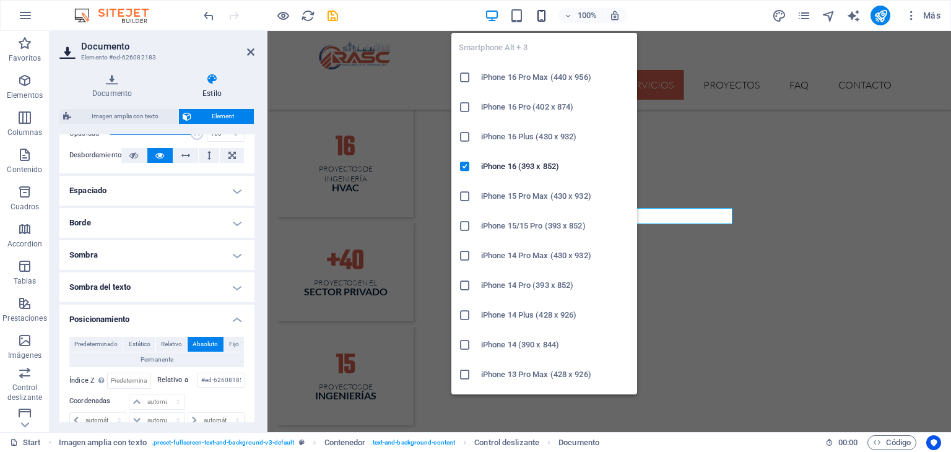
click at [544, 16] on icon "button" at bounding box center [541, 16] width 14 height 14
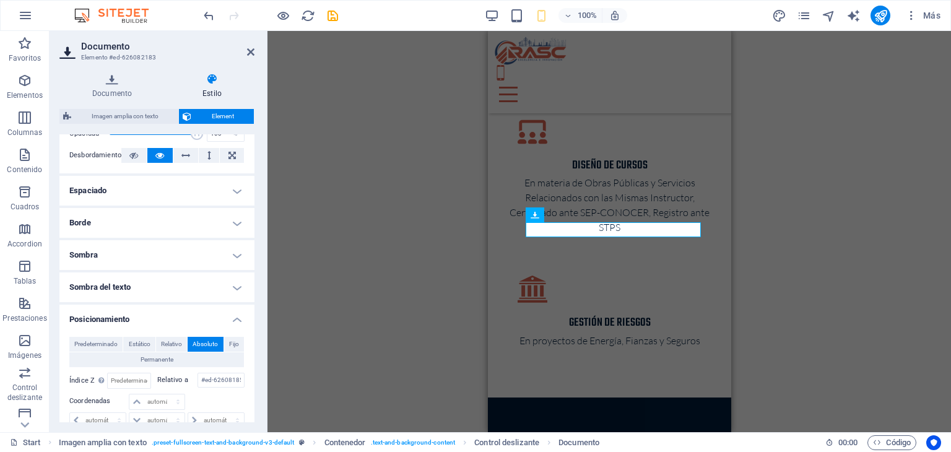
click at [848, 231] on div "H1 Banner Banner Contenedor Contenedor Contenedor Contador Contenedor 2 columna…" at bounding box center [608, 231] width 683 height 401
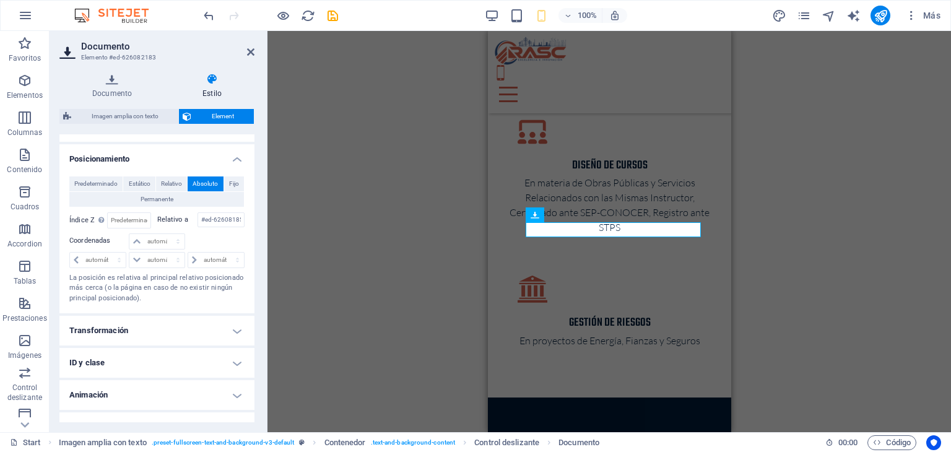
scroll to position [241, 0]
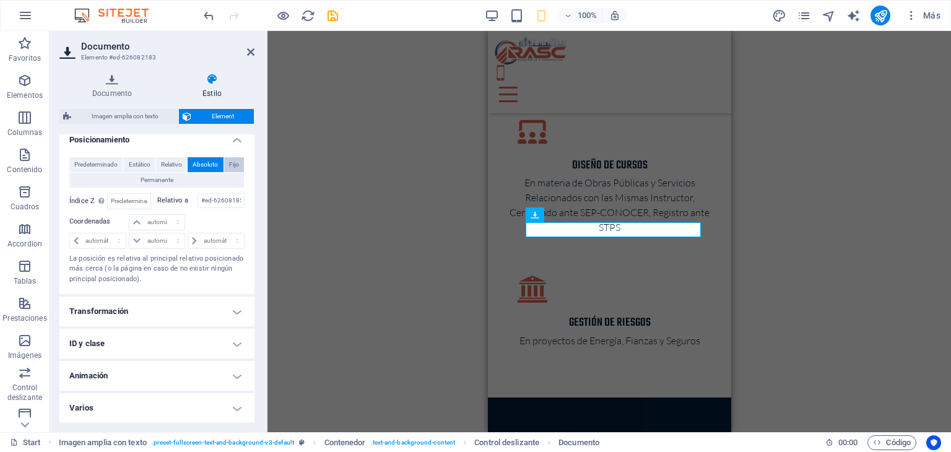
click at [229, 163] on span "Fijo" at bounding box center [234, 164] width 10 height 15
click at [191, 165] on button "Absoluto" at bounding box center [205, 164] width 35 height 15
click at [168, 162] on span "Relativo" at bounding box center [171, 164] width 21 height 15
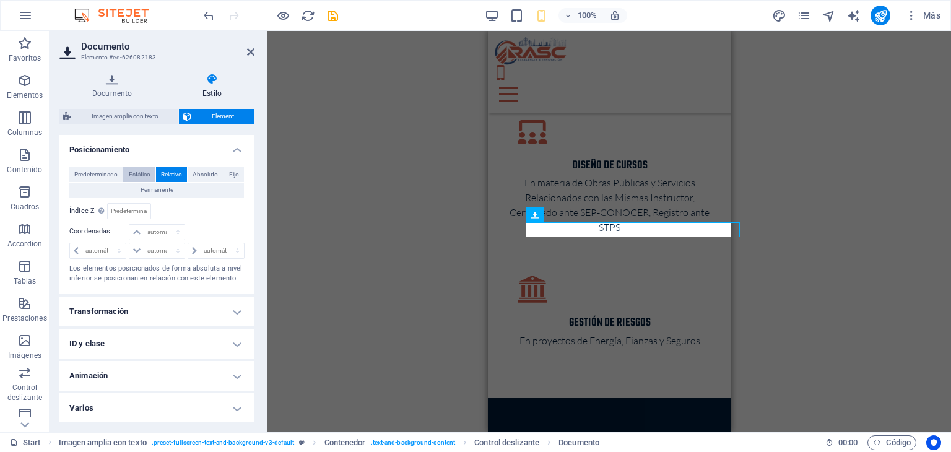
click at [136, 176] on span "Estático" at bounding box center [140, 174] width 22 height 15
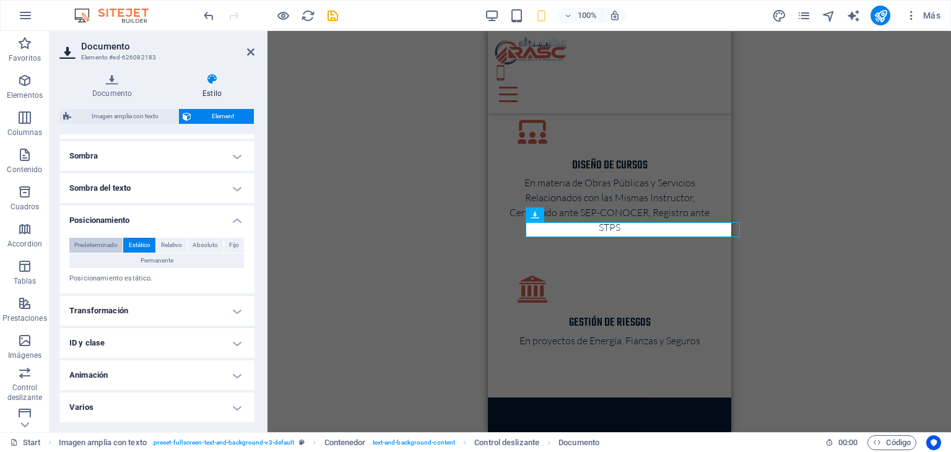
click at [102, 241] on span "Predeterminado" at bounding box center [95, 245] width 43 height 15
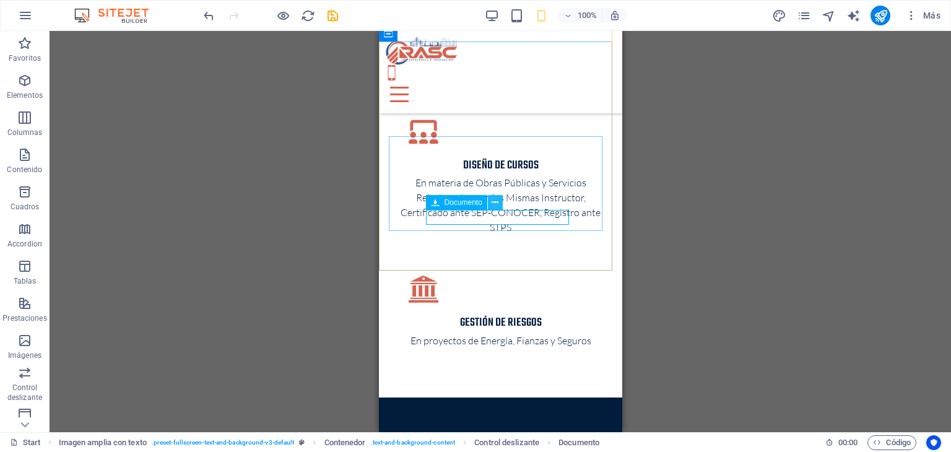
click at [495, 200] on icon at bounding box center [494, 202] width 7 height 13
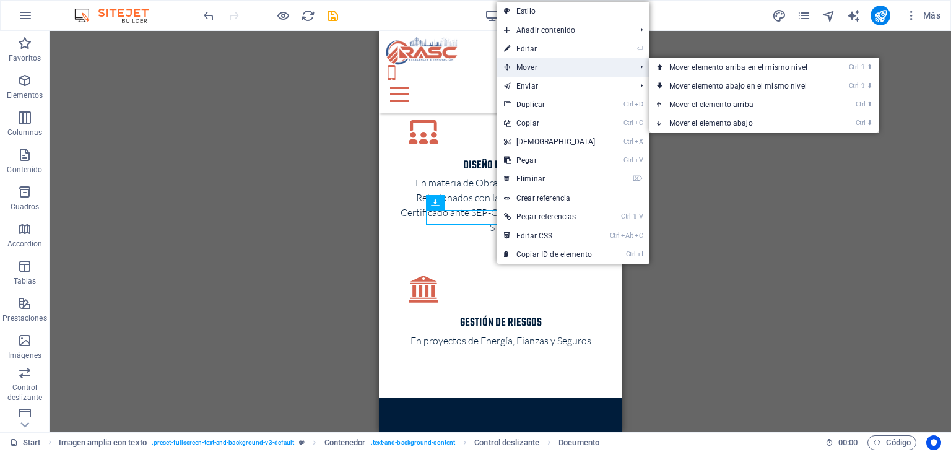
click at [565, 69] on span "Mover" at bounding box center [563, 67] width 134 height 19
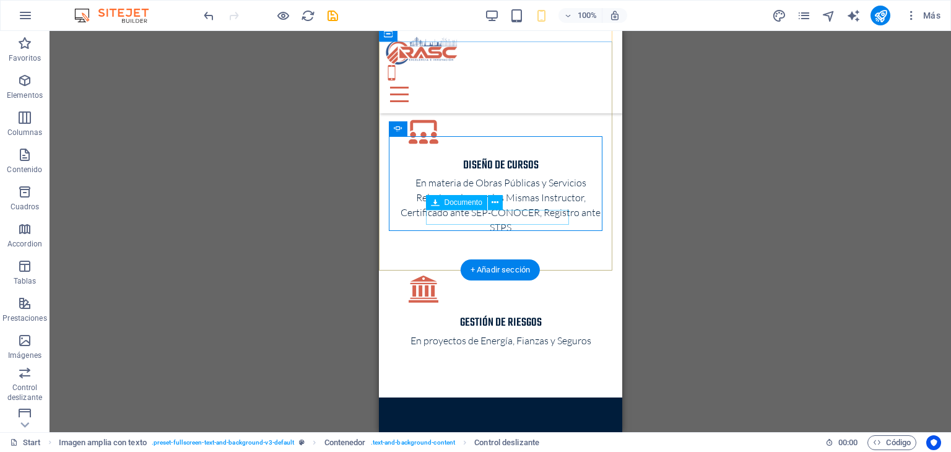
click at [490, 199] on button at bounding box center [495, 202] width 15 height 15
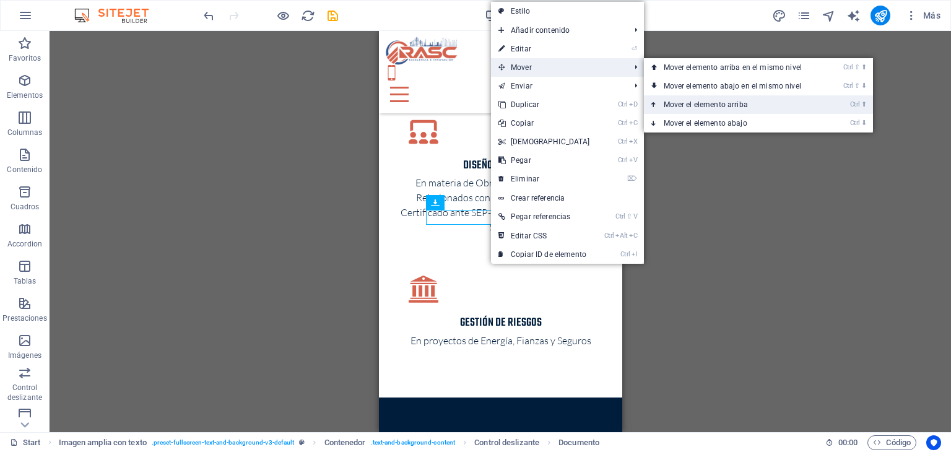
click at [712, 106] on link "Ctrl ⬆ Mover el elemento arriba" at bounding box center [735, 104] width 183 height 19
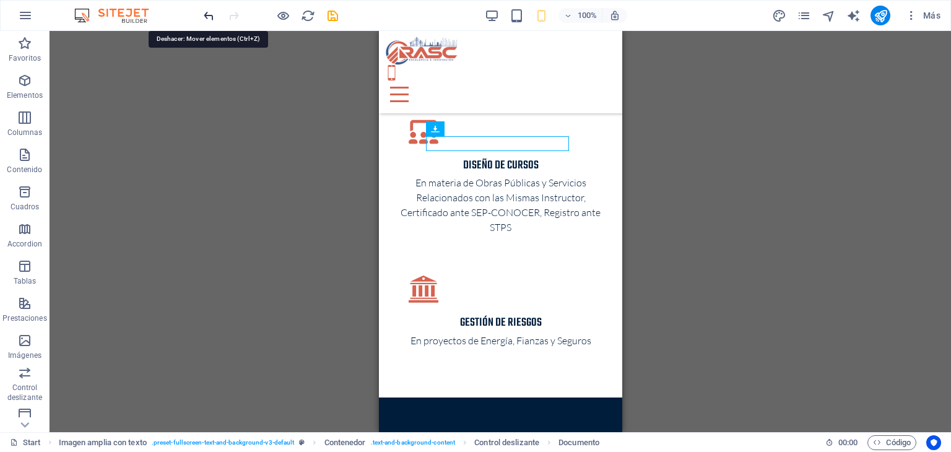
click at [208, 12] on icon "undo" at bounding box center [209, 16] width 14 height 14
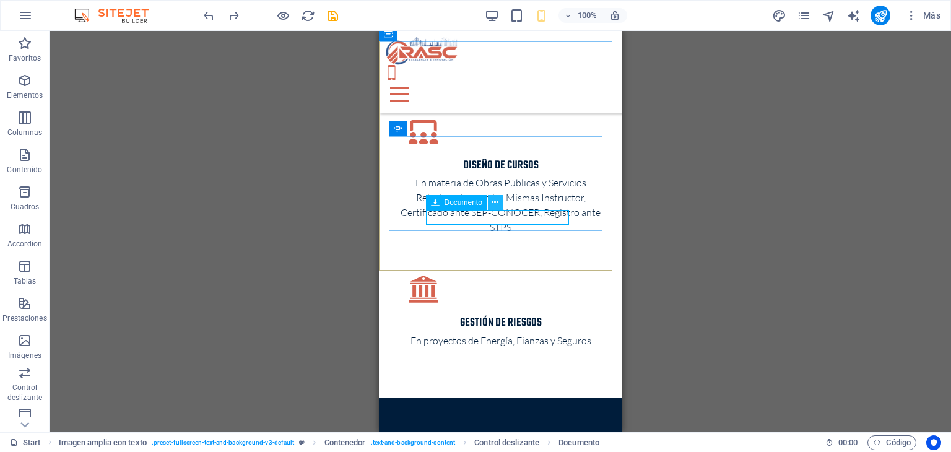
click at [498, 203] on icon at bounding box center [494, 202] width 7 height 13
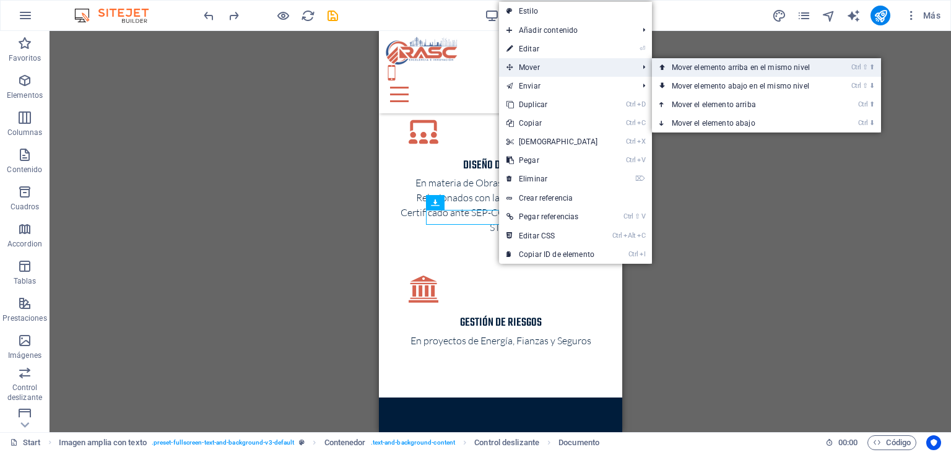
click at [761, 71] on link "Ctrl ⇧ ⬆ Mover elemento arriba en el mismo nivel" at bounding box center [743, 67] width 183 height 19
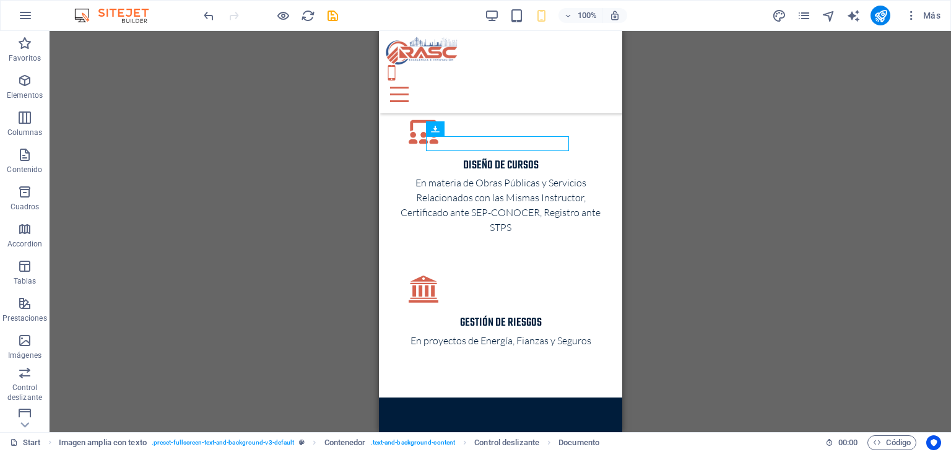
click at [197, 13] on div "100% Más" at bounding box center [475, 16] width 949 height 30
click at [205, 15] on icon "undo" at bounding box center [209, 16] width 14 height 14
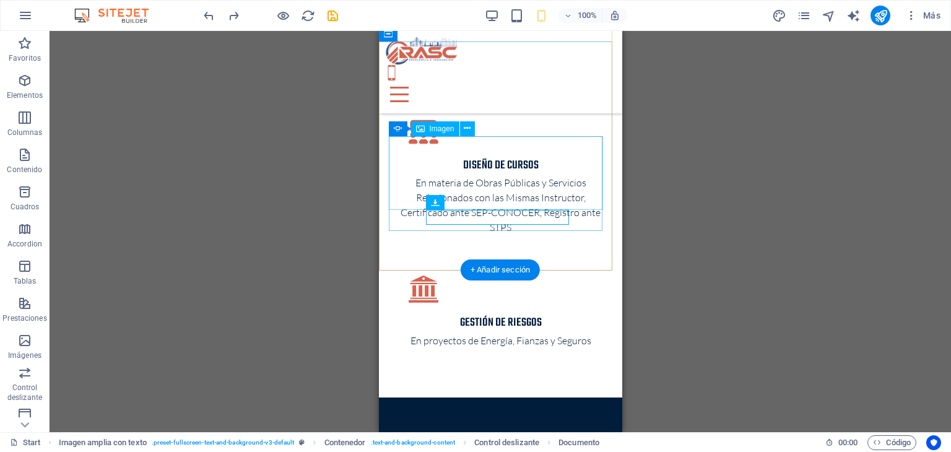
click at [470, 127] on icon at bounding box center [467, 128] width 7 height 13
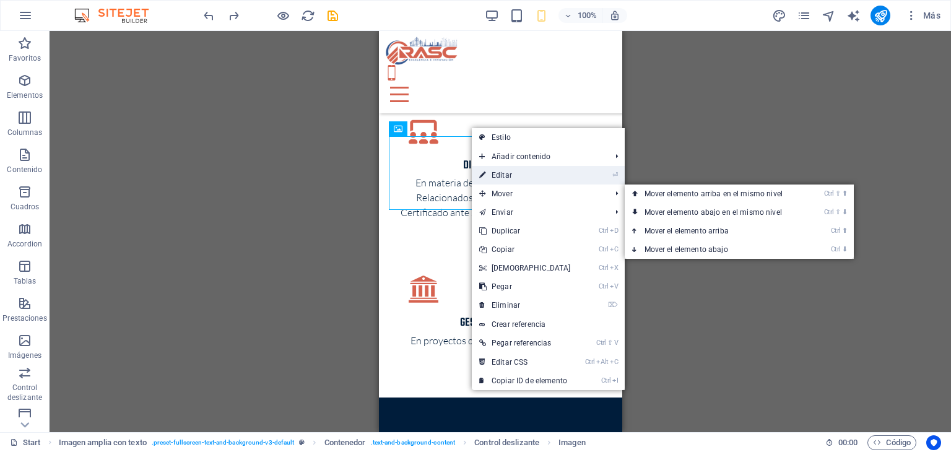
click at [510, 173] on link "⏎ Editar" at bounding box center [525, 175] width 106 height 19
select select "px"
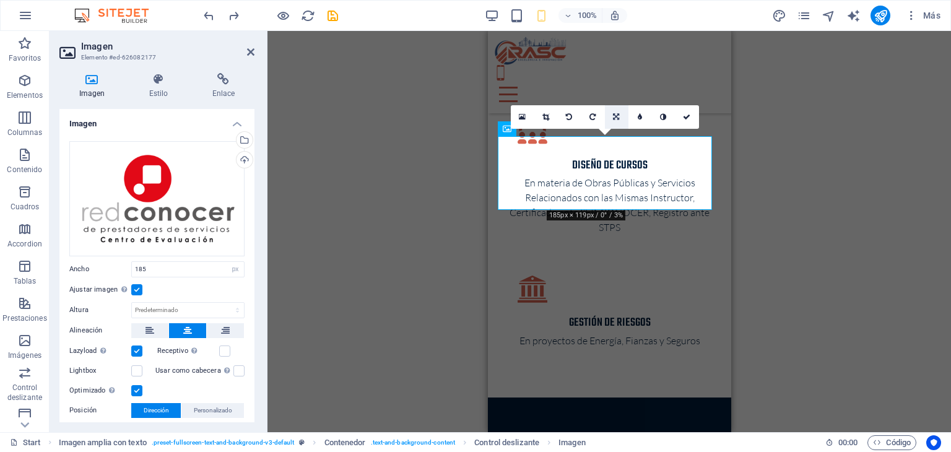
click at [616, 114] on icon at bounding box center [616, 116] width 6 height 7
click at [616, 90] on icon at bounding box center [615, 93] width 7 height 7
click at [618, 116] on icon at bounding box center [615, 116] width 7 height 7
click at [619, 94] on icon at bounding box center [615, 93] width 7 height 7
click at [613, 116] on icon at bounding box center [615, 116] width 7 height 7
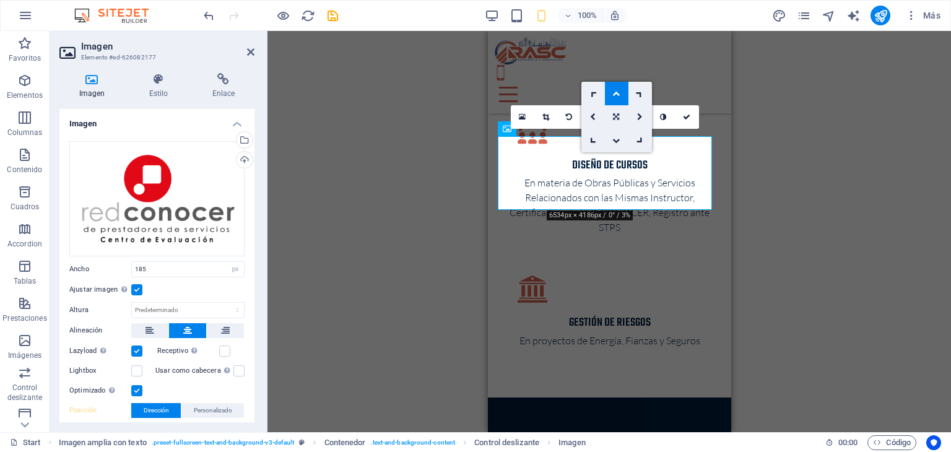
click at [616, 114] on icon at bounding box center [616, 116] width 6 height 7
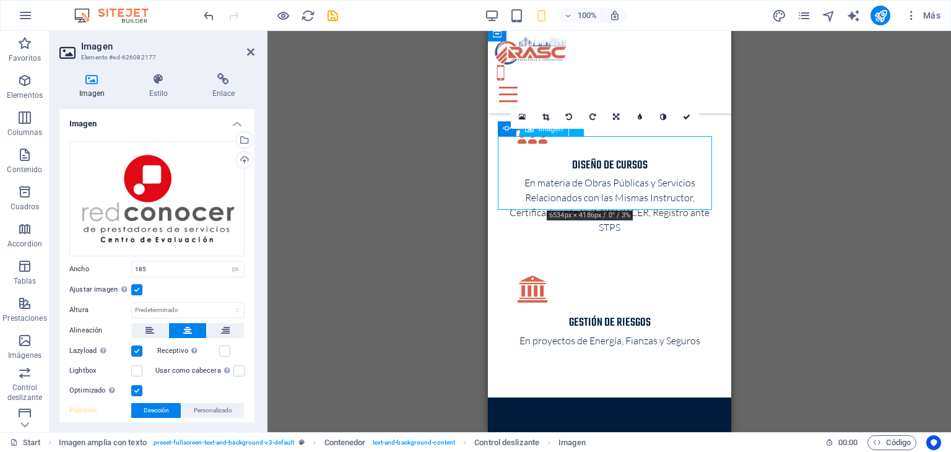
drag, startPoint x: 593, startPoint y: 176, endPoint x: 592, endPoint y: 170, distance: 6.2
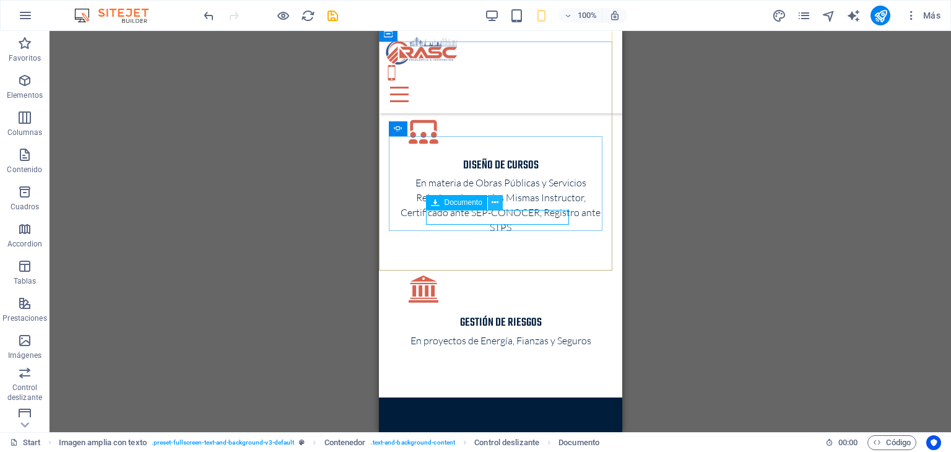
click at [491, 203] on icon at bounding box center [494, 202] width 7 height 13
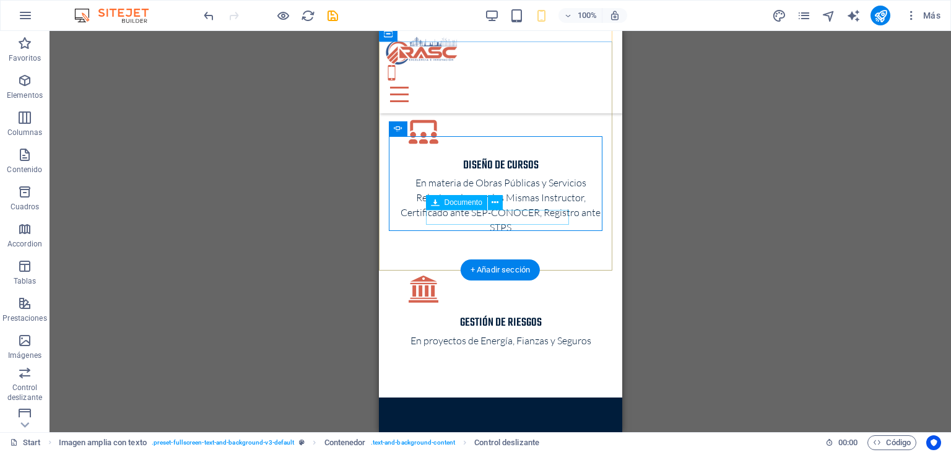
click at [493, 202] on icon at bounding box center [494, 202] width 7 height 13
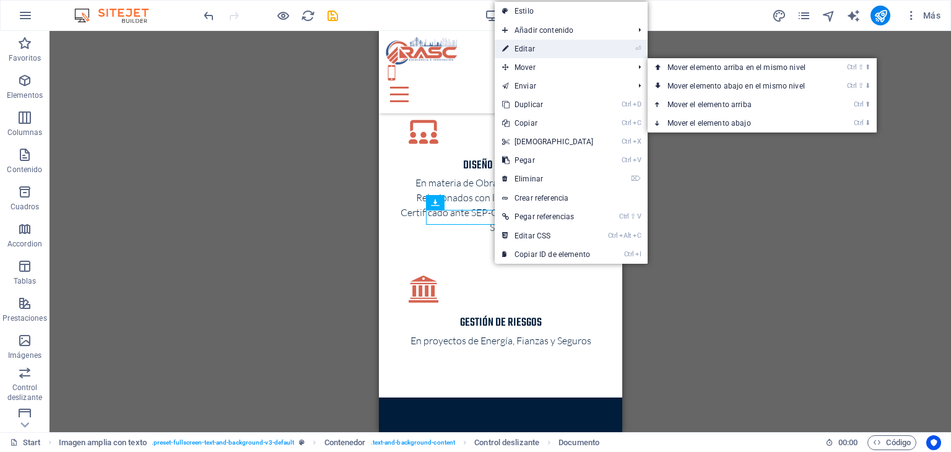
click at [550, 55] on link "⏎ Editar" at bounding box center [548, 49] width 106 height 19
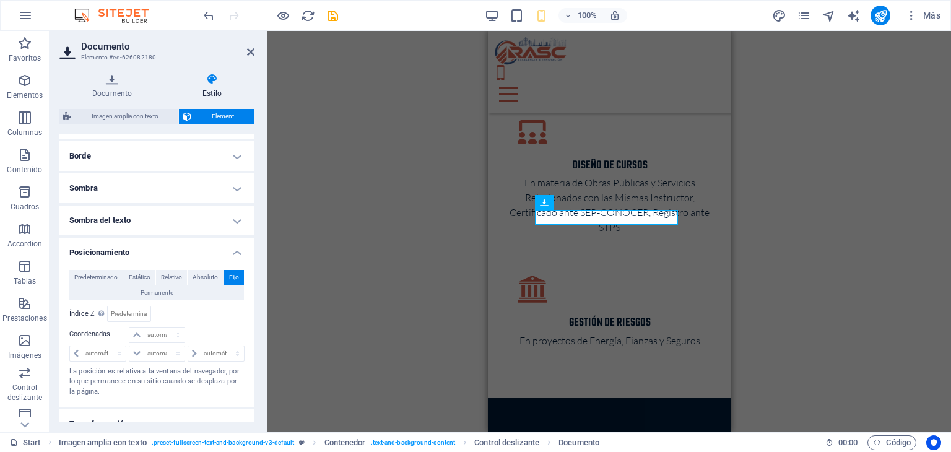
scroll to position [241, 0]
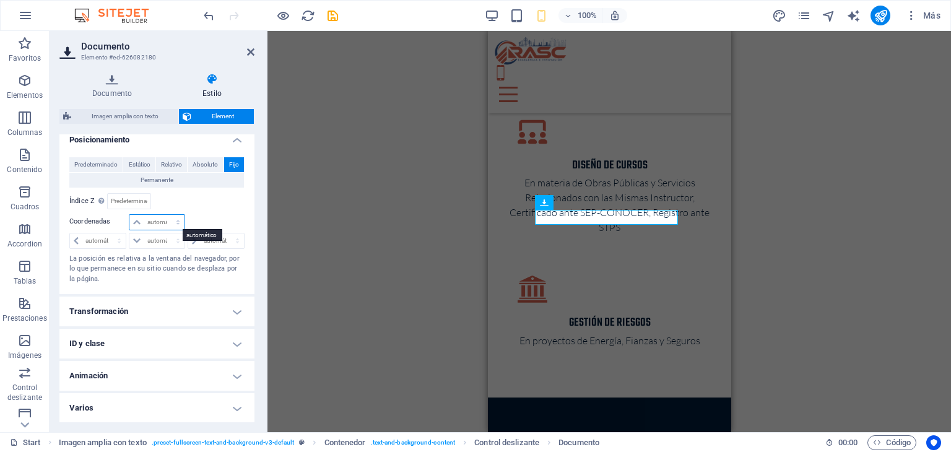
click at [135, 221] on select "automático px rem % em" at bounding box center [156, 222] width 54 height 15
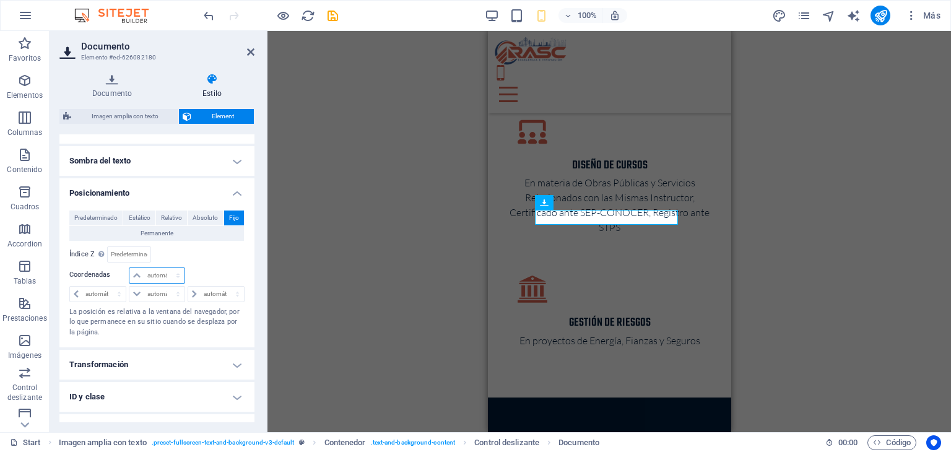
scroll to position [118, 0]
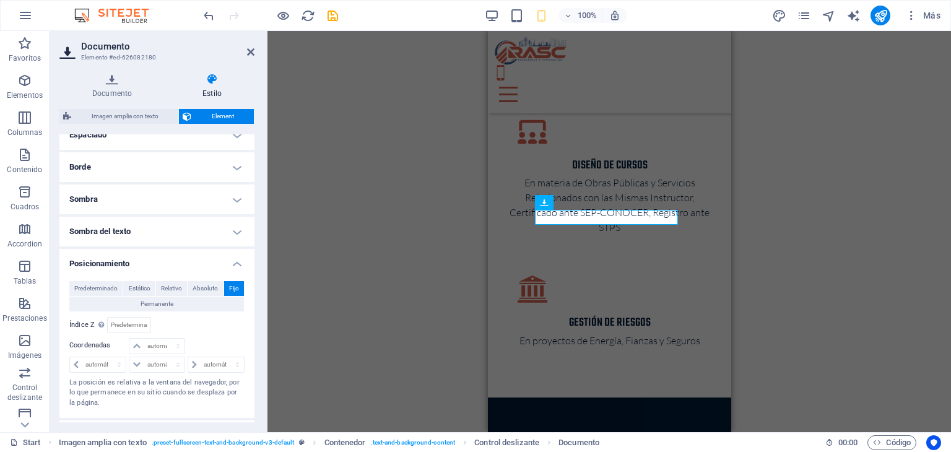
click at [238, 263] on h4 "Posicionamiento" at bounding box center [156, 260] width 195 height 22
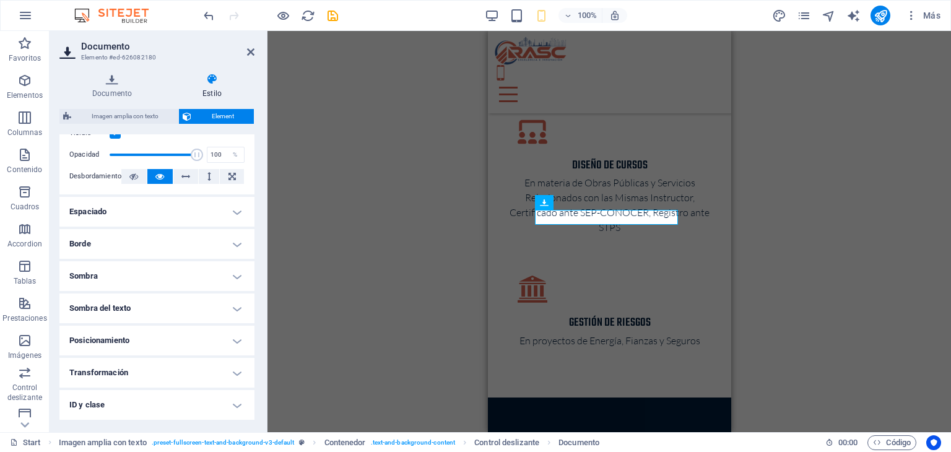
scroll to position [0, 0]
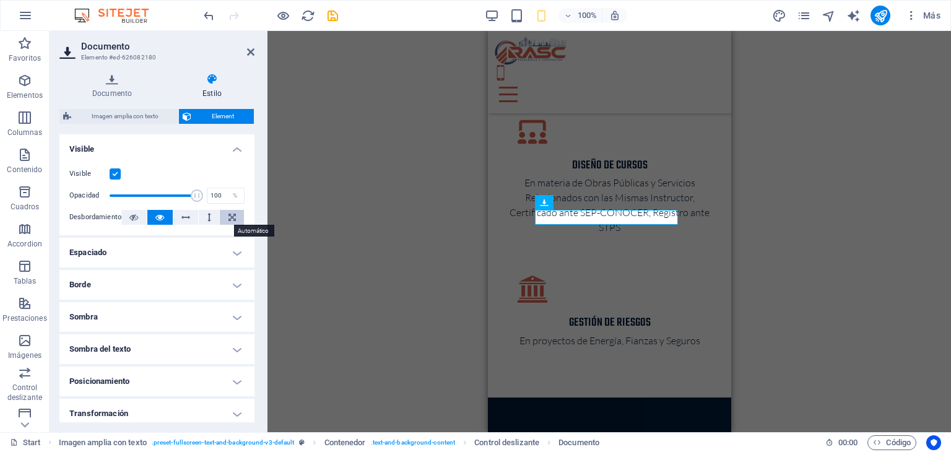
click at [231, 219] on icon at bounding box center [231, 217] width 7 height 15
click at [157, 216] on icon at bounding box center [159, 217] width 9 height 15
click at [231, 255] on h4 "Espaciado" at bounding box center [156, 253] width 195 height 30
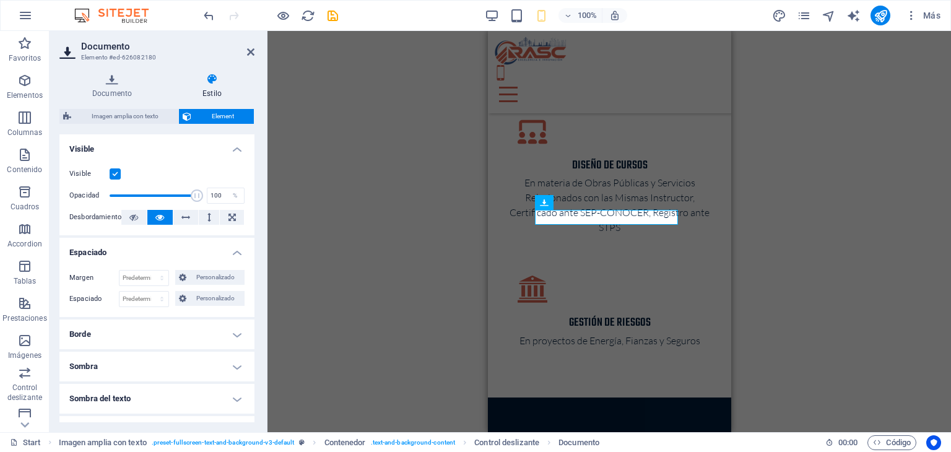
click at [230, 253] on h4 "Espaciado" at bounding box center [156, 249] width 195 height 22
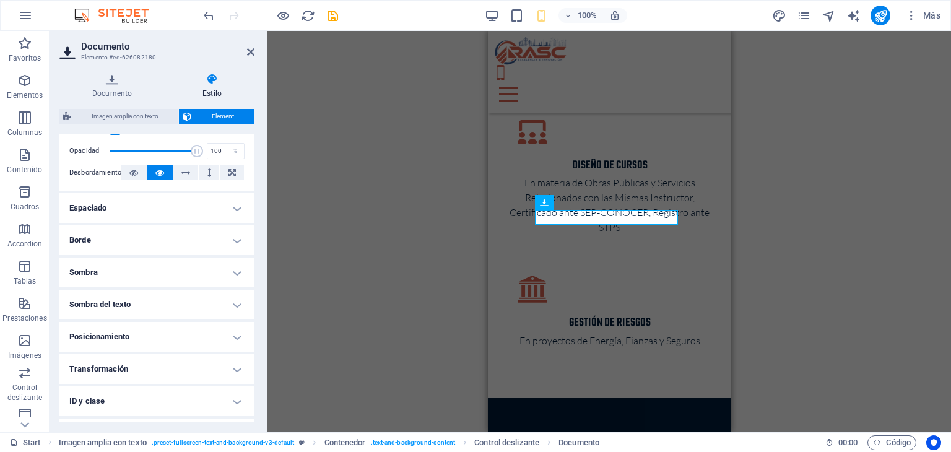
scroll to position [62, 0]
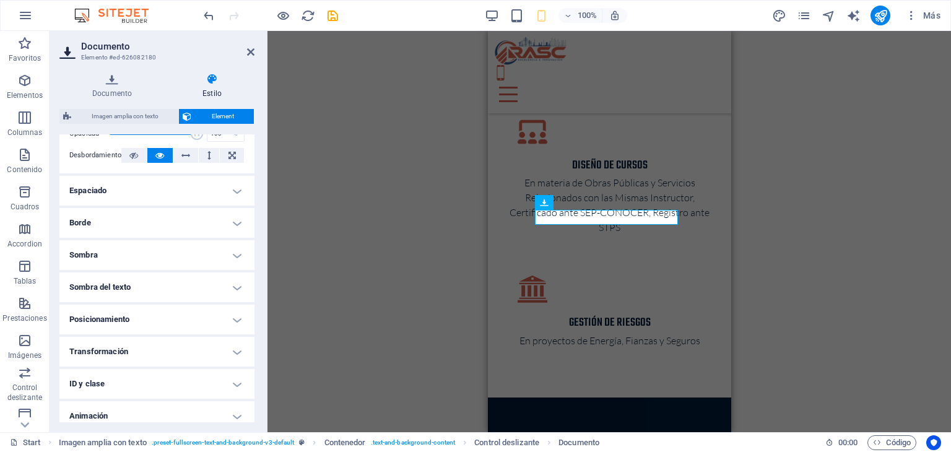
click at [233, 322] on h4 "Posicionamiento" at bounding box center [156, 320] width 195 height 30
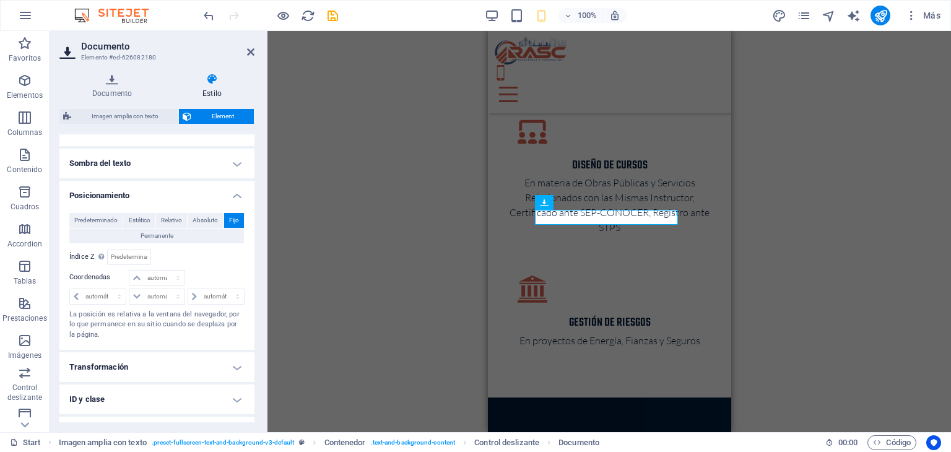
scroll to position [241, 0]
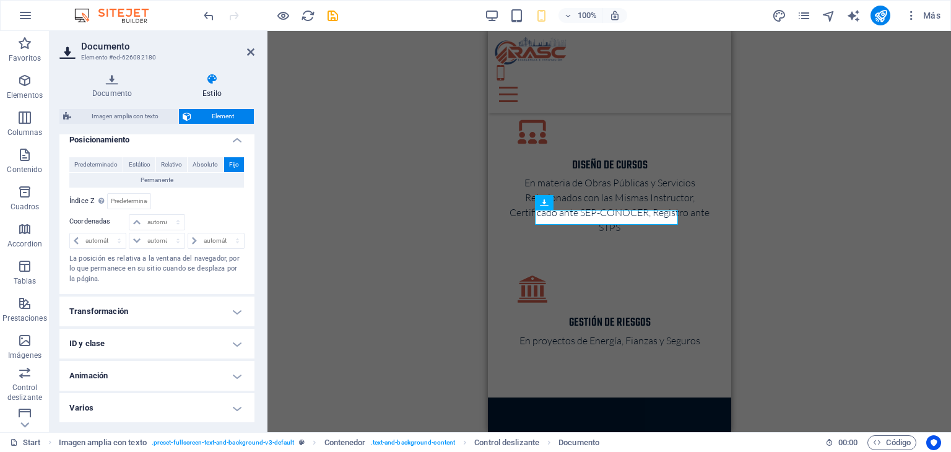
click at [226, 306] on h4 "Transformación" at bounding box center [156, 311] width 195 height 30
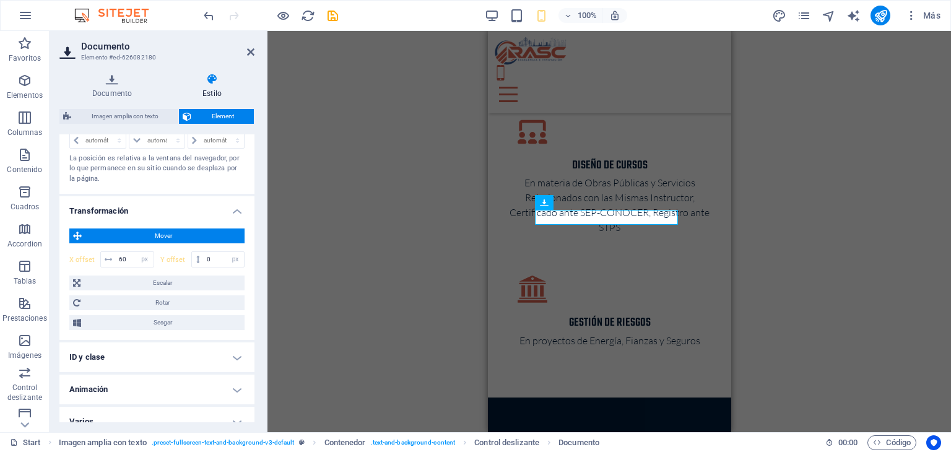
scroll to position [355, 0]
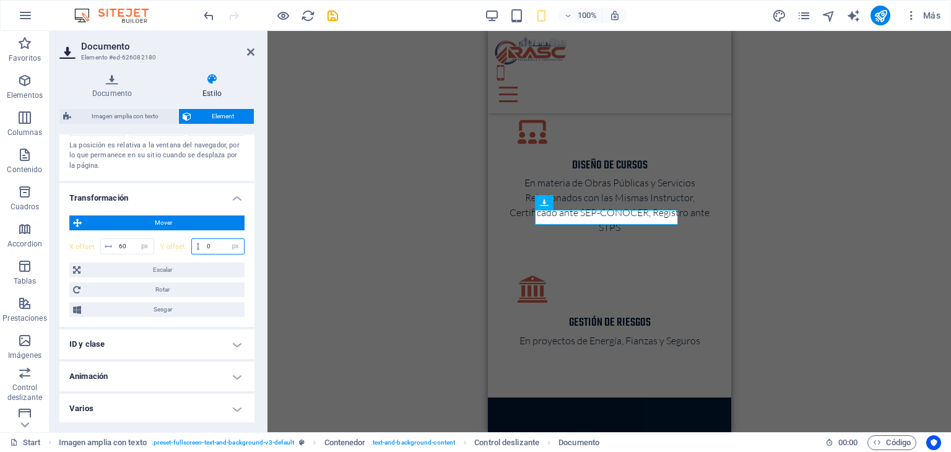
click at [211, 246] on input "0" at bounding box center [224, 246] width 40 height 15
drag, startPoint x: 210, startPoint y: 245, endPoint x: 203, endPoint y: 241, distance: 8.3
click at [204, 241] on input "0" at bounding box center [224, 246] width 40 height 15
click at [208, 244] on input "-5" at bounding box center [224, 246] width 40 height 15
type input "-15"
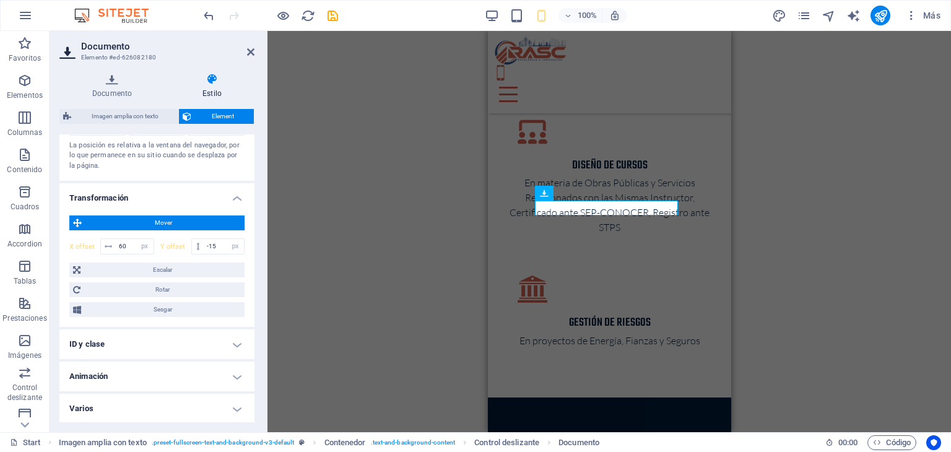
click at [228, 232] on div "Mover X offset 60 px rem % em vh vw Y offset -15 px rem % em vh vw Escalar Zoom…" at bounding box center [156, 266] width 175 height 102
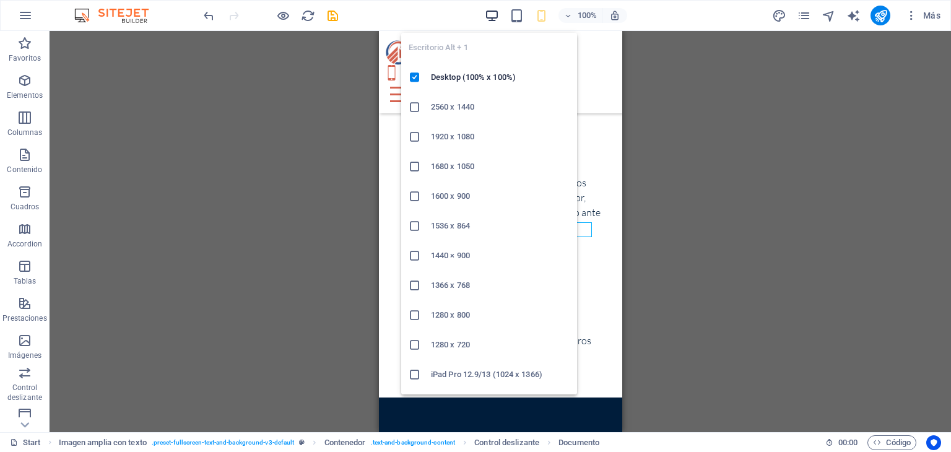
click at [488, 14] on icon "button" at bounding box center [492, 16] width 14 height 14
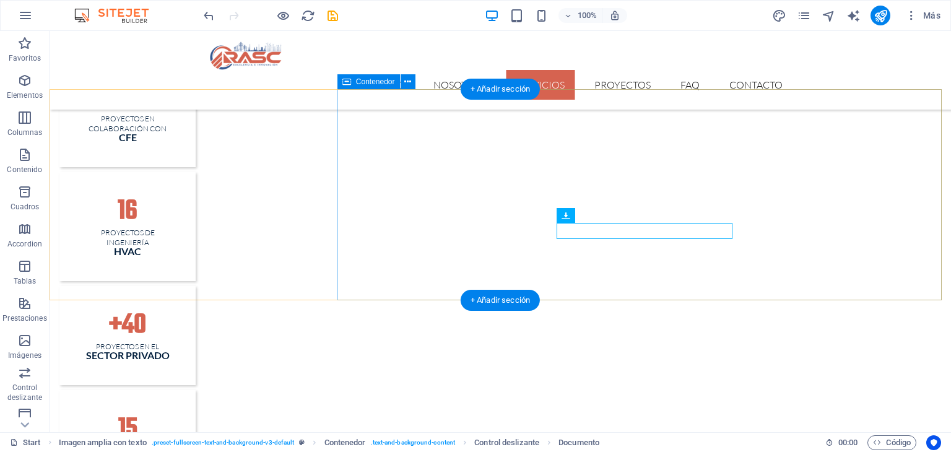
scroll to position [1494, 0]
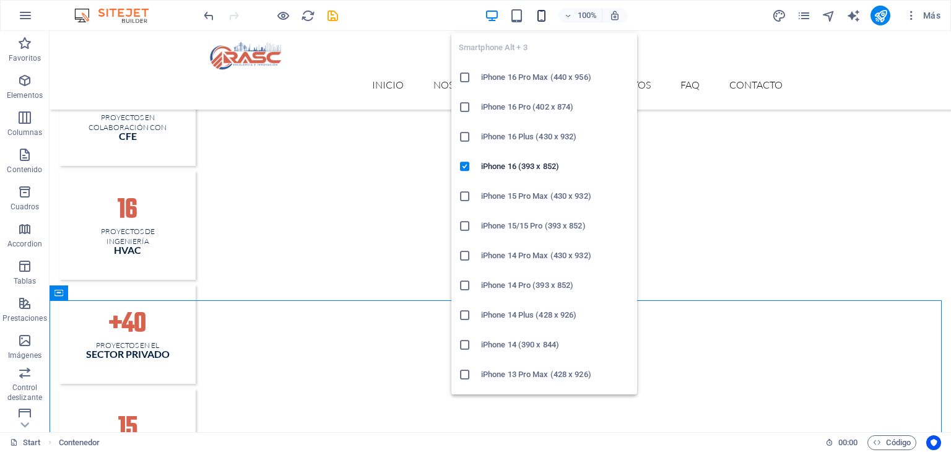
click at [542, 15] on icon "button" at bounding box center [541, 16] width 14 height 14
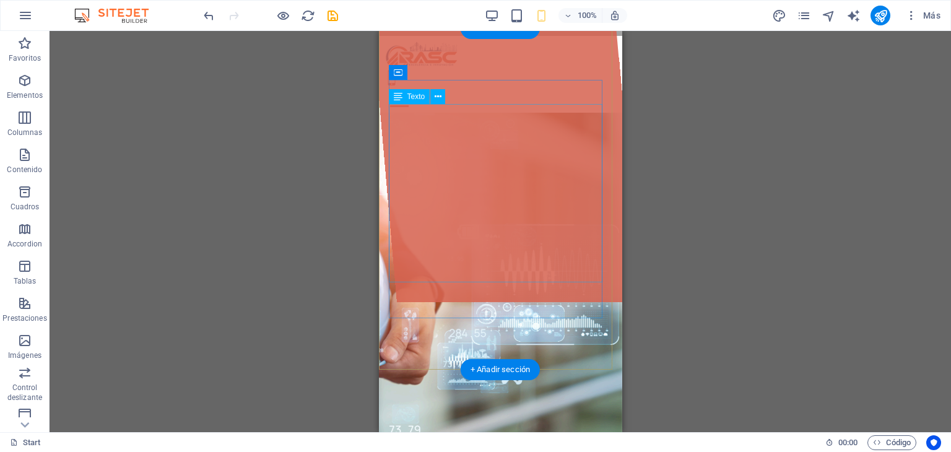
scroll to position [0, 0]
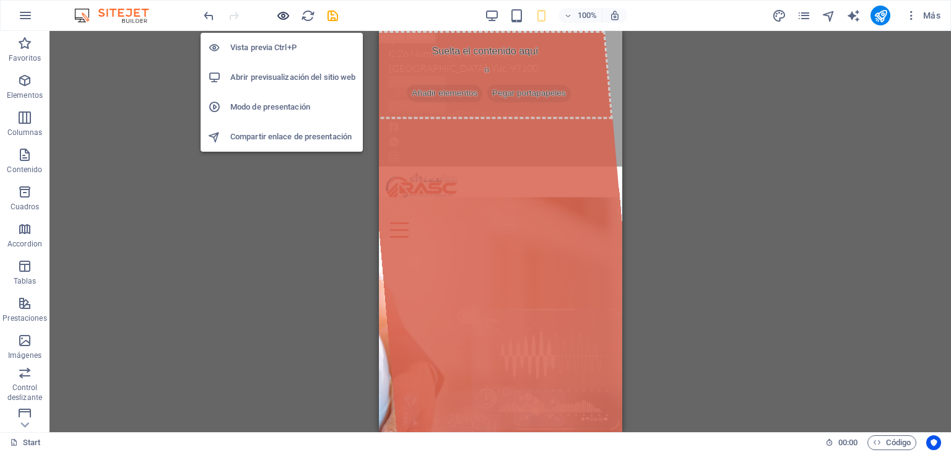
click at [285, 14] on icon "button" at bounding box center [283, 16] width 14 height 14
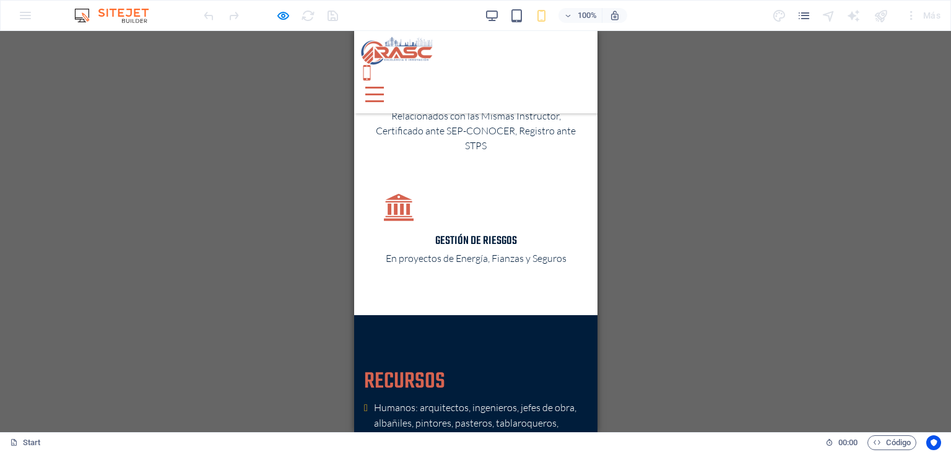
scroll to position [2528, 0]
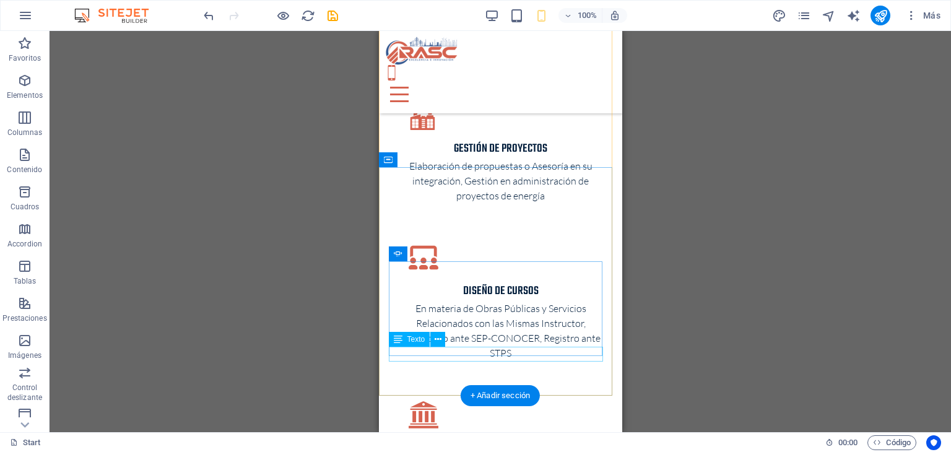
click at [425, 347] on div "Texto" at bounding box center [421, 339] width 65 height 15
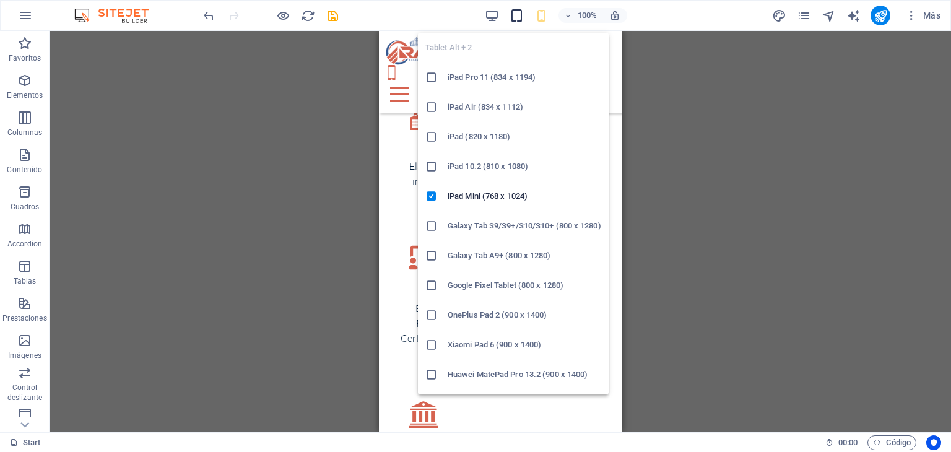
click at [517, 20] on icon "button" at bounding box center [516, 16] width 14 height 14
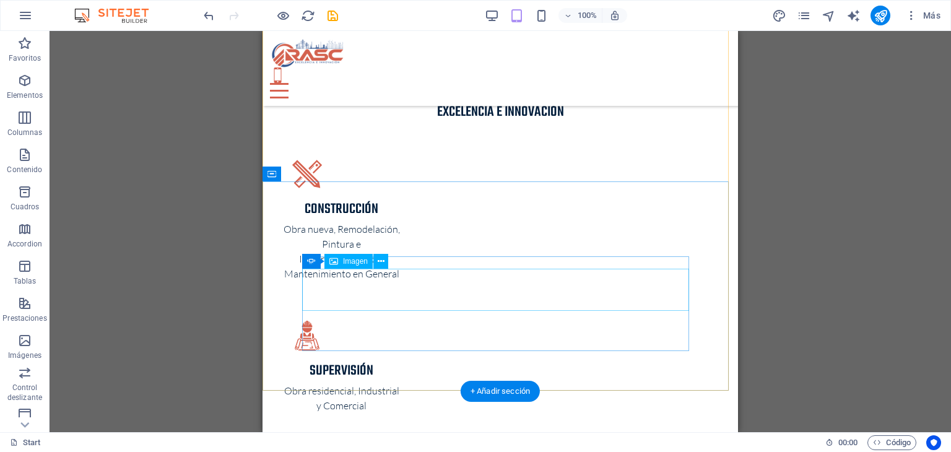
scroll to position [1914, 0]
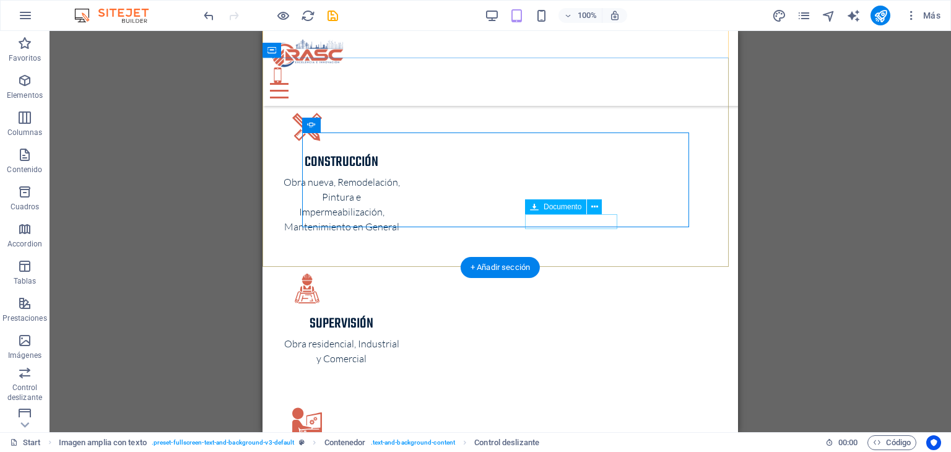
click at [595, 204] on icon at bounding box center [594, 207] width 7 height 13
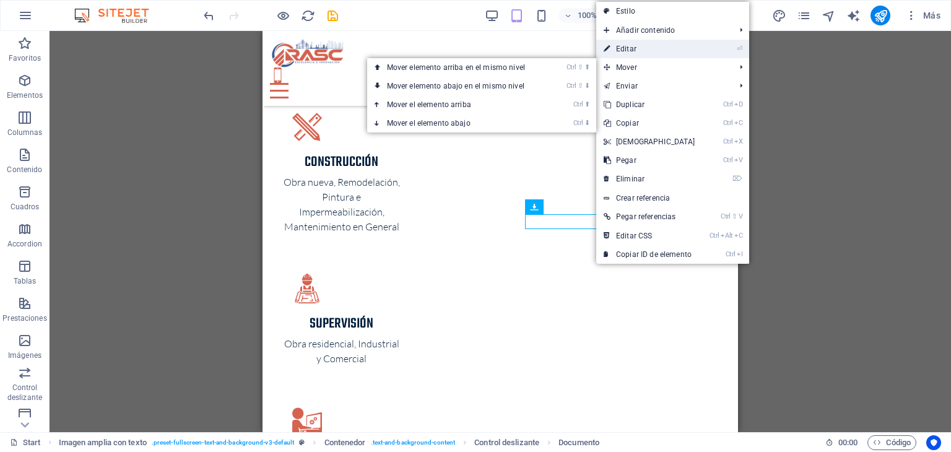
click at [644, 47] on link "⏎ Editar" at bounding box center [649, 49] width 106 height 19
select select "px"
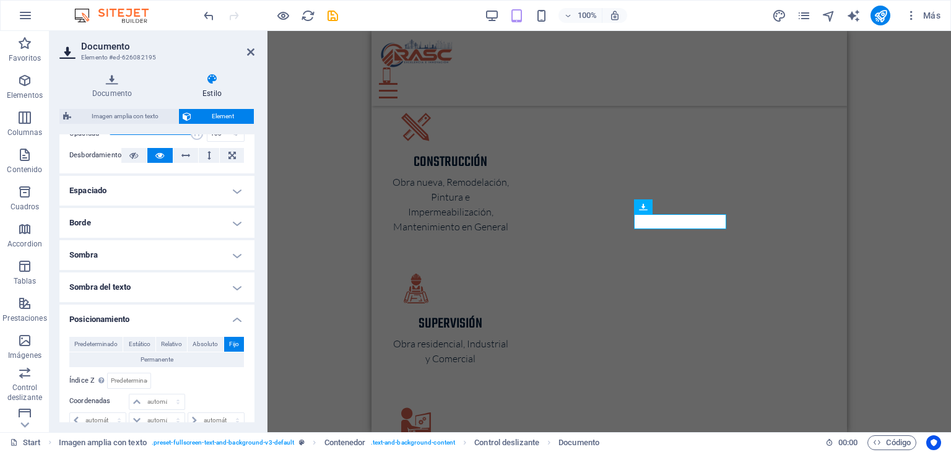
scroll to position [124, 0]
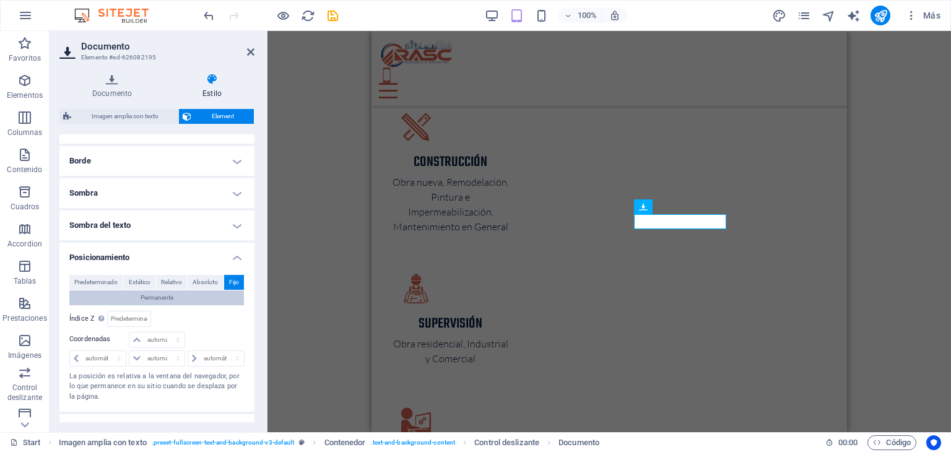
click at [130, 295] on button "Permanente" at bounding box center [156, 297] width 175 height 15
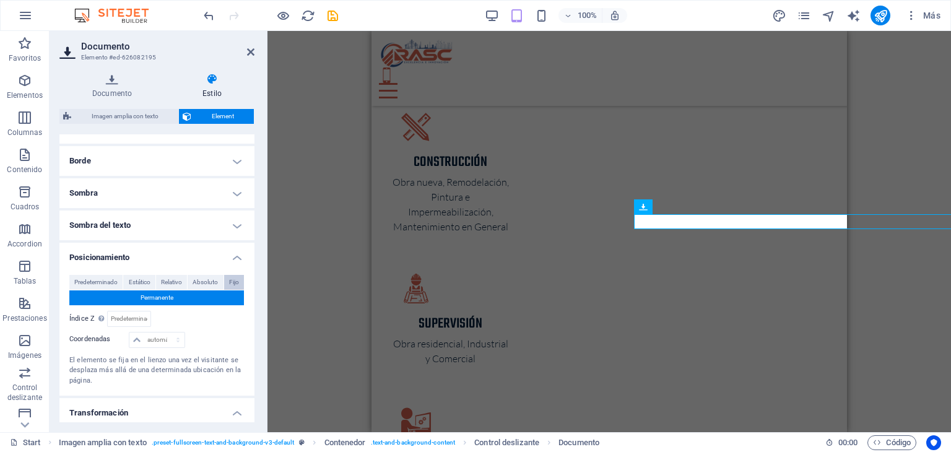
click at [235, 282] on span "Fijo" at bounding box center [234, 282] width 10 height 15
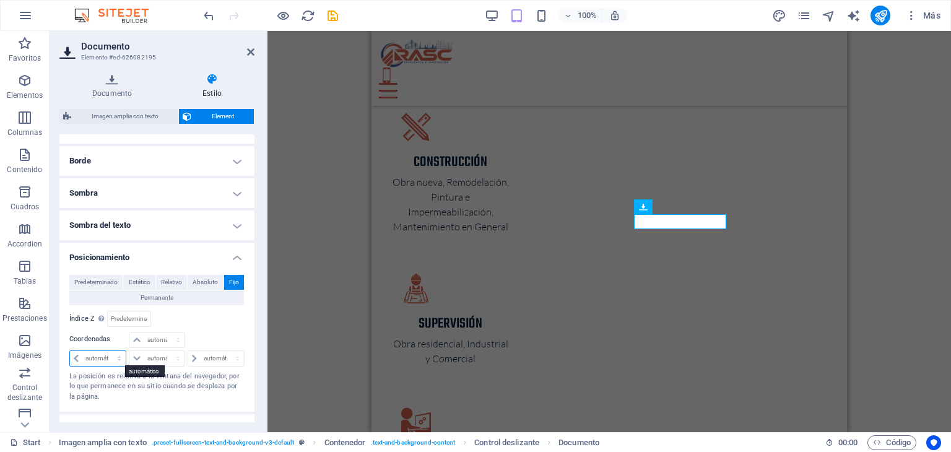
click at [76, 354] on select "automático px rem % em" at bounding box center [98, 358] width 56 height 15
click at [70, 351] on select "automático px rem % em" at bounding box center [98, 358] width 56 height 15
click at [121, 356] on select "automático px rem % em" at bounding box center [98, 358] width 56 height 15
select select "px"
click at [108, 351] on select "automático px rem % em" at bounding box center [98, 358] width 56 height 15
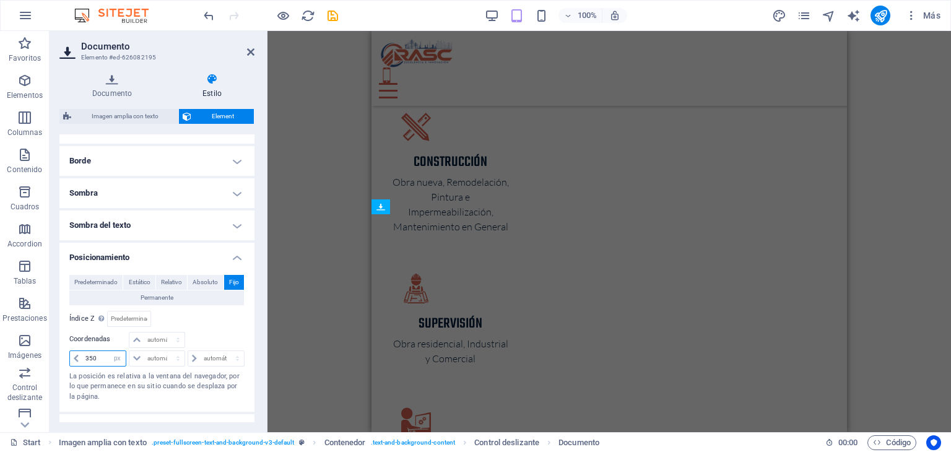
type input "350"
drag, startPoint x: 97, startPoint y: 356, endPoint x: 75, endPoint y: 350, distance: 22.5
click at [75, 350] on div "350 automático px rem % em" at bounding box center [97, 358] width 57 height 16
click at [81, 358] on span at bounding box center [76, 358] width 12 height 15
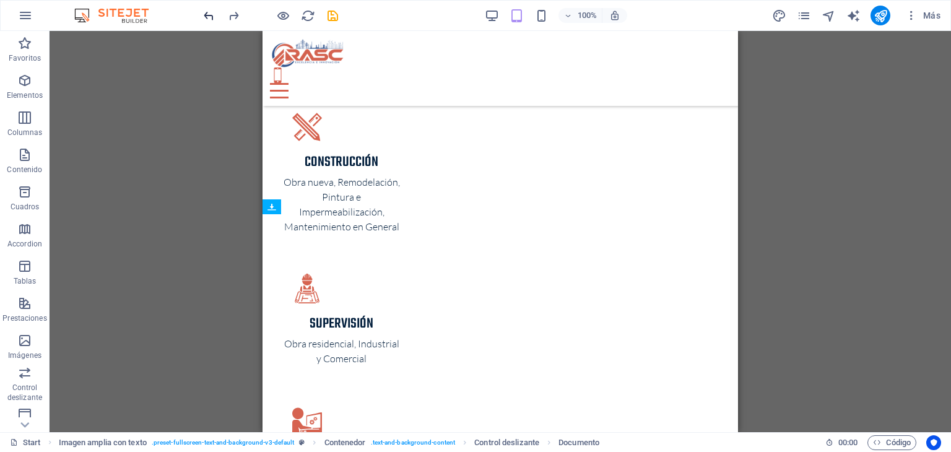
click at [210, 16] on icon "undo" at bounding box center [209, 16] width 14 height 14
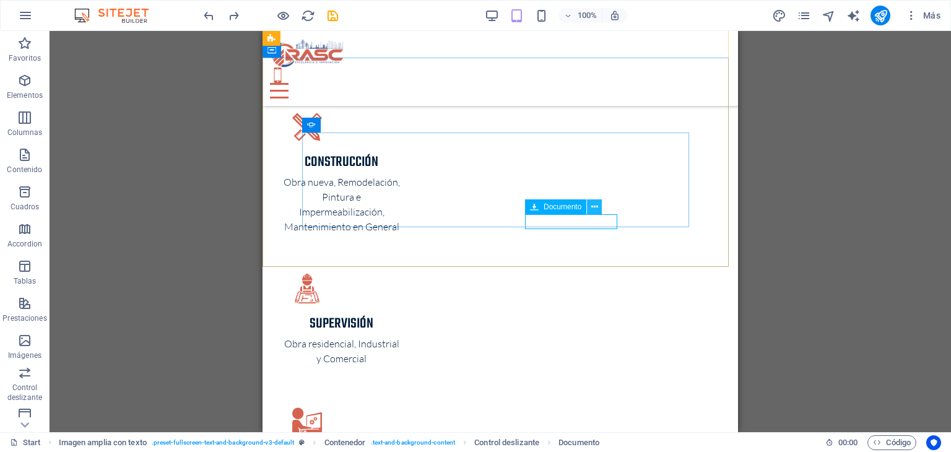
click at [595, 204] on icon at bounding box center [594, 207] width 7 height 13
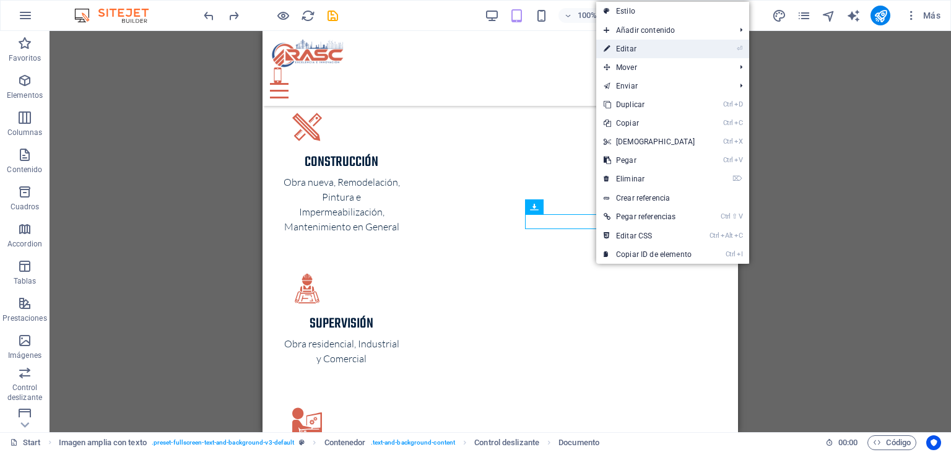
click at [645, 46] on link "⏎ Editar" at bounding box center [649, 49] width 106 height 19
select select "px"
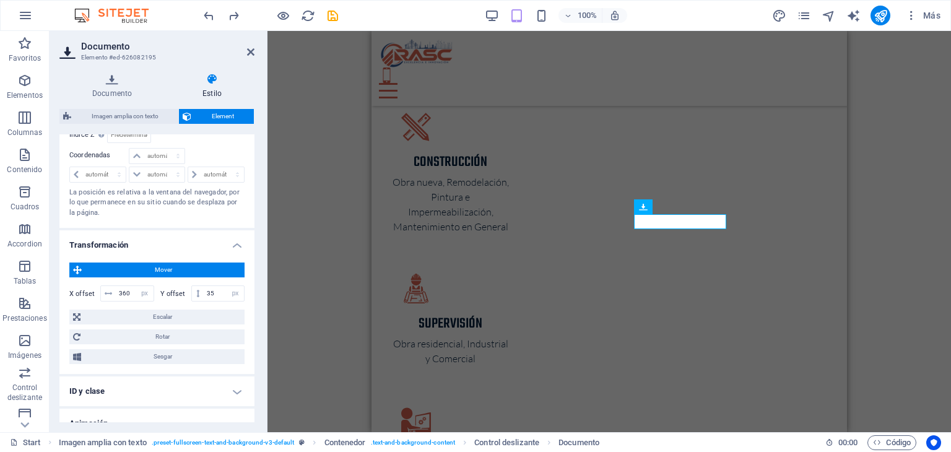
scroll to position [309, 0]
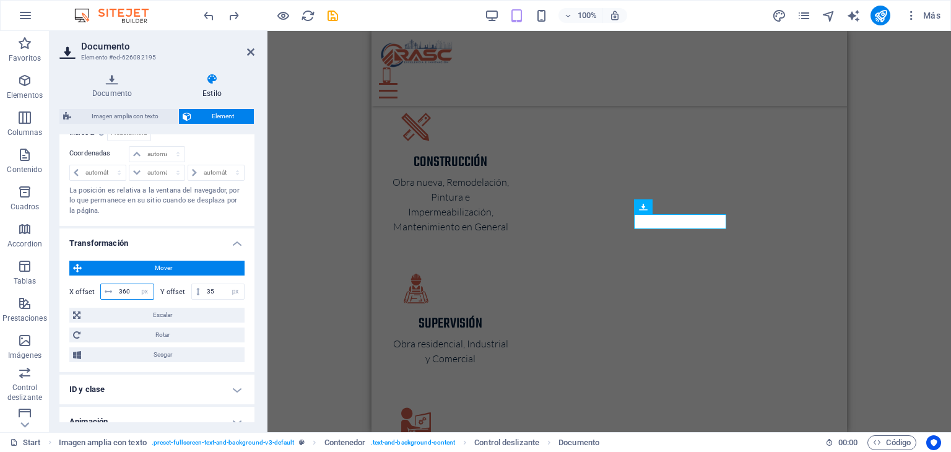
click at [127, 288] on input "360" at bounding box center [135, 291] width 38 height 15
drag, startPoint x: 131, startPoint y: 292, endPoint x: 123, endPoint y: 287, distance: 8.9
click at [123, 287] on input "360" at bounding box center [135, 291] width 38 height 15
drag, startPoint x: 129, startPoint y: 292, endPoint x: 119, endPoint y: 292, distance: 9.9
click at [119, 292] on input "320" at bounding box center [135, 291] width 38 height 15
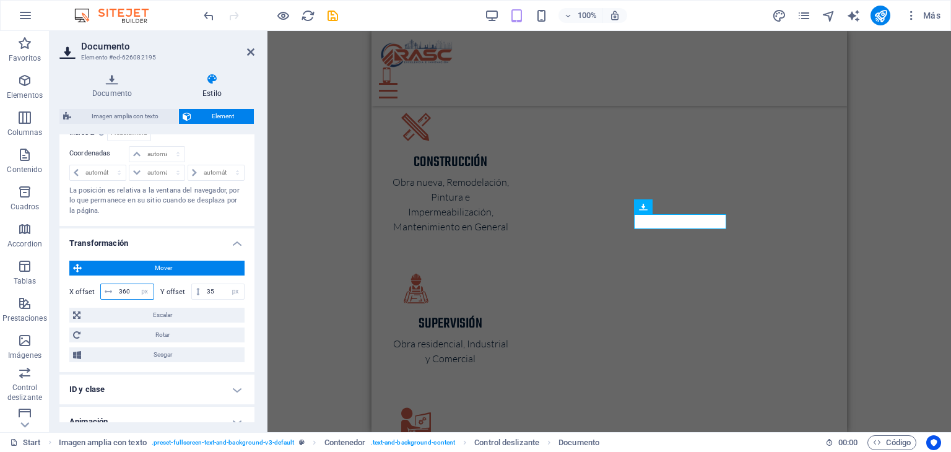
drag, startPoint x: 131, startPoint y: 290, endPoint x: 113, endPoint y: 293, distance: 18.2
click at [113, 293] on div "360 px rem % em vh vw" at bounding box center [127, 291] width 54 height 16
click at [113, 293] on span at bounding box center [108, 291] width 15 height 15
drag, startPoint x: 119, startPoint y: 287, endPoint x: 136, endPoint y: 292, distance: 16.7
click at [136, 292] on div "280 px rem % em vh vw" at bounding box center [127, 291] width 54 height 16
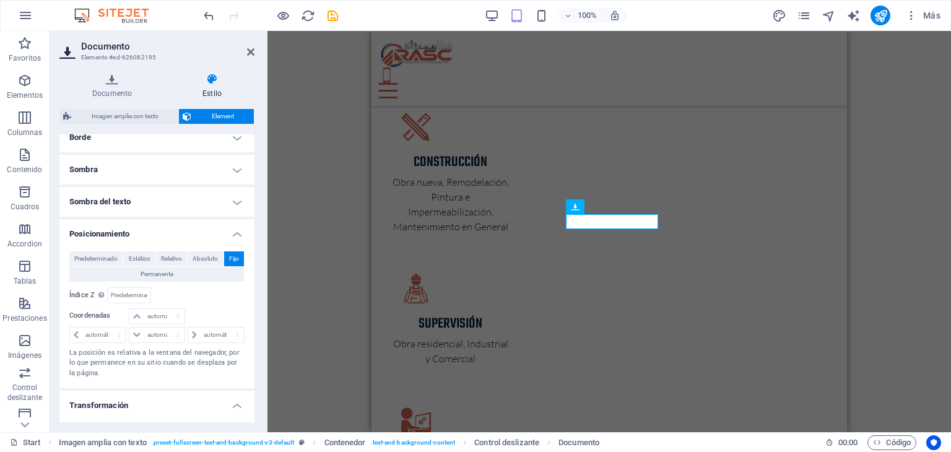
scroll to position [124, 0]
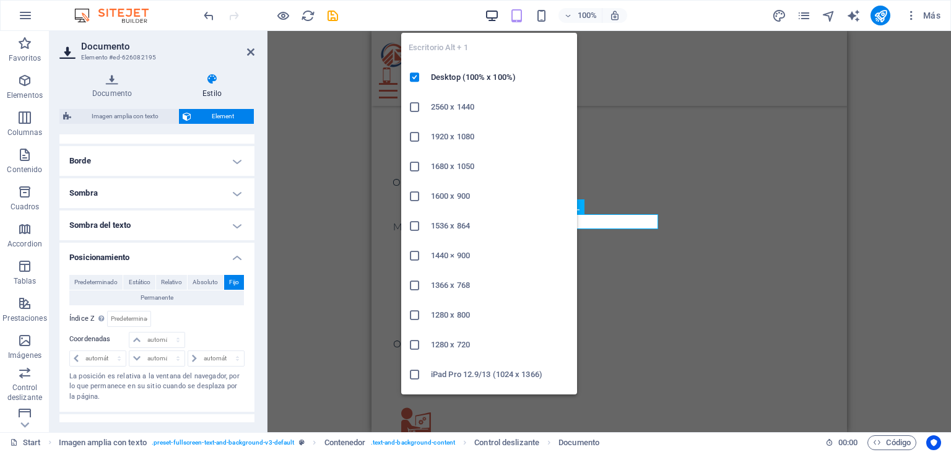
click at [490, 15] on icon "button" at bounding box center [492, 16] width 14 height 14
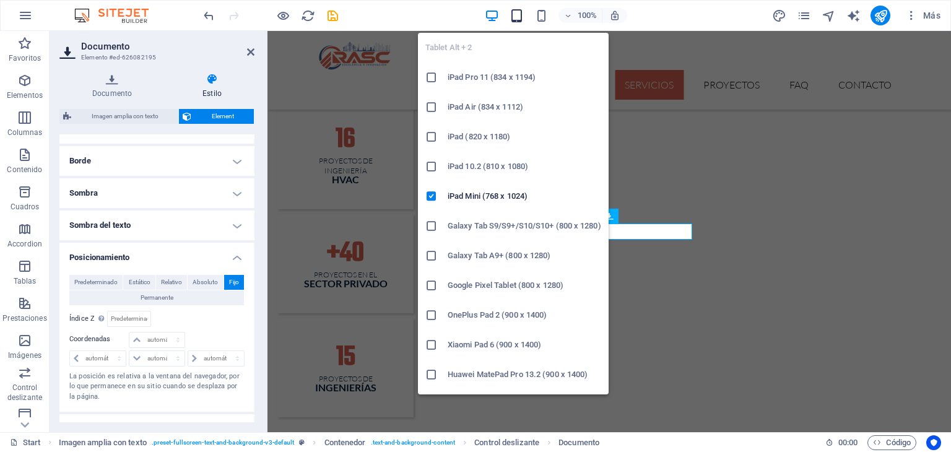
click at [517, 16] on icon "button" at bounding box center [516, 16] width 14 height 14
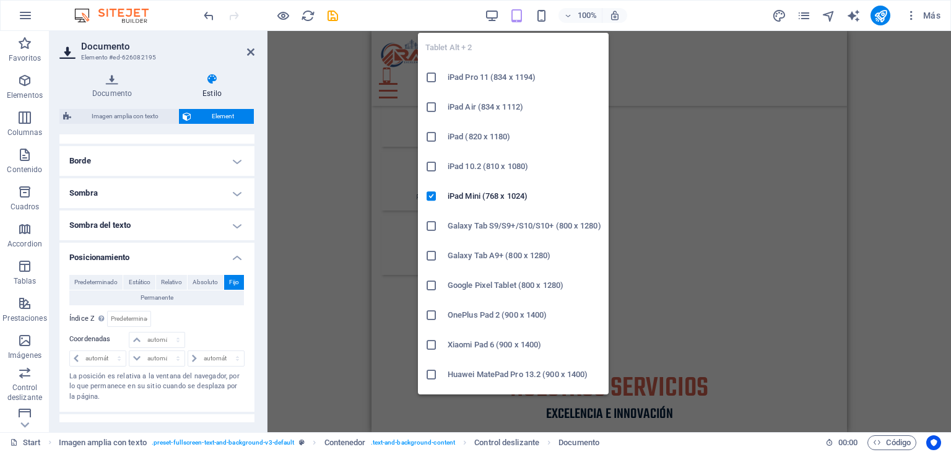
scroll to position [1906, 0]
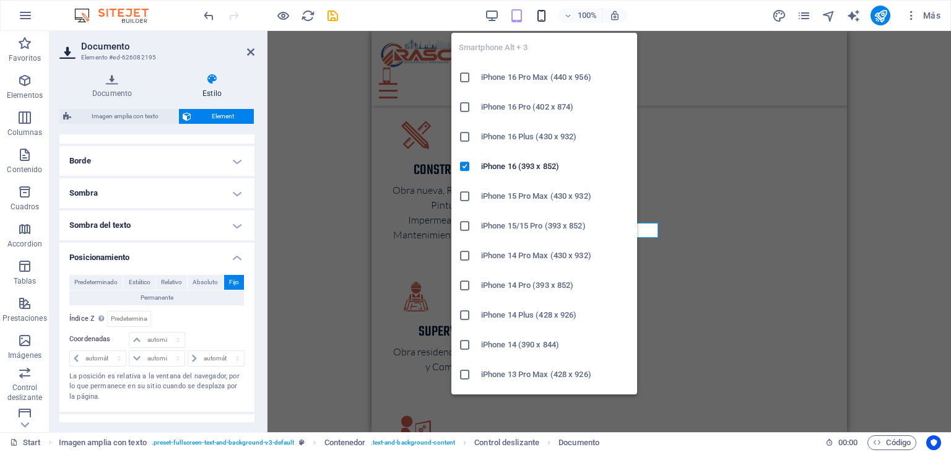
click at [542, 14] on icon "button" at bounding box center [541, 16] width 14 height 14
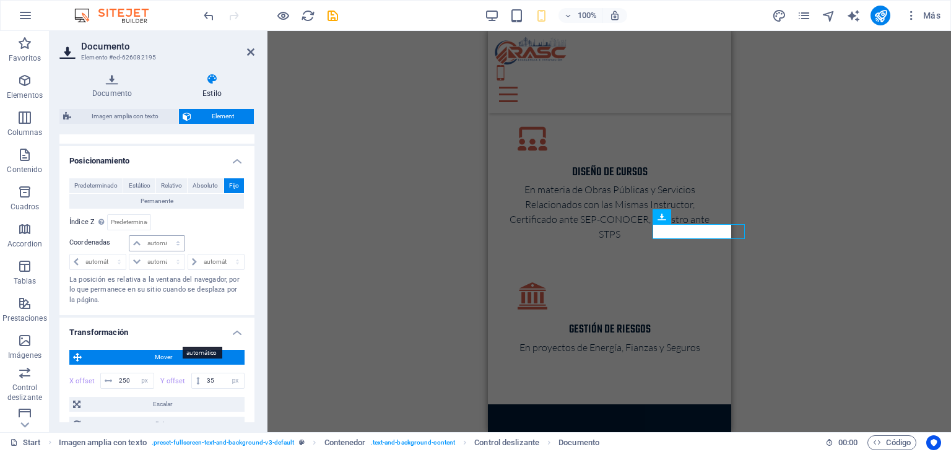
scroll to position [309, 0]
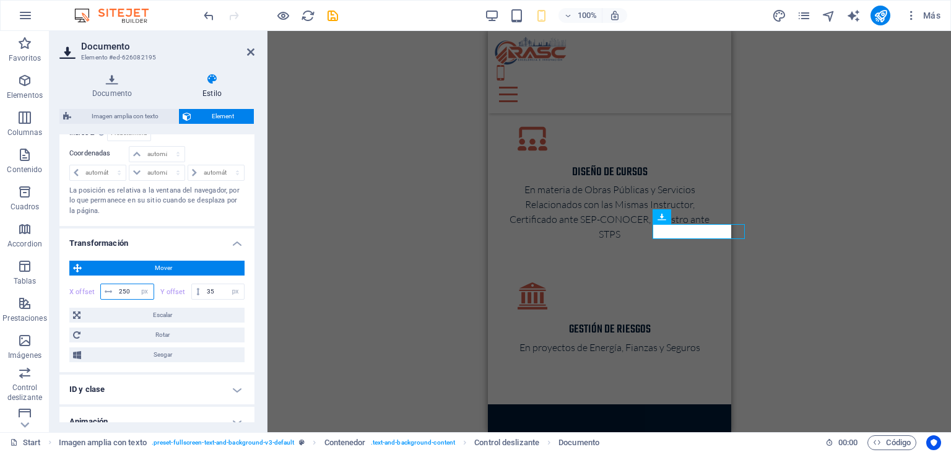
drag, startPoint x: 129, startPoint y: 287, endPoint x: 114, endPoint y: 283, distance: 15.3
click at [114, 283] on div "250 px rem % em vh vw" at bounding box center [127, 291] width 54 height 16
drag, startPoint x: 129, startPoint y: 293, endPoint x: 75, endPoint y: 296, distance: 54.0
click at [75, 296] on div "X offset 200 px rem % em vh vw" at bounding box center [111, 291] width 85 height 16
drag, startPoint x: 130, startPoint y: 291, endPoint x: 107, endPoint y: 285, distance: 23.7
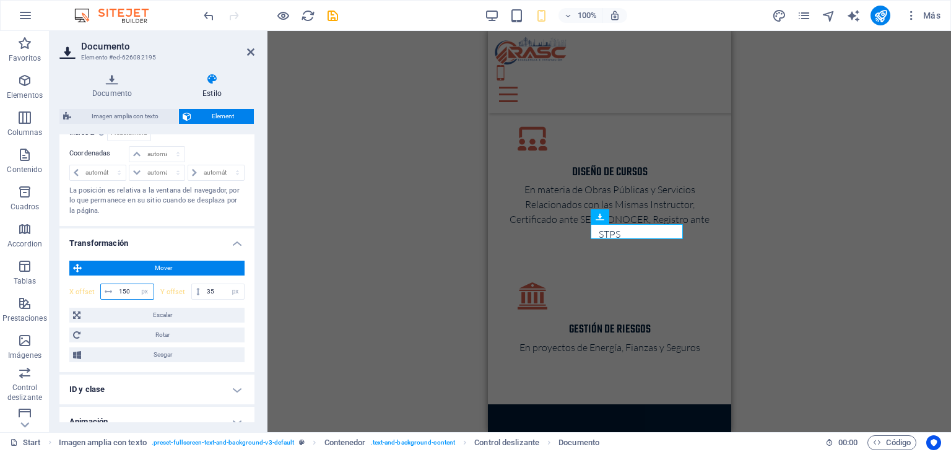
click at [107, 285] on div "150 px rem % em vh vw" at bounding box center [127, 291] width 54 height 16
click at [121, 292] on input "75" at bounding box center [135, 291] width 38 height 15
click at [131, 290] on input "75" at bounding box center [135, 291] width 38 height 15
type input "10"
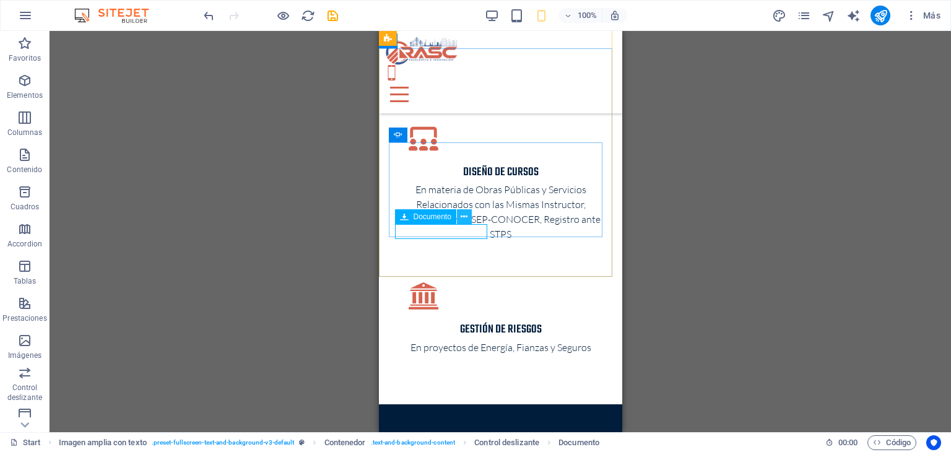
click at [464, 216] on icon at bounding box center [463, 216] width 7 height 13
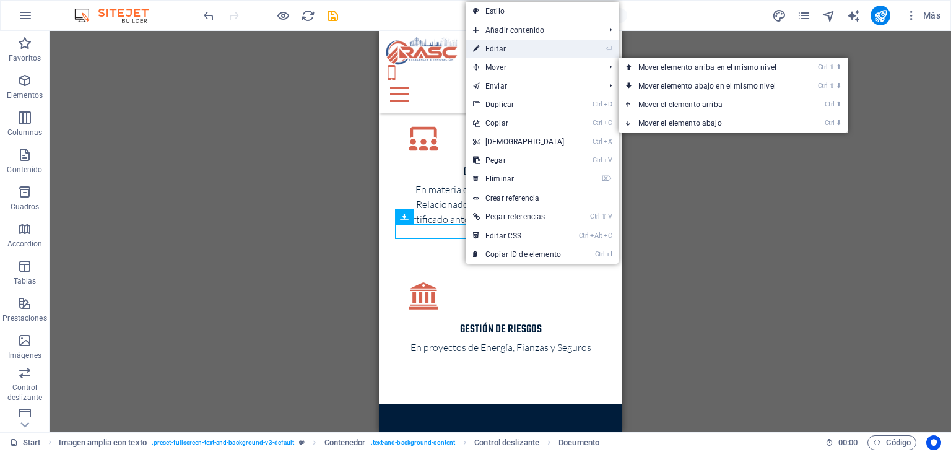
click at [532, 51] on link "⏎ Editar" at bounding box center [518, 49] width 106 height 19
select select "px"
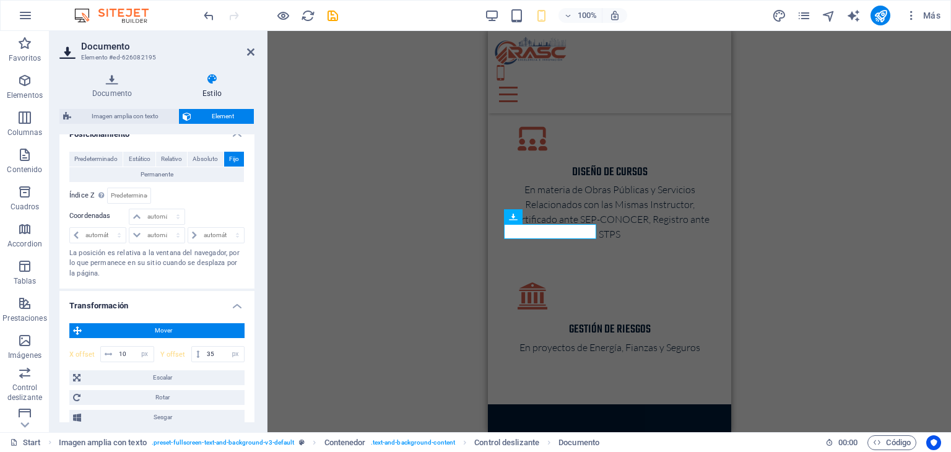
scroll to position [248, 0]
click at [127, 350] on input "10" at bounding box center [135, 353] width 38 height 15
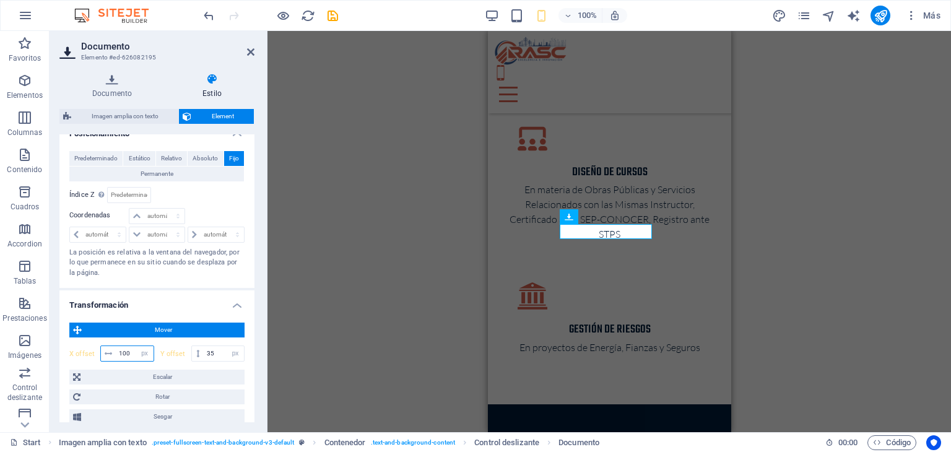
type input "100"
click at [436, 241] on div "H1 Banner Banner Contenedor Contenedor Contenedor Contador Contenedor 2 columna…" at bounding box center [608, 231] width 683 height 401
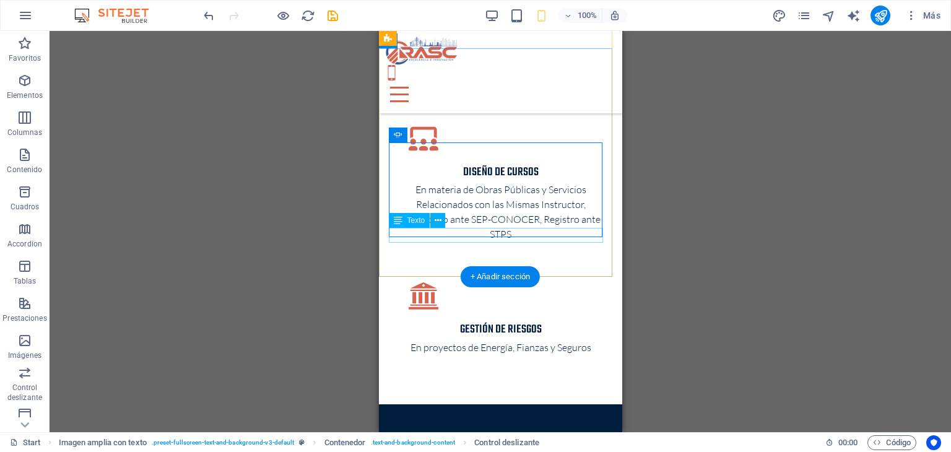
click at [438, 218] on icon at bounding box center [437, 220] width 7 height 13
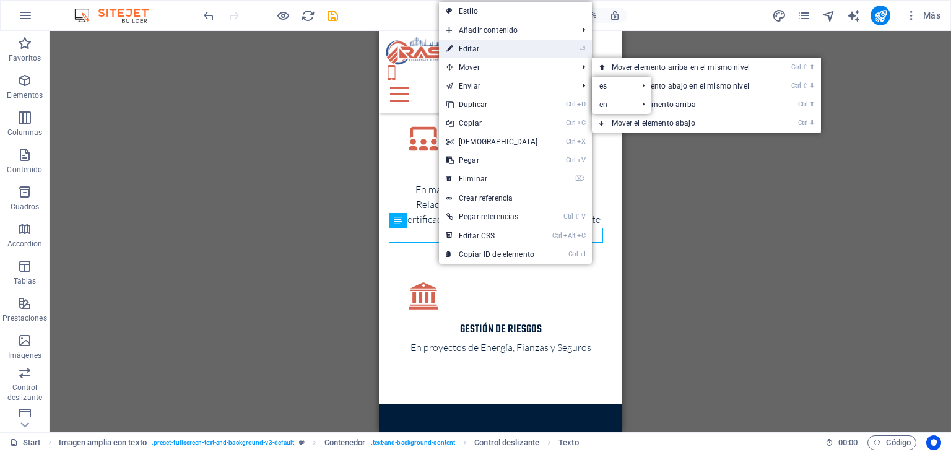
click at [489, 49] on link "⏎ Editar" at bounding box center [492, 49] width 106 height 19
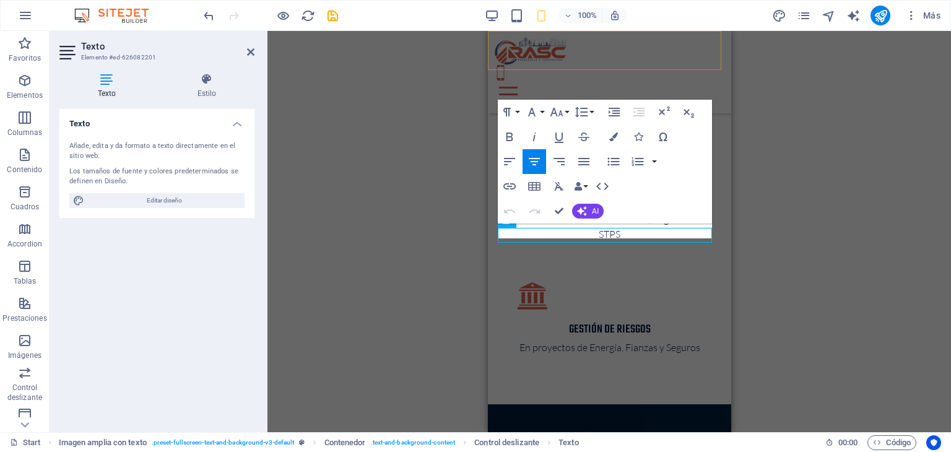
scroll to position [4, 0]
click at [192, 201] on span "Editar diseño" at bounding box center [164, 200] width 153 height 15
click at [211, 77] on icon at bounding box center [206, 79] width 95 height 12
select select "px"
select select "300"
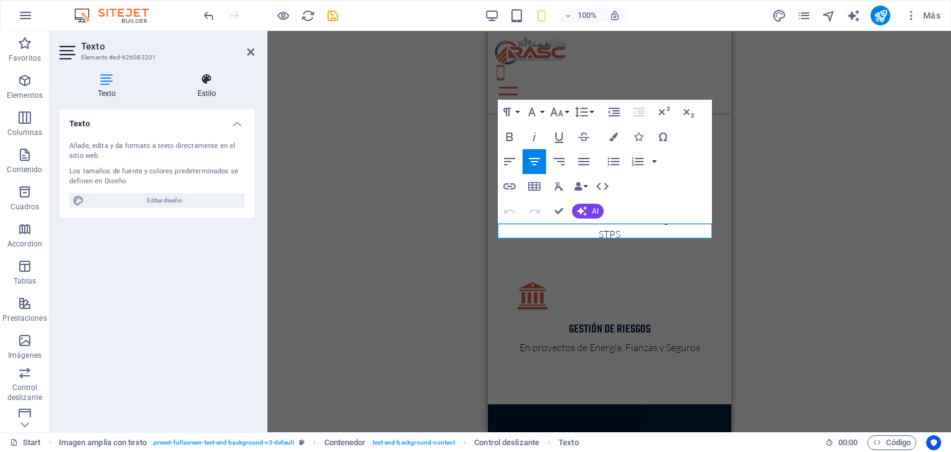
select select "px"
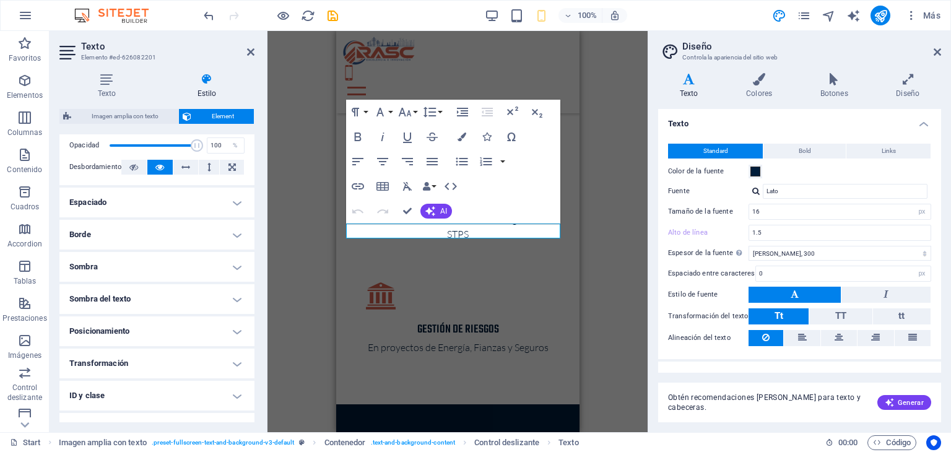
scroll to position [0, 0]
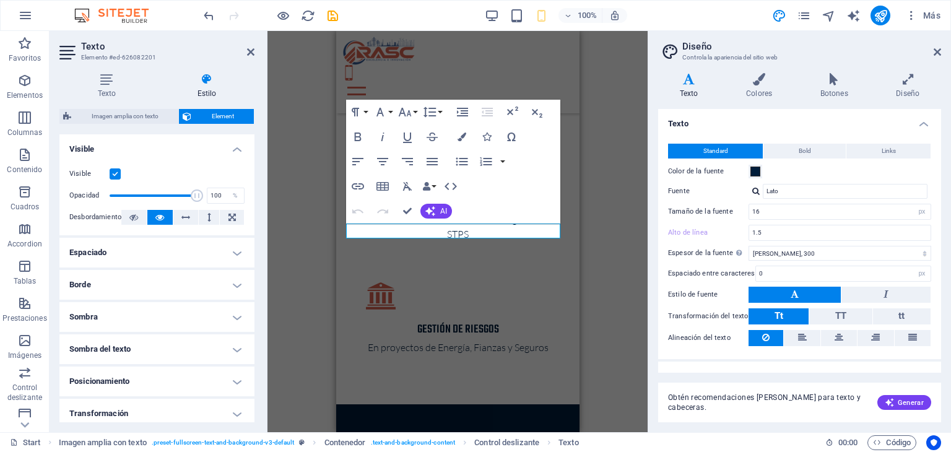
click at [236, 256] on h4 "Espaciado" at bounding box center [156, 253] width 195 height 30
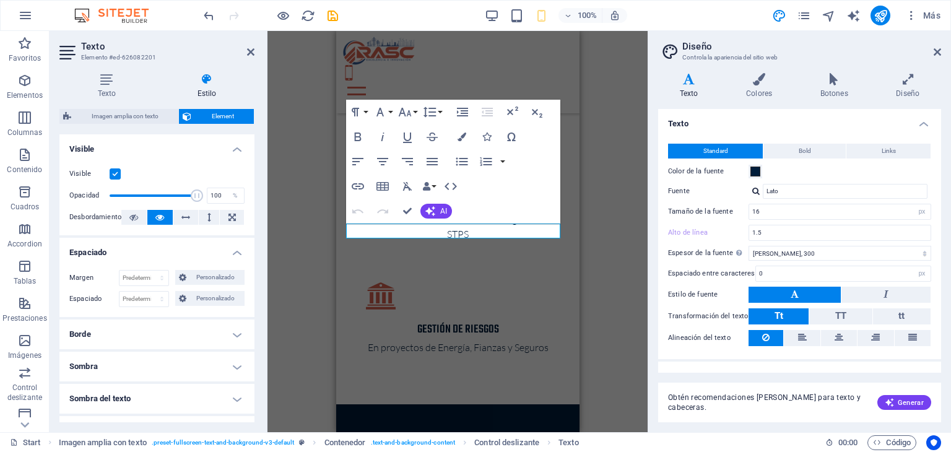
click at [236, 256] on h4 "Espaciado" at bounding box center [156, 249] width 195 height 22
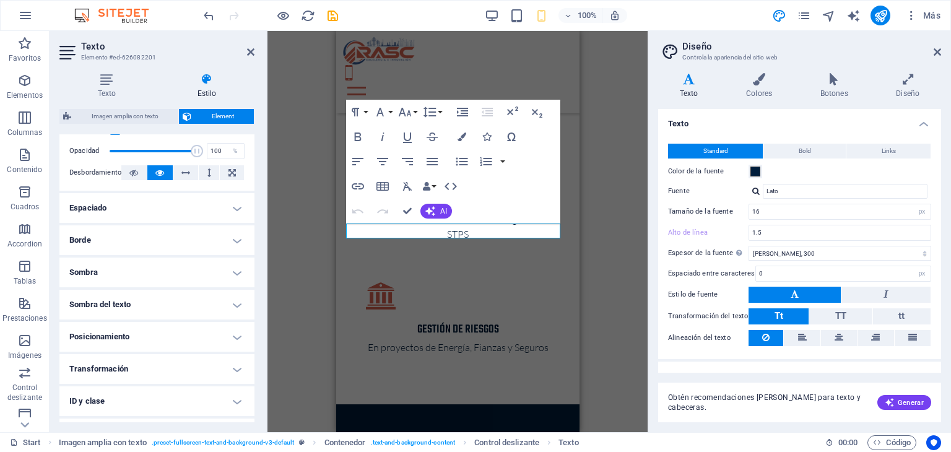
scroll to position [62, 0]
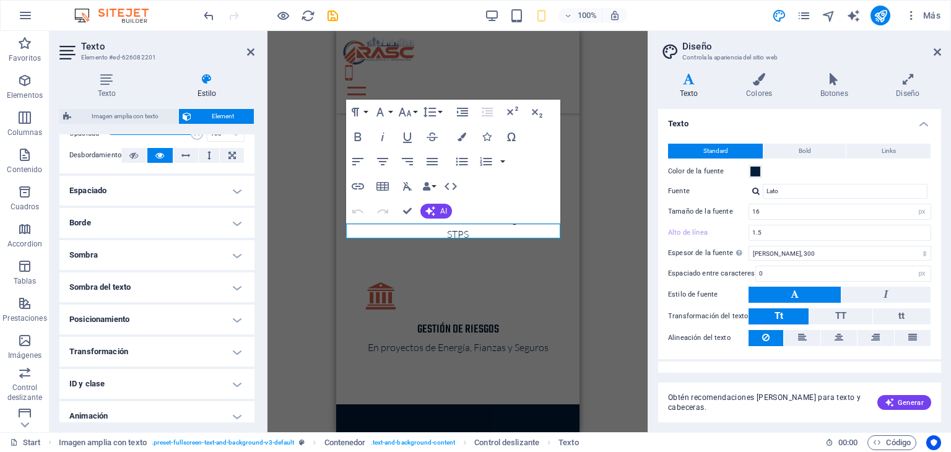
click at [223, 310] on h4 "Posicionamiento" at bounding box center [156, 320] width 195 height 30
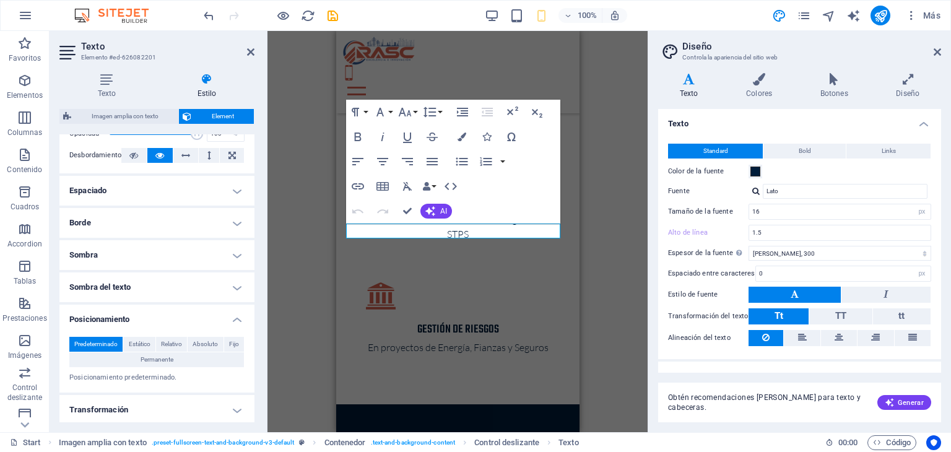
click at [223, 310] on h4 "Posicionamiento" at bounding box center [156, 316] width 195 height 22
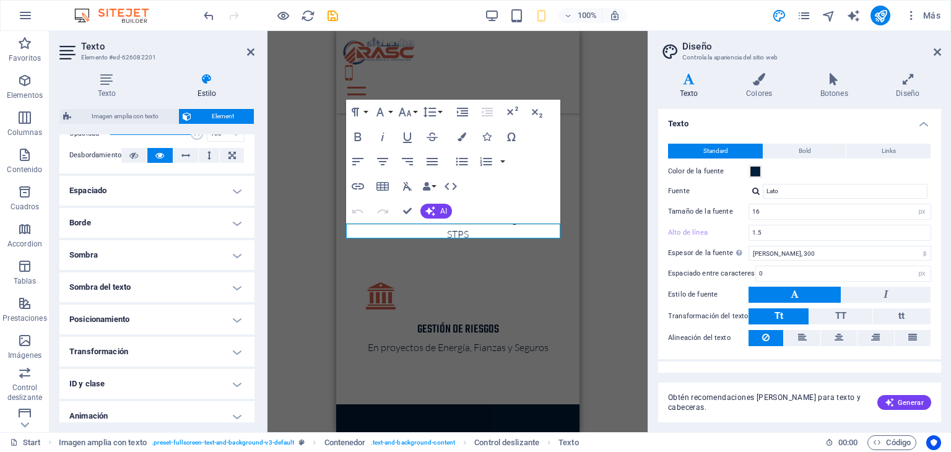
click at [228, 311] on h4 "Posicionamiento" at bounding box center [156, 320] width 195 height 30
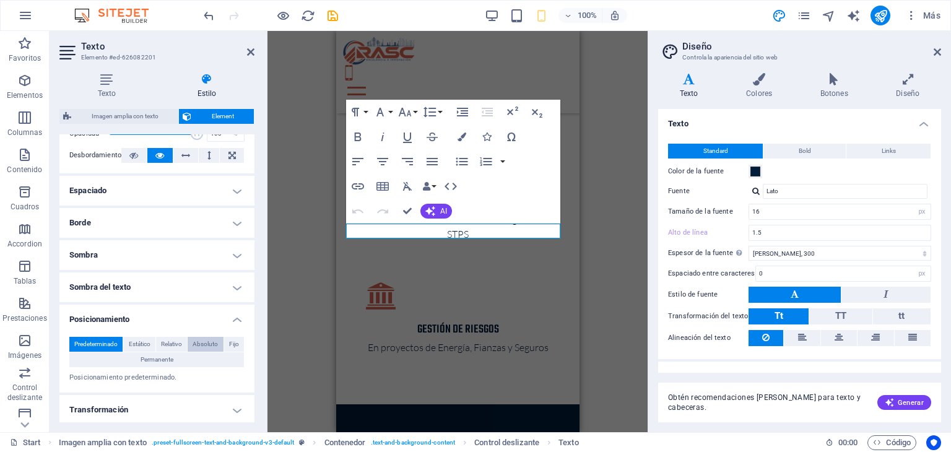
click at [203, 345] on span "Absoluto" at bounding box center [204, 344] width 25 height 15
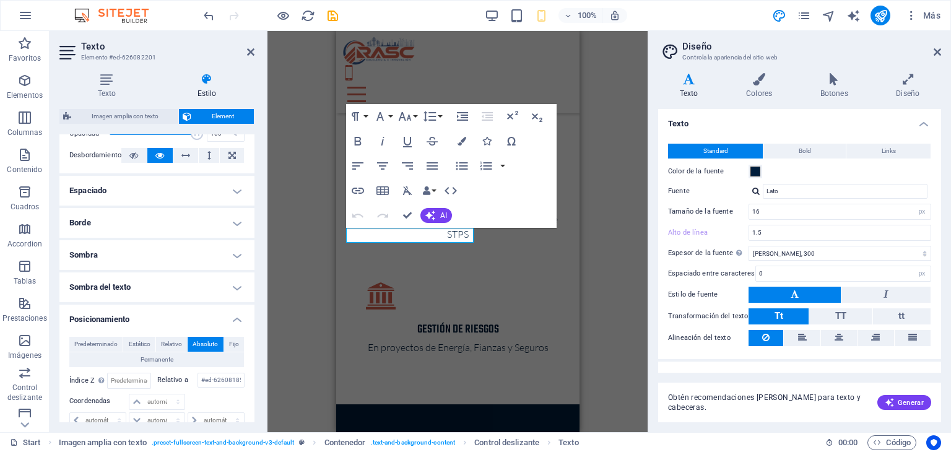
click at [233, 320] on h4 "Posicionamiento" at bounding box center [156, 316] width 195 height 22
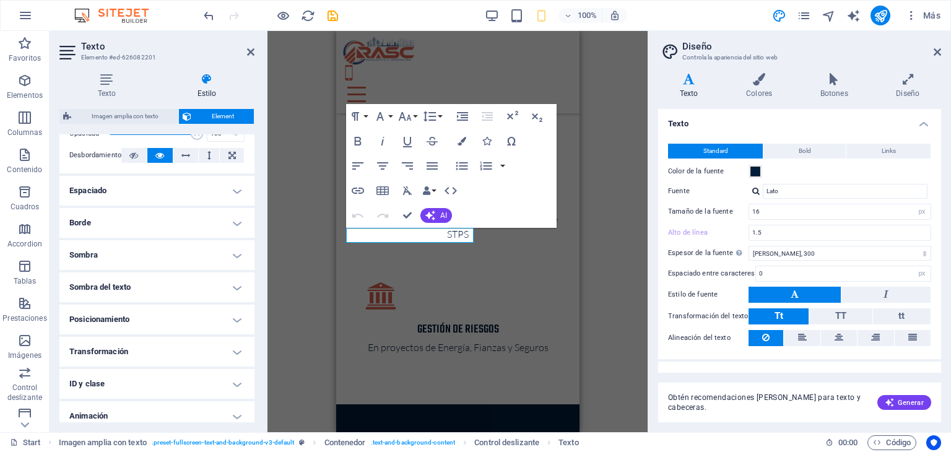
click at [209, 353] on h4 "Transformación" at bounding box center [156, 352] width 195 height 30
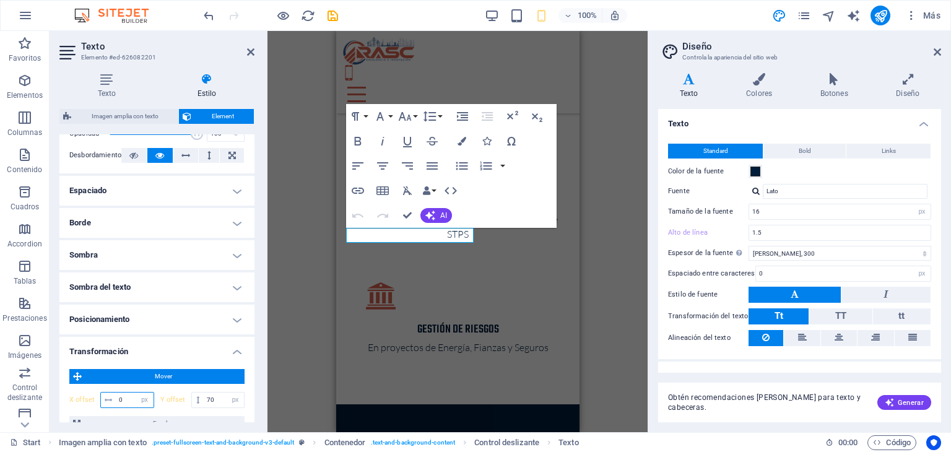
drag, startPoint x: 128, startPoint y: 394, endPoint x: 118, endPoint y: 392, distance: 10.1
click at [118, 392] on input "0" at bounding box center [135, 399] width 38 height 15
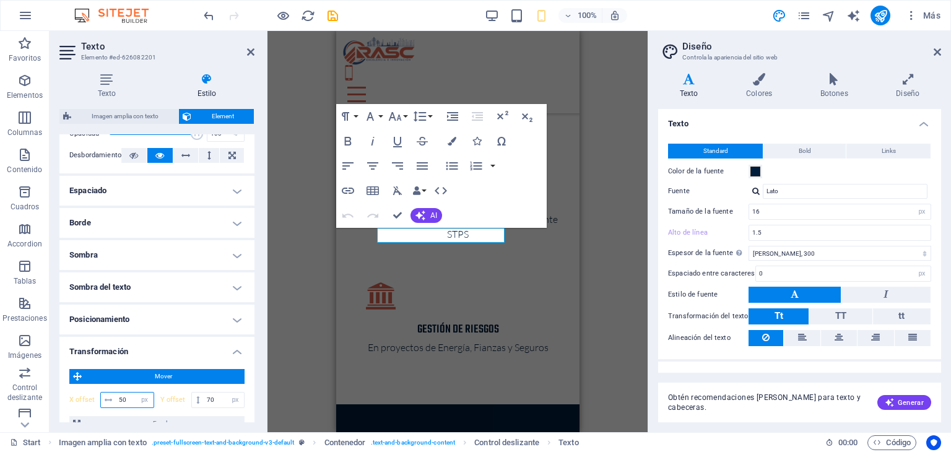
drag, startPoint x: 126, startPoint y: 394, endPoint x: 104, endPoint y: 396, distance: 22.4
click at [104, 396] on div "50 px rem % em vh vw" at bounding box center [127, 400] width 54 height 16
type input "100"
click at [223, 397] on input "70" at bounding box center [224, 399] width 40 height 15
drag, startPoint x: 214, startPoint y: 399, endPoint x: 202, endPoint y: 396, distance: 12.6
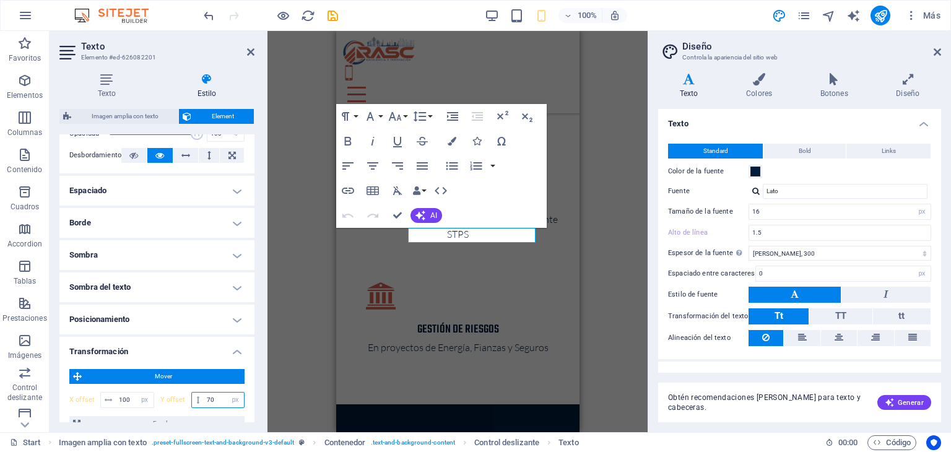
click at [204, 396] on input "70" at bounding box center [224, 399] width 40 height 15
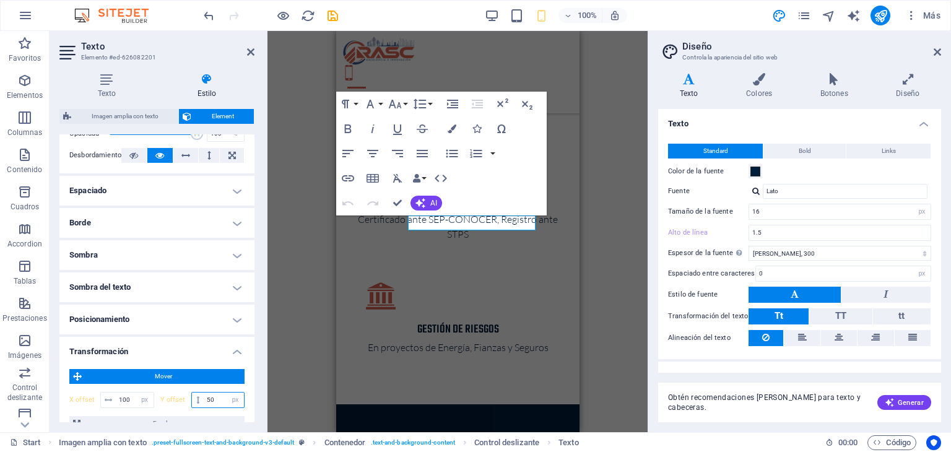
type input "50"
click at [204, 353] on h4 "Transformación" at bounding box center [156, 348] width 195 height 22
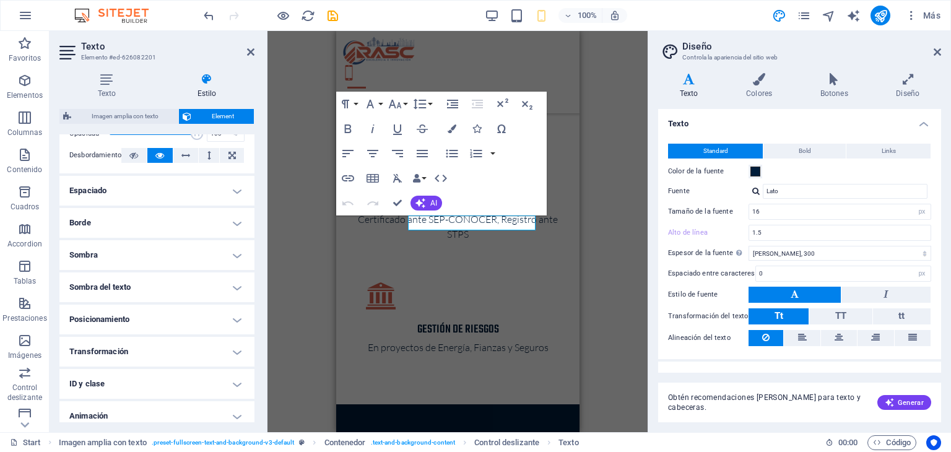
click at [611, 118] on div "H1 Banner Banner Contenedor Contenedor Contenedor Contador Contenedor 2 columna…" at bounding box center [457, 231] width 380 height 401
click at [935, 50] on icon at bounding box center [936, 52] width 7 height 10
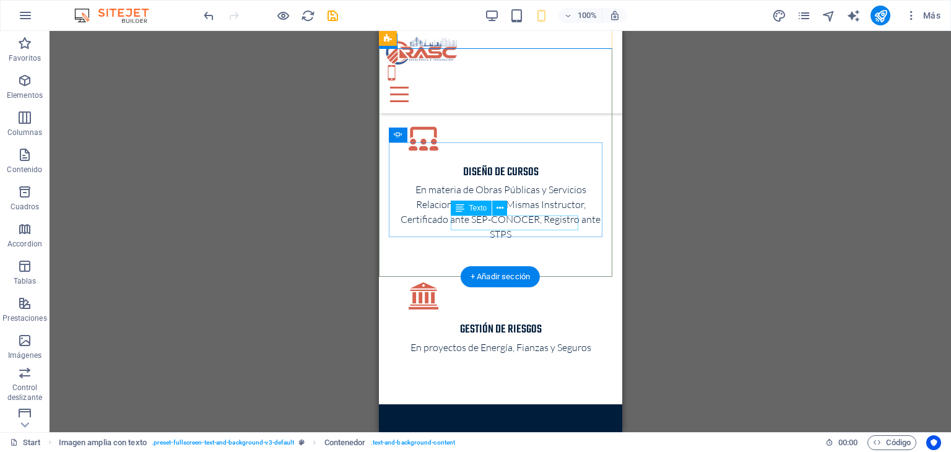
click at [498, 208] on icon at bounding box center [499, 208] width 7 height 13
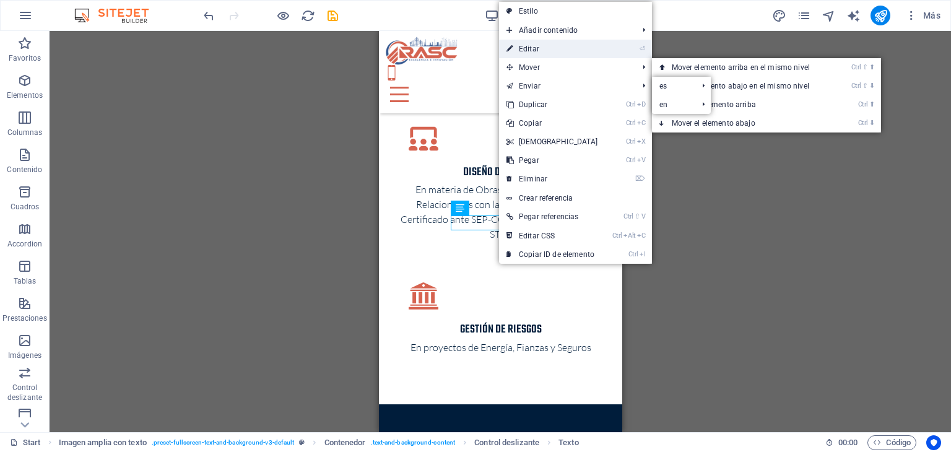
click at [547, 45] on link "⏎ Editar" at bounding box center [552, 49] width 106 height 19
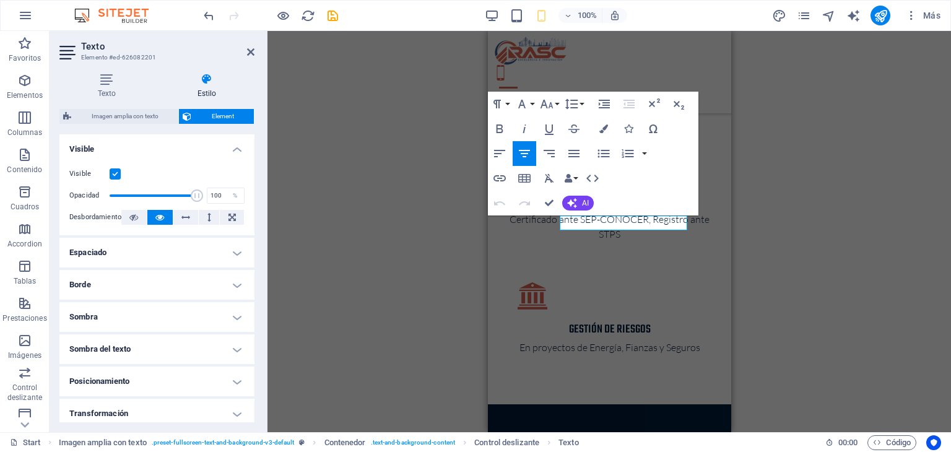
click at [387, 231] on div "H1 Banner Banner Contenedor Contenedor Contenedor Contador Contenedor 2 columna…" at bounding box center [608, 231] width 683 height 401
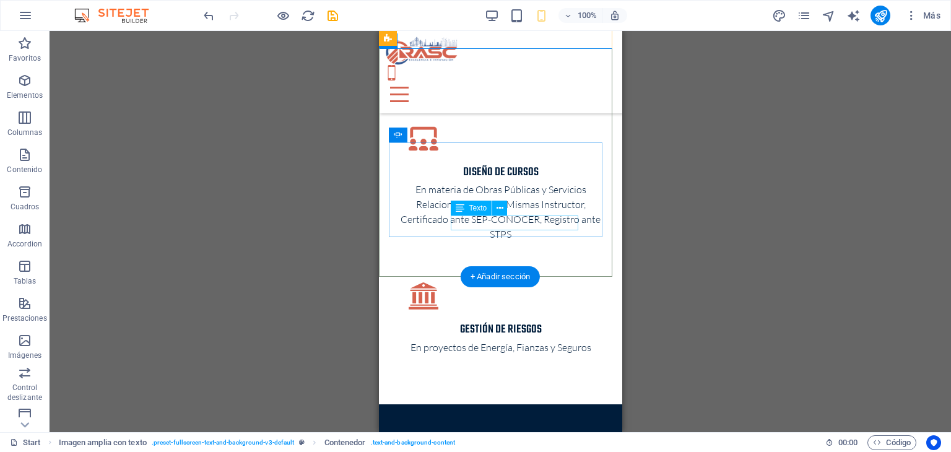
click at [495, 209] on button at bounding box center [499, 208] width 15 height 15
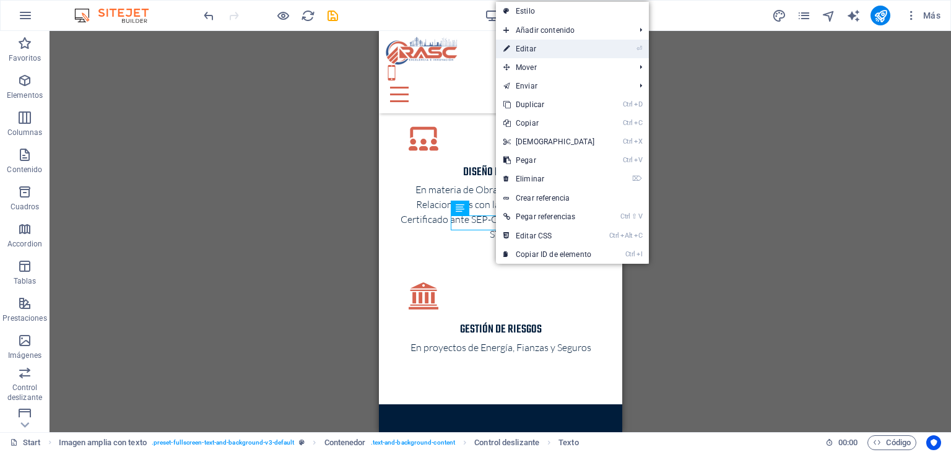
click at [532, 54] on link "⏎ Editar" at bounding box center [549, 49] width 106 height 19
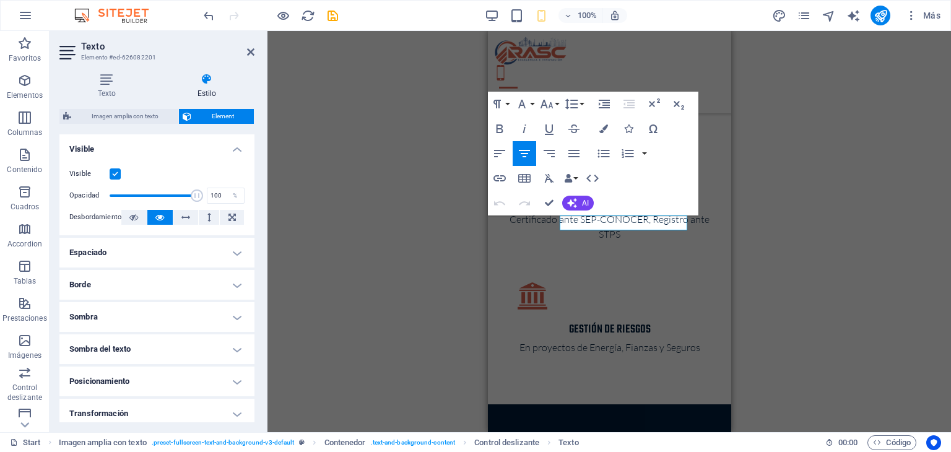
scroll to position [103, 0]
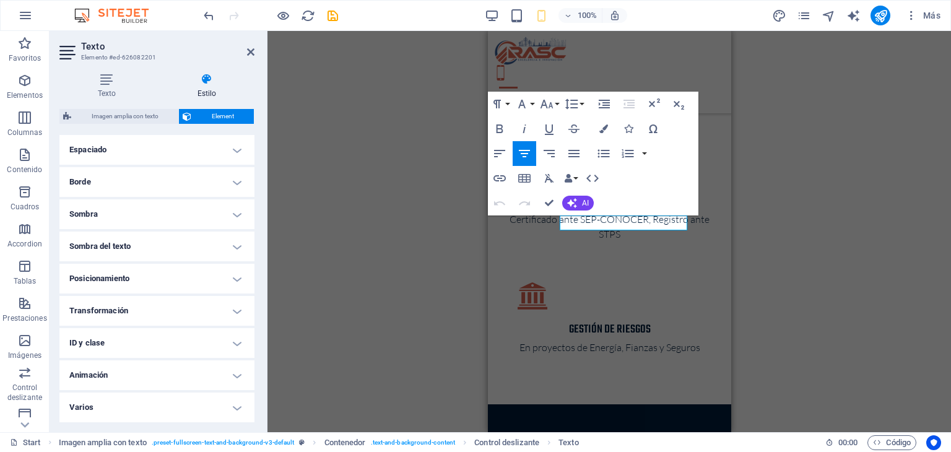
click at [178, 314] on h4 "Transformación" at bounding box center [156, 311] width 195 height 30
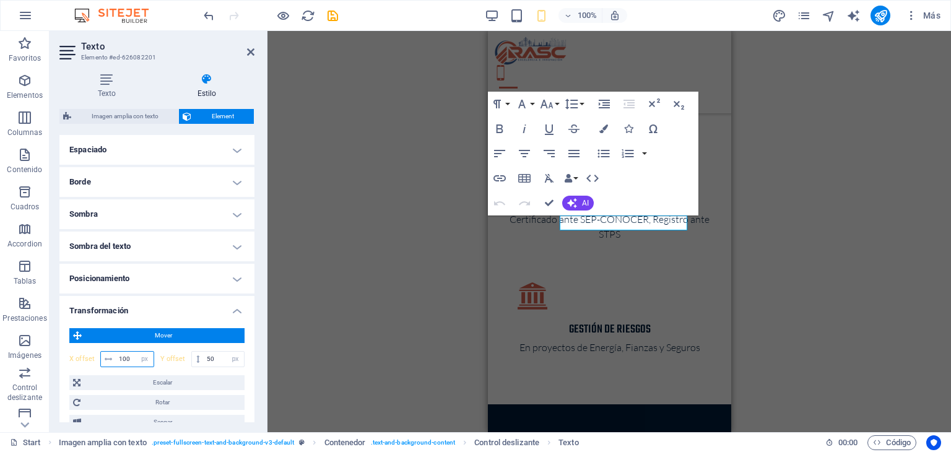
drag, startPoint x: 131, startPoint y: 357, endPoint x: 118, endPoint y: 357, distance: 12.4
click at [118, 357] on input "100" at bounding box center [135, 359] width 38 height 15
type input "90"
click at [406, 202] on div "H1 Banner Banner Contenedor Contenedor Contenedor Contador Contenedor 2 columna…" at bounding box center [608, 231] width 683 height 401
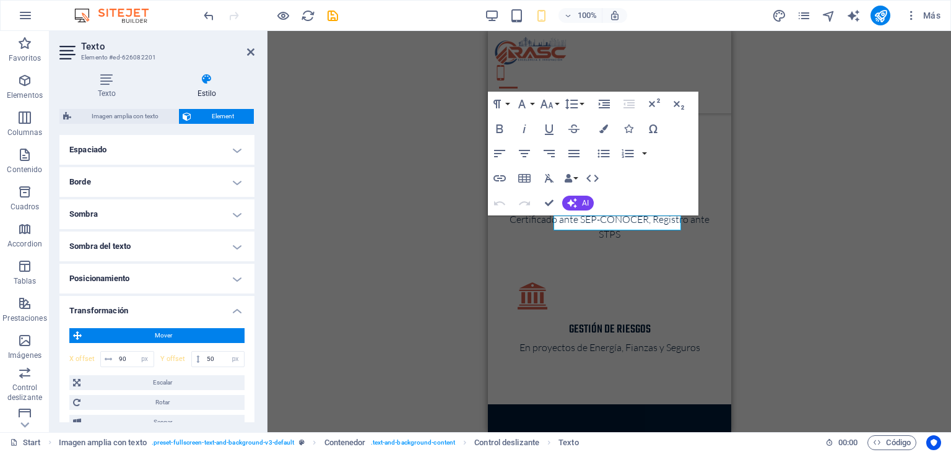
click at [405, 204] on div "H1 Banner Banner Contenedor Contenedor Contenedor Contador Contenedor 2 columna…" at bounding box center [608, 231] width 683 height 401
click at [405, 206] on div "H1 Banner Banner Contenedor Contenedor Contenedor Contador Contenedor 2 columna…" at bounding box center [608, 231] width 683 height 401
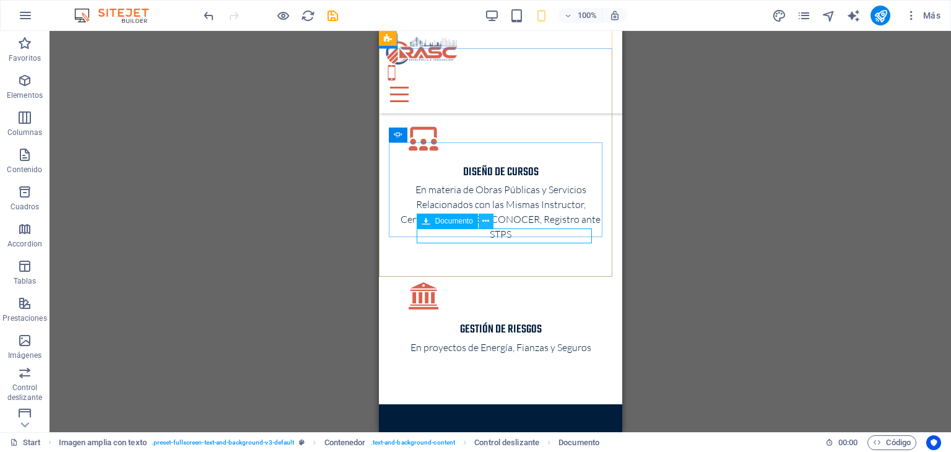
click at [485, 223] on icon at bounding box center [485, 221] width 7 height 13
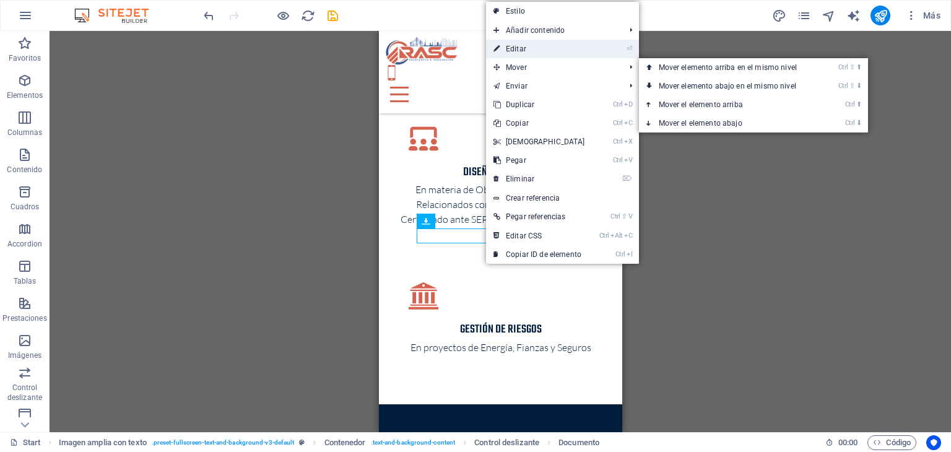
click at [545, 51] on link "⏎ Editar" at bounding box center [539, 49] width 106 height 19
select select "px"
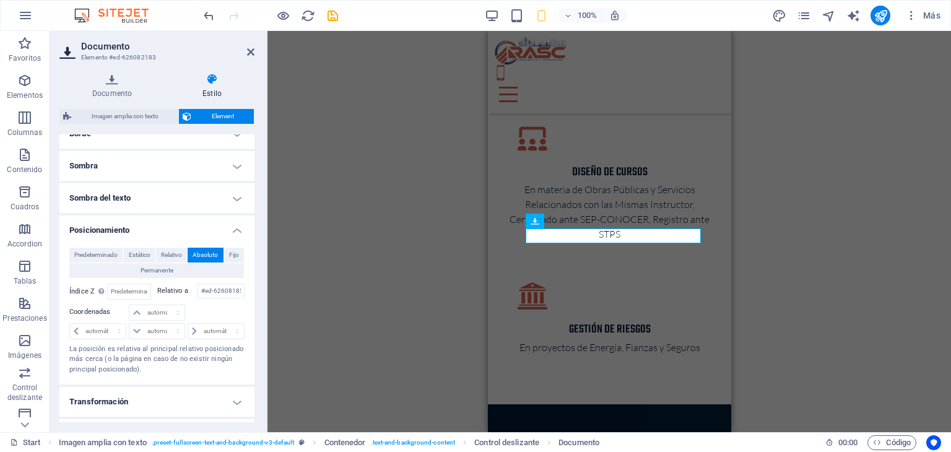
scroll to position [241, 0]
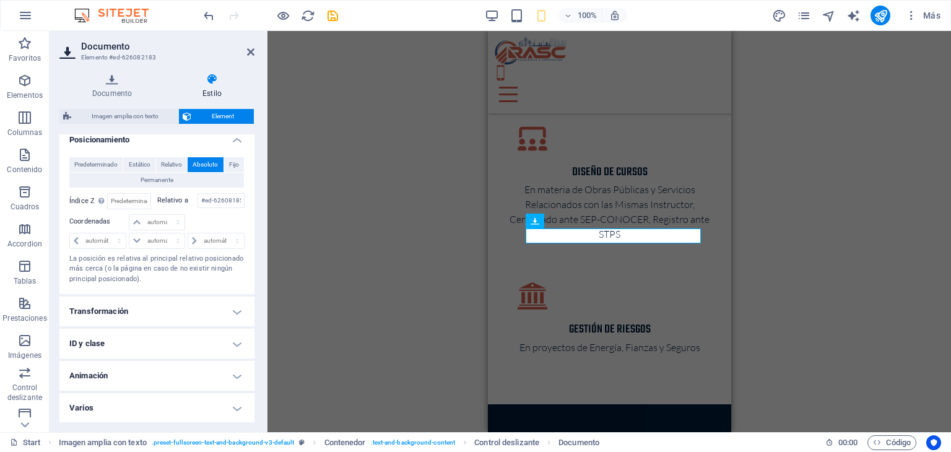
click at [199, 309] on h4 "Transformación" at bounding box center [156, 311] width 195 height 30
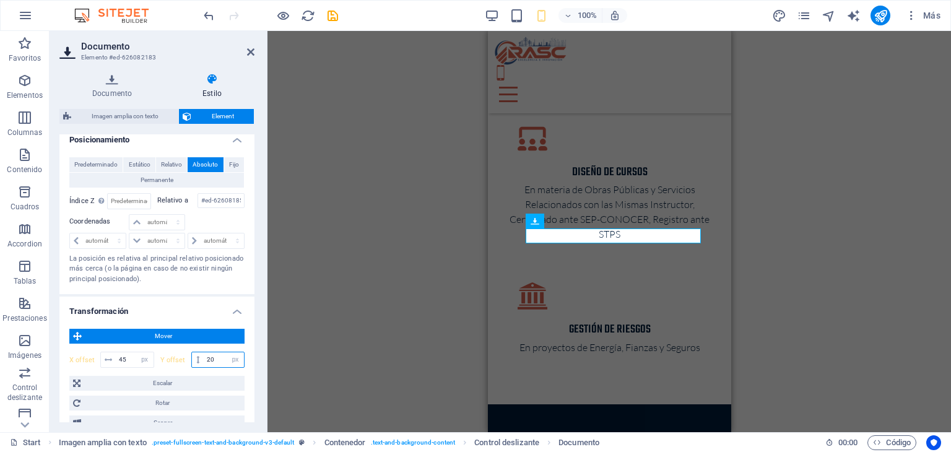
drag, startPoint x: 218, startPoint y: 357, endPoint x: 203, endPoint y: 351, distance: 16.1
click at [204, 352] on input "20" at bounding box center [224, 359] width 40 height 15
type input "10"
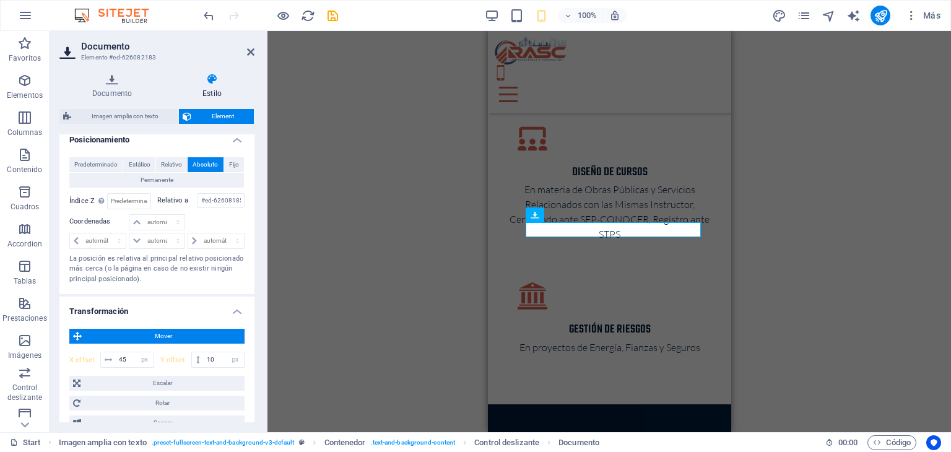
click at [381, 267] on div "H1 Banner Banner Contenedor Contenedor Contenedor Contador Contenedor 2 columna…" at bounding box center [608, 231] width 683 height 401
click at [251, 47] on icon at bounding box center [250, 52] width 7 height 10
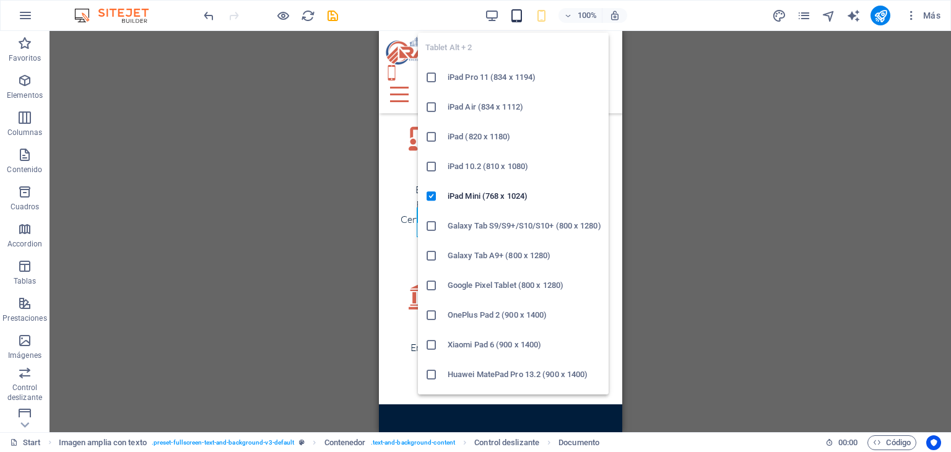
click at [521, 13] on icon "button" at bounding box center [516, 16] width 14 height 14
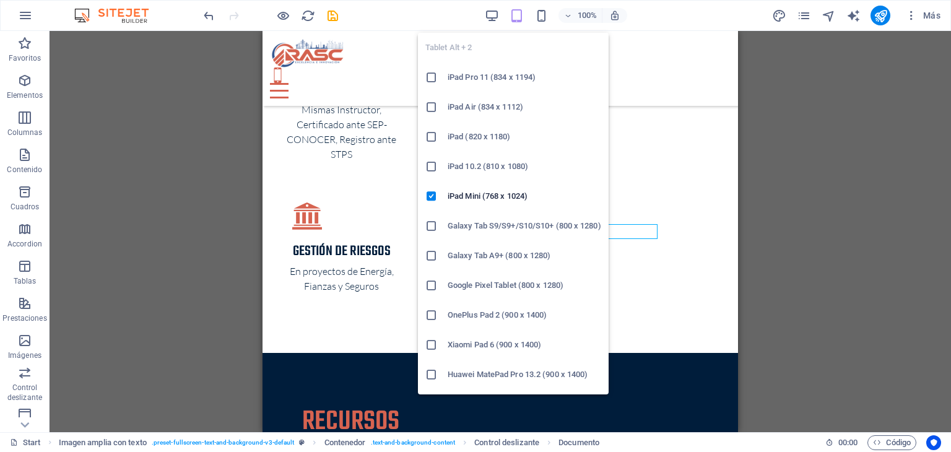
scroll to position [1881, 0]
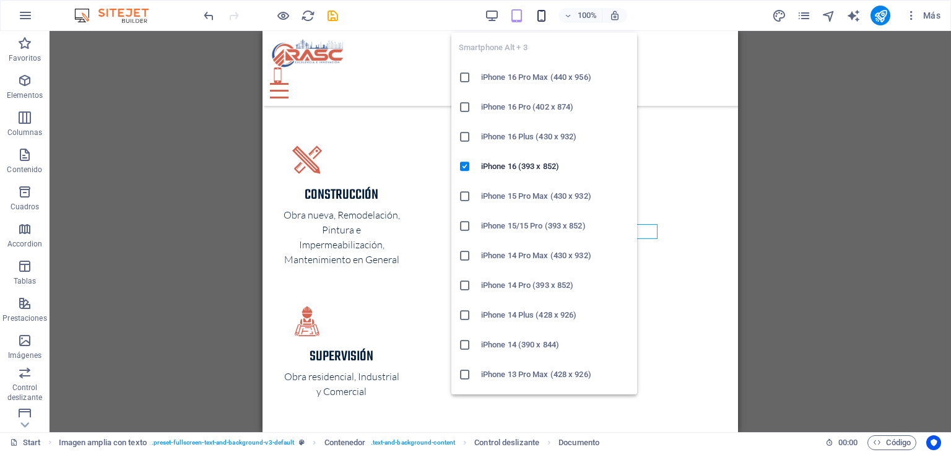
click at [538, 18] on icon "button" at bounding box center [541, 16] width 14 height 14
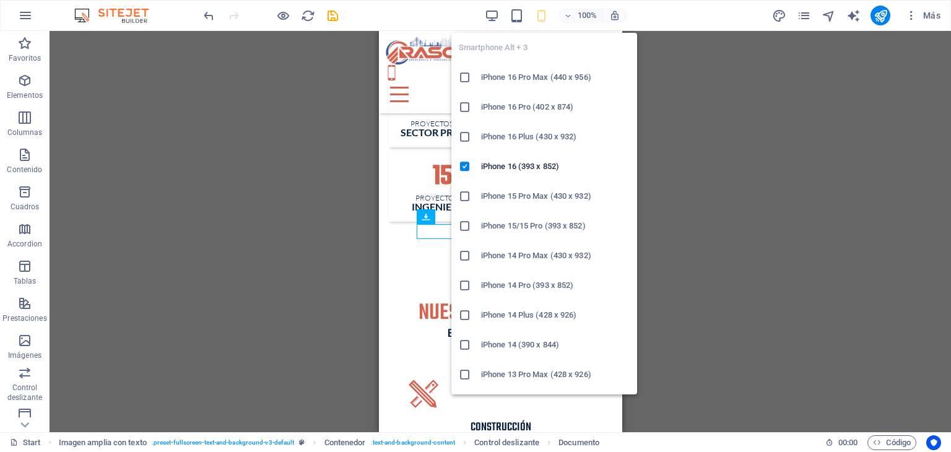
scroll to position [2645, 0]
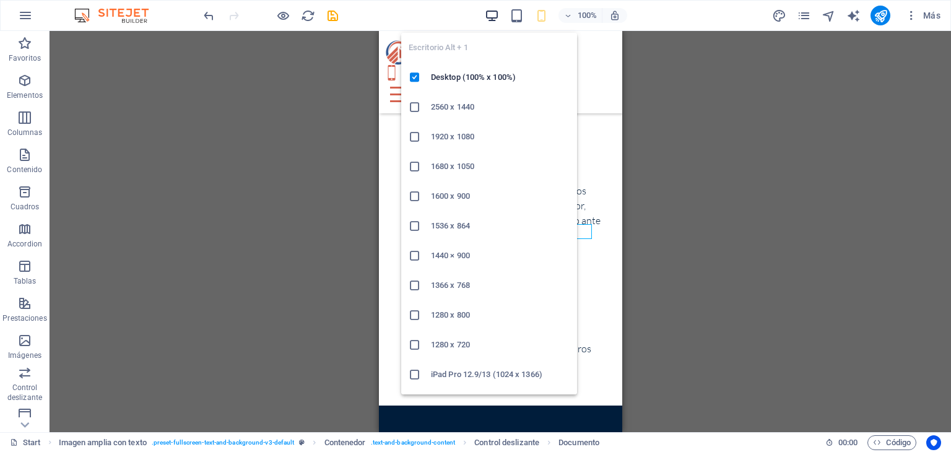
drag, startPoint x: 490, startPoint y: 14, endPoint x: 626, endPoint y: 309, distance: 325.4
click at [490, 14] on icon "button" at bounding box center [492, 16] width 14 height 14
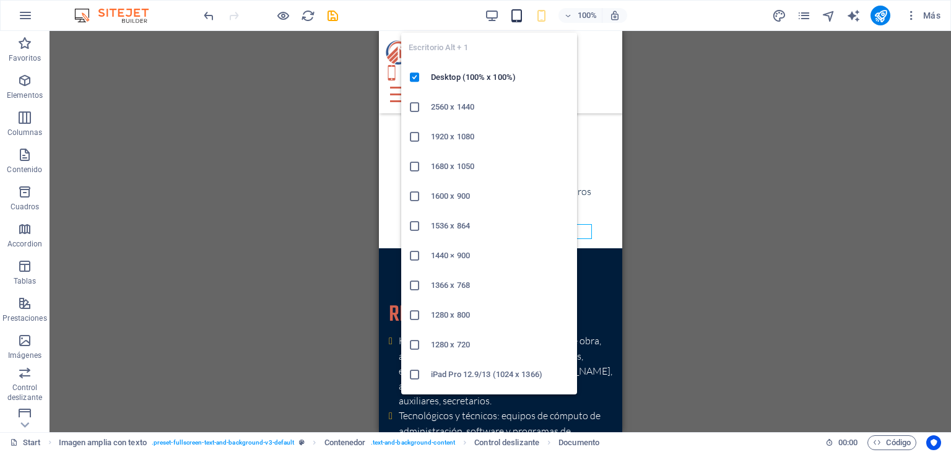
scroll to position [1494, 0]
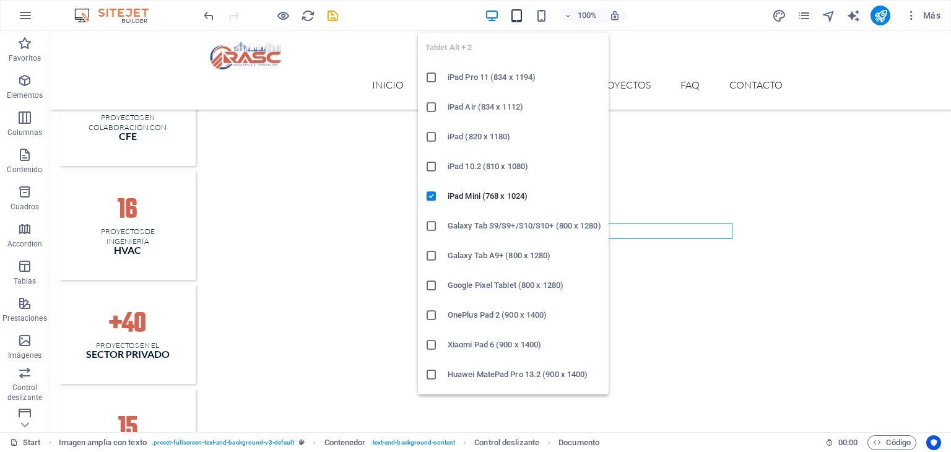
click at [517, 11] on icon "button" at bounding box center [516, 16] width 14 height 14
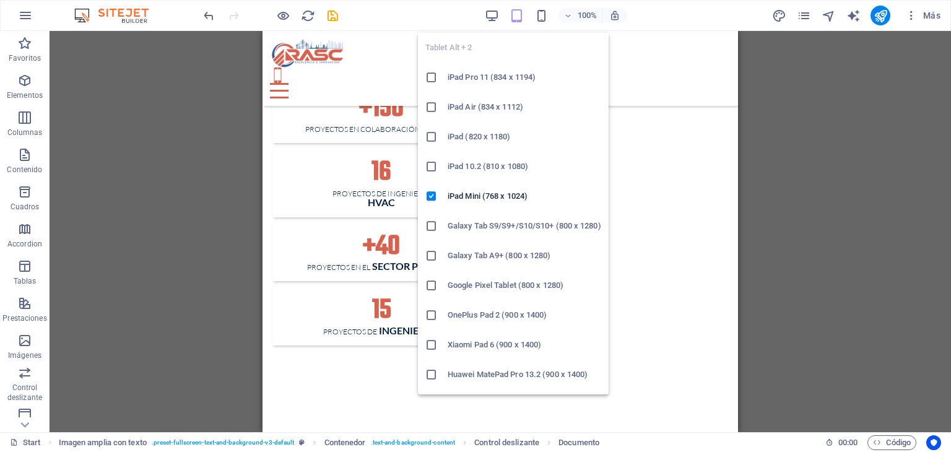
scroll to position [1882, 0]
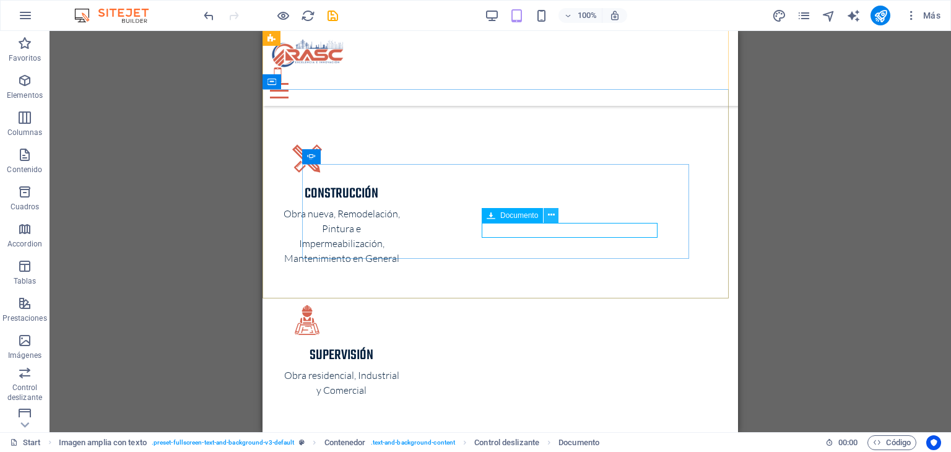
click at [549, 216] on icon at bounding box center [551, 215] width 7 height 13
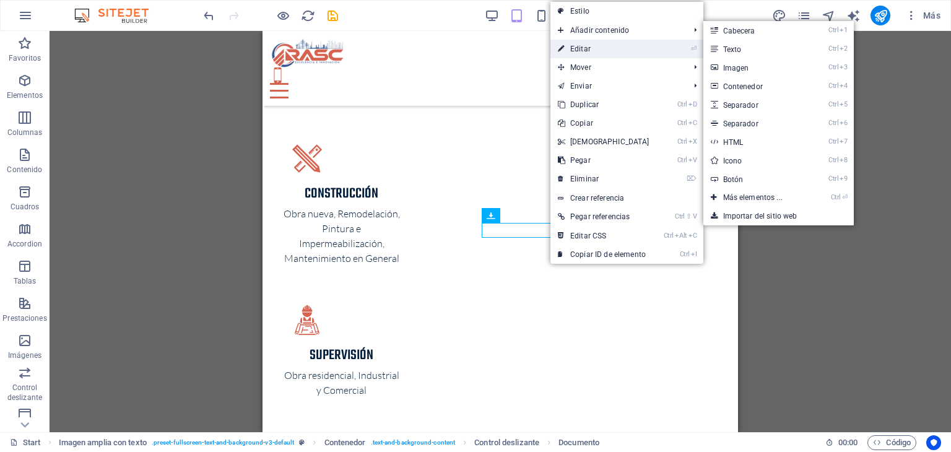
click at [602, 46] on link "⏎ Editar" at bounding box center [603, 49] width 106 height 19
select select "px"
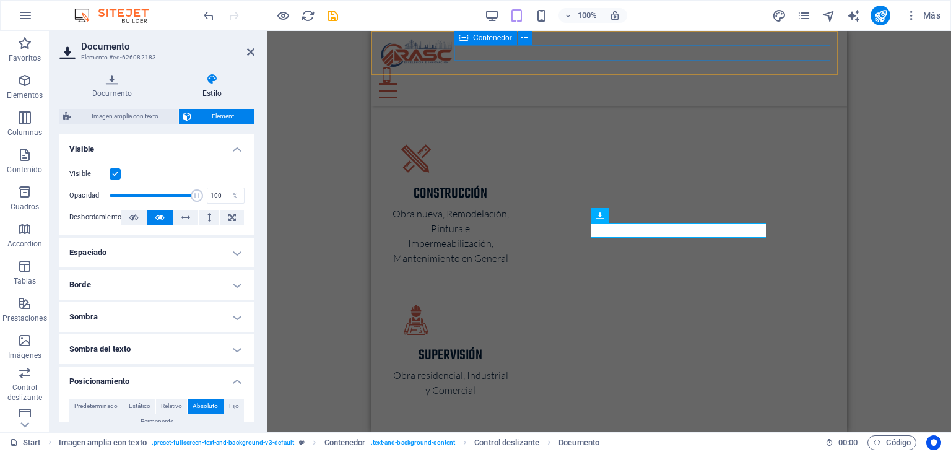
type input "290"
type input "-25"
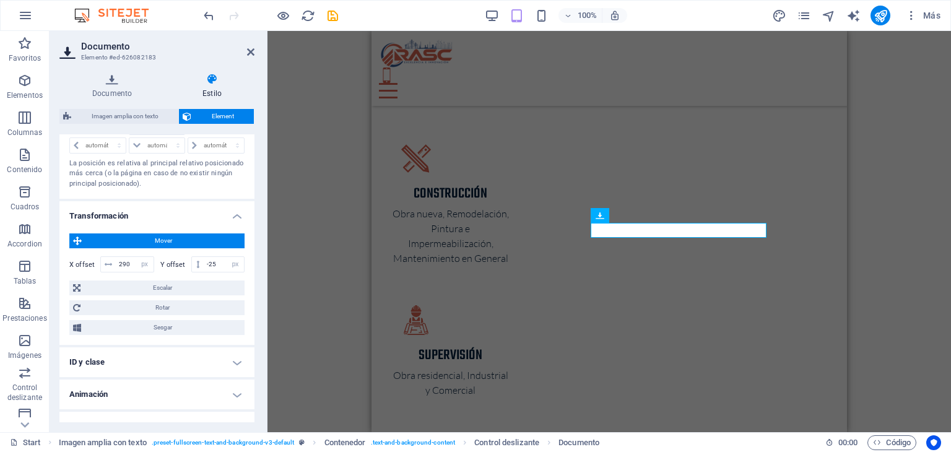
scroll to position [355, 0]
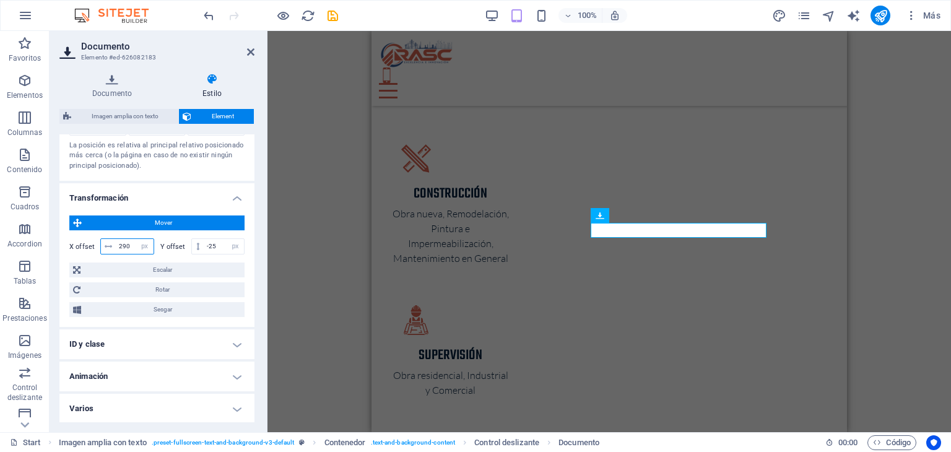
drag, startPoint x: 133, startPoint y: 244, endPoint x: 115, endPoint y: 241, distance: 18.2
click at [116, 241] on input "290" at bounding box center [135, 246] width 38 height 15
type input "5"
click at [123, 239] on input "250" at bounding box center [135, 246] width 38 height 15
type input "220"
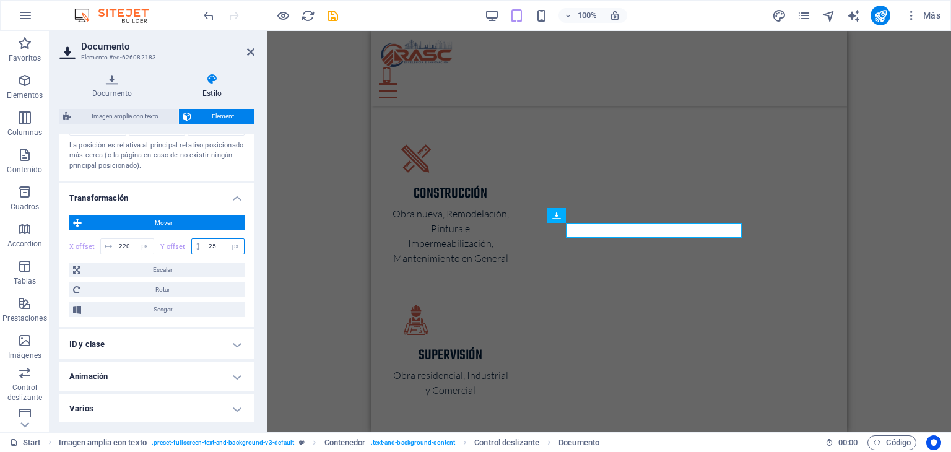
click at [210, 244] on input "-25" at bounding box center [224, 246] width 40 height 15
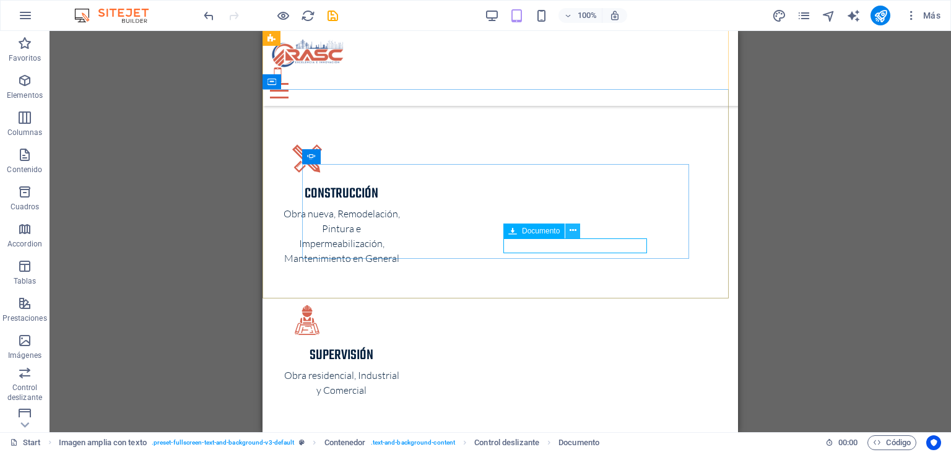
click at [569, 233] on icon at bounding box center [572, 230] width 7 height 13
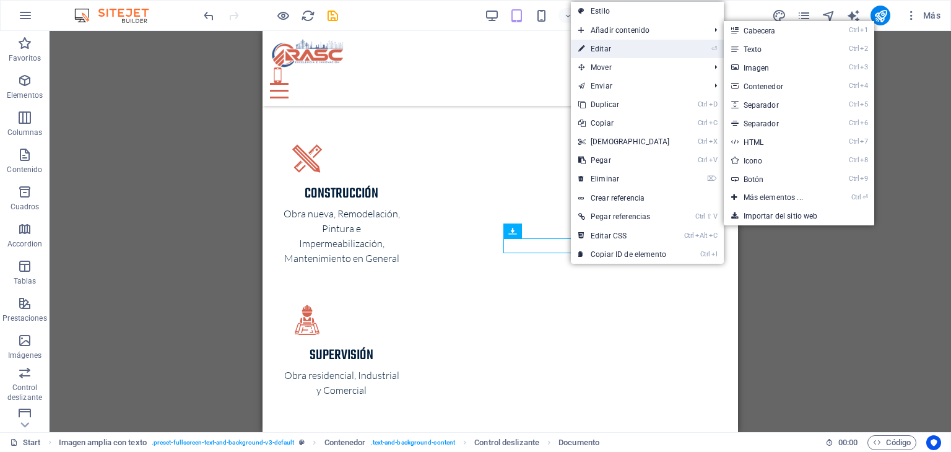
click at [624, 45] on link "⏎ Editar" at bounding box center [624, 49] width 106 height 19
select select "px"
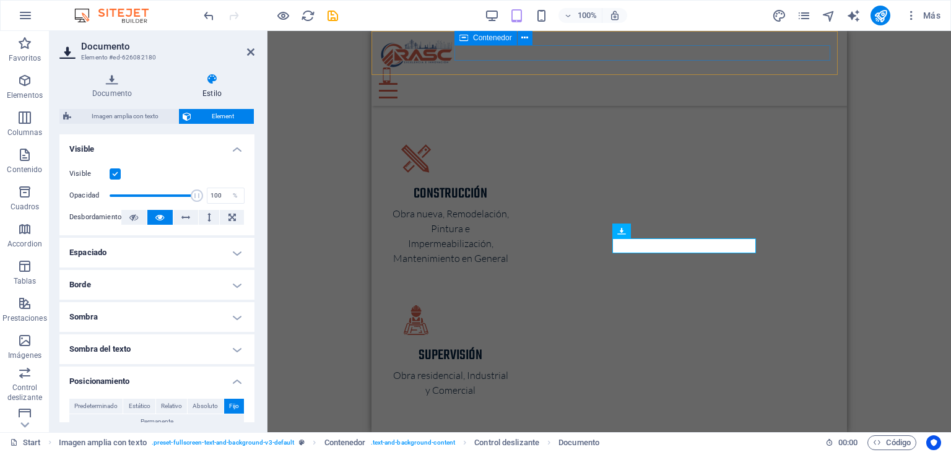
type input "325"
type input "0"
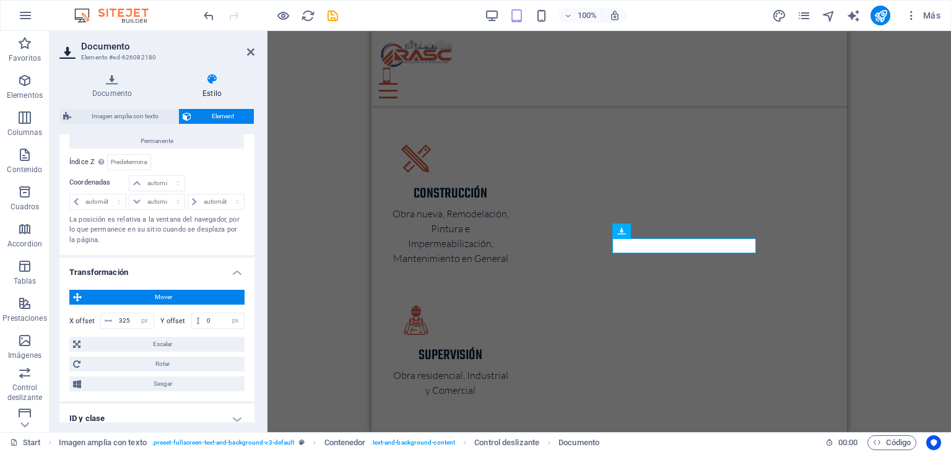
scroll to position [309, 0]
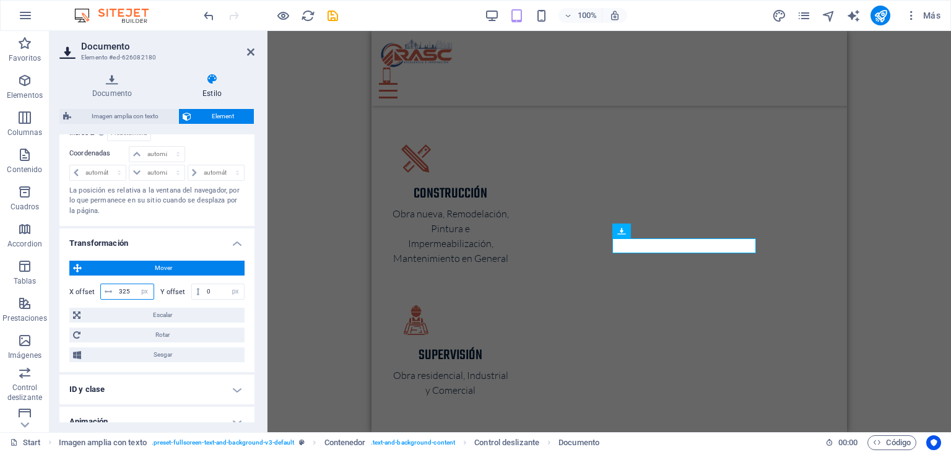
drag, startPoint x: 129, startPoint y: 290, endPoint x: 119, endPoint y: 283, distance: 12.5
click at [119, 284] on input "325" at bounding box center [135, 291] width 38 height 15
drag, startPoint x: 131, startPoint y: 286, endPoint x: 124, endPoint y: 285, distance: 6.8
click at [124, 285] on input "275" at bounding box center [135, 291] width 38 height 15
type input "250"
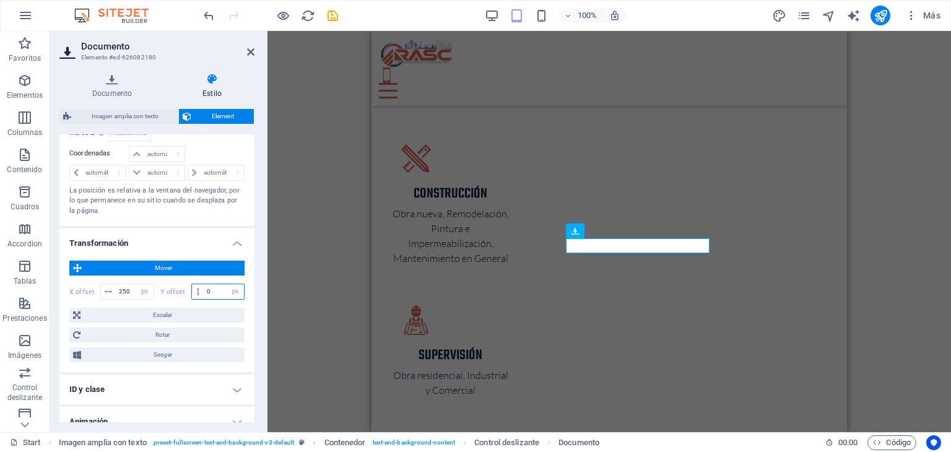
click at [212, 287] on input "0" at bounding box center [224, 291] width 40 height 15
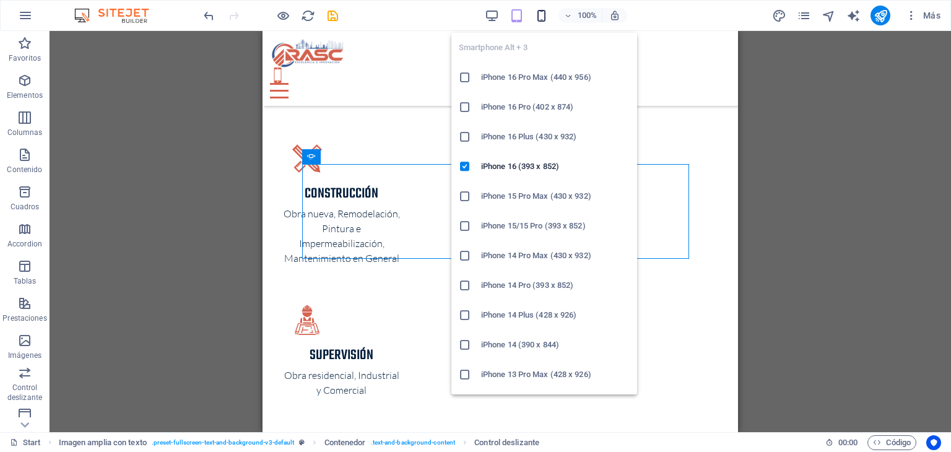
click at [541, 17] on icon "button" at bounding box center [541, 16] width 14 height 14
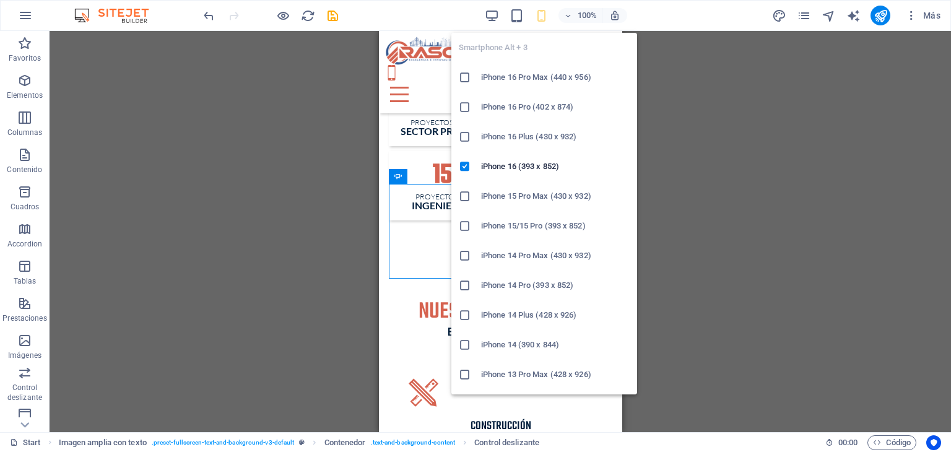
scroll to position [2605, 0]
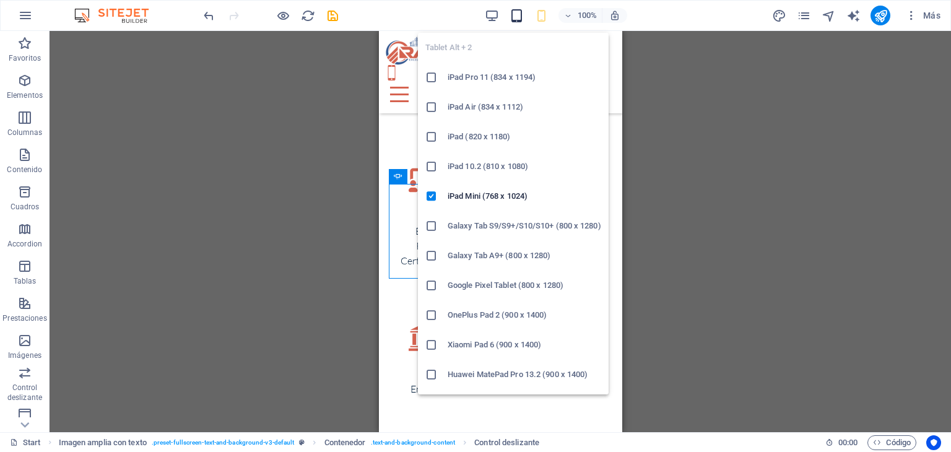
click at [513, 19] on icon "button" at bounding box center [516, 16] width 14 height 14
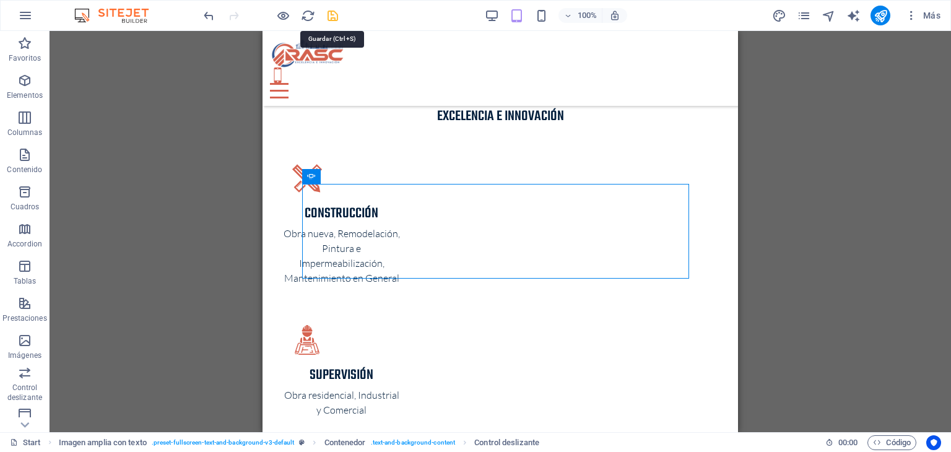
click at [331, 18] on icon "save" at bounding box center [333, 16] width 14 height 14
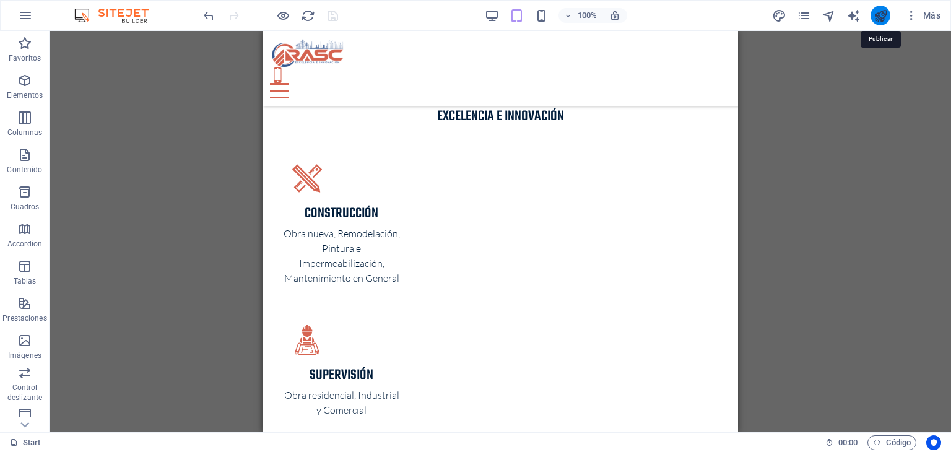
click at [878, 14] on icon "publish" at bounding box center [880, 16] width 14 height 14
